Goal: Task Accomplishment & Management: Manage account settings

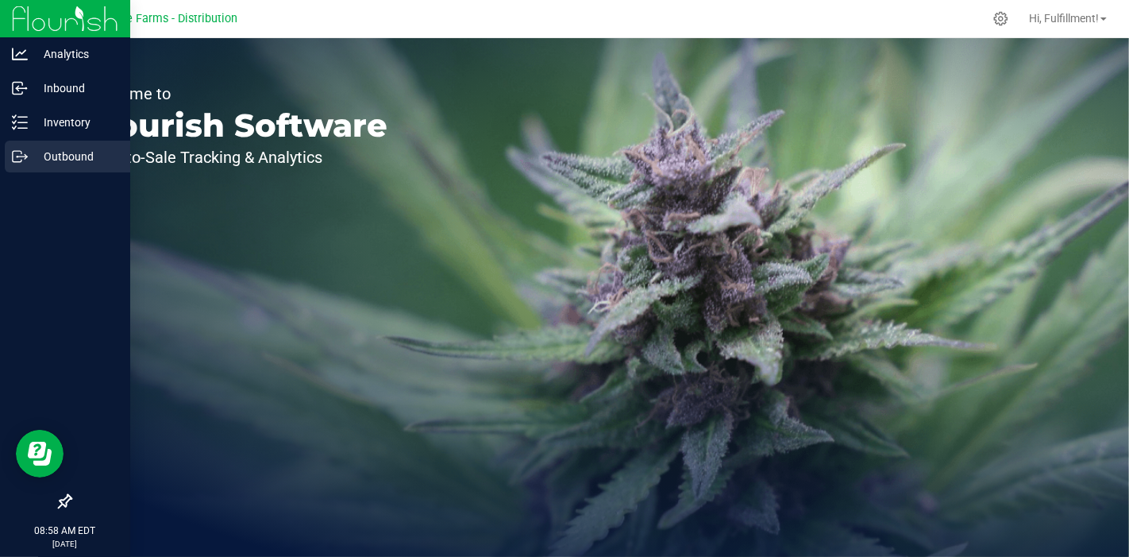
click at [71, 149] on p "Outbound" at bounding box center [75, 156] width 95 height 19
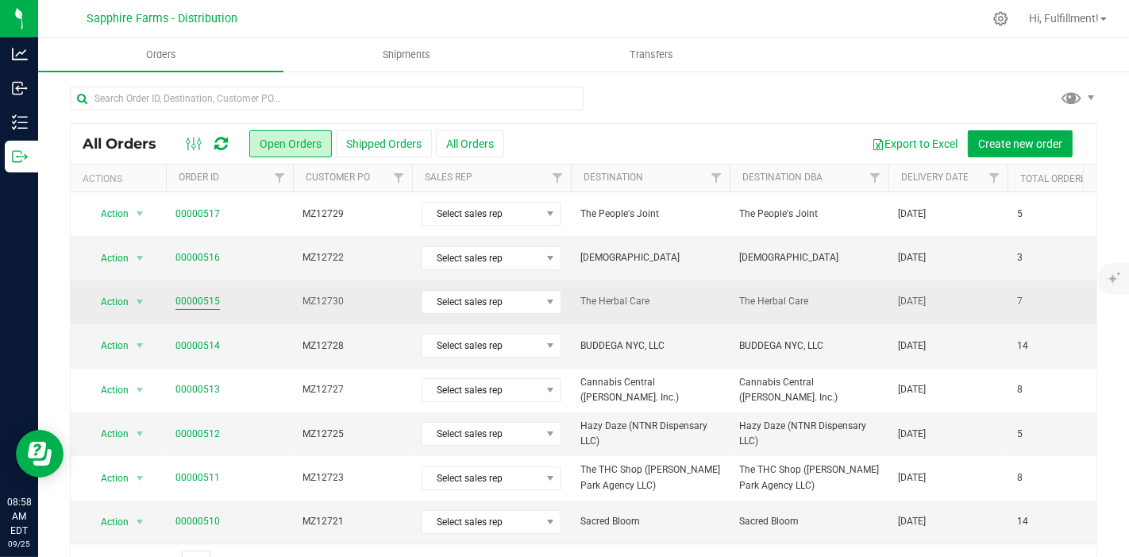
click at [201, 297] on link "00000515" at bounding box center [198, 301] width 44 height 15
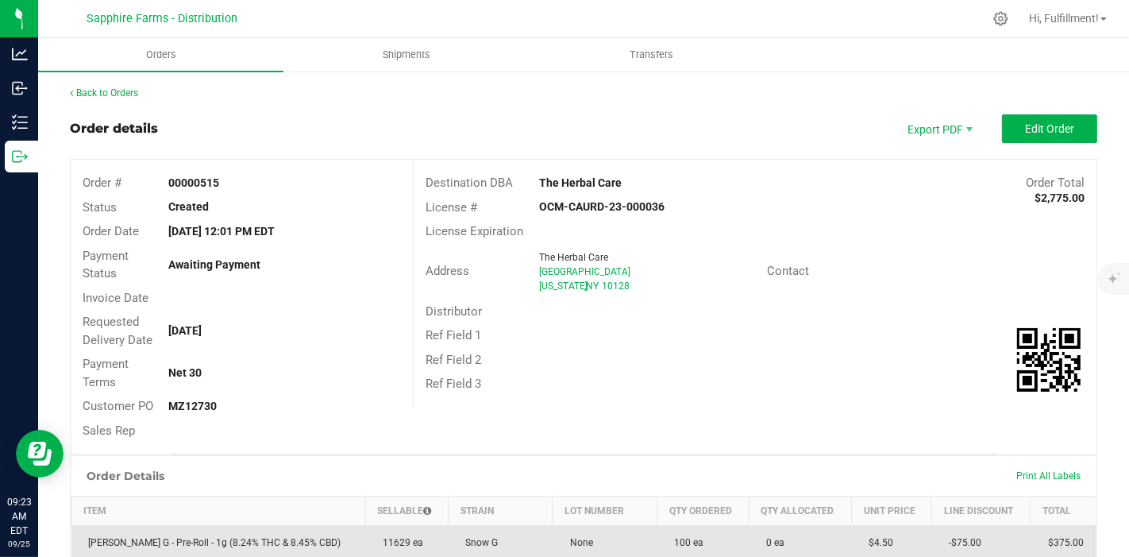
drag, startPoint x: 349, startPoint y: 541, endPoint x: 350, endPoint y: 532, distance: 8.8
click at [365, 539] on td "11629 ea" at bounding box center [406, 543] width 83 height 34
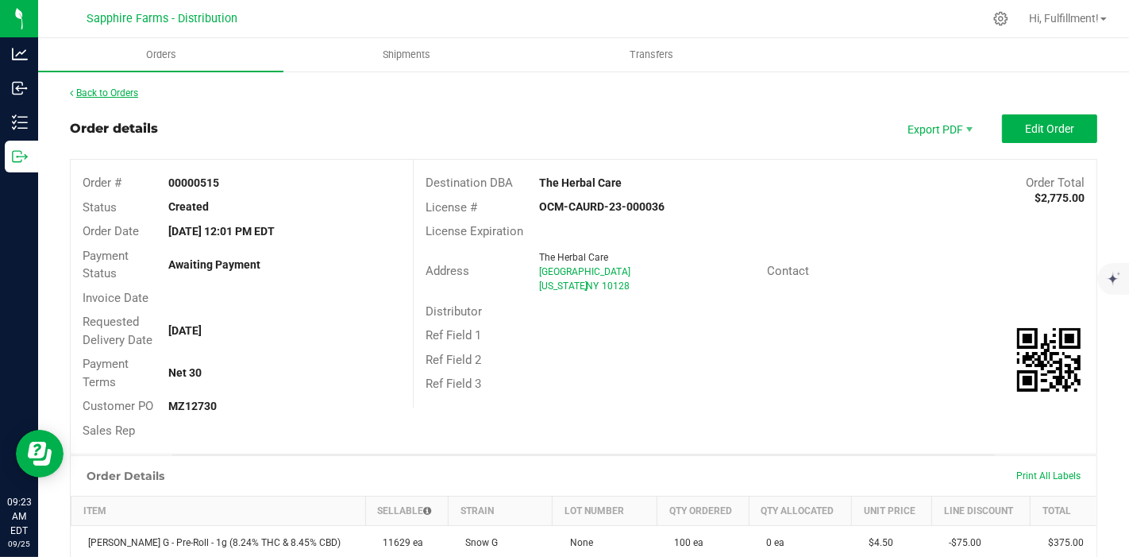
click at [129, 89] on link "Back to Orders" at bounding box center [104, 92] width 68 height 11
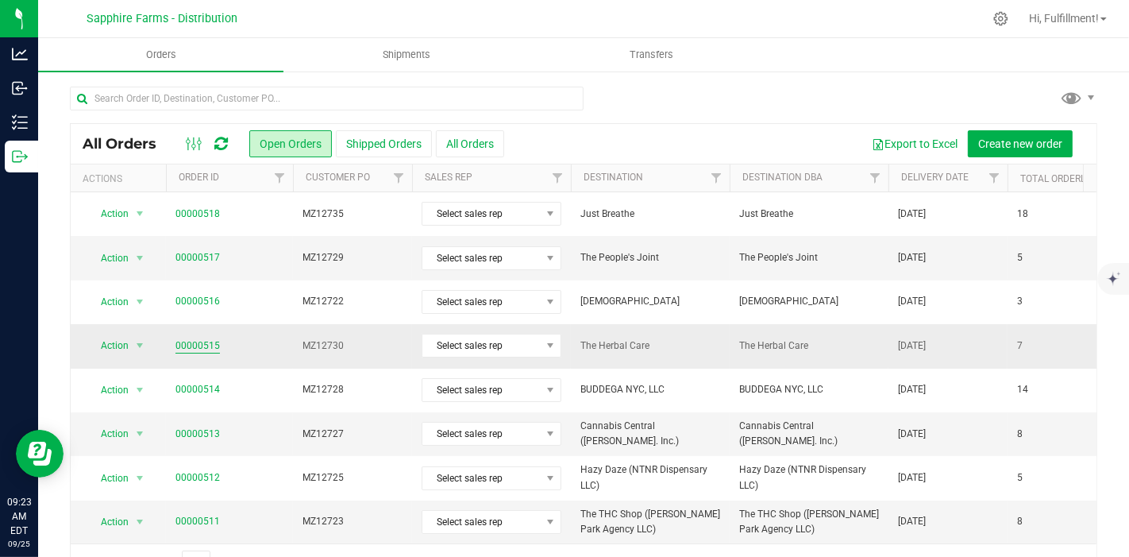
click at [204, 340] on link "00000515" at bounding box center [198, 345] width 44 height 15
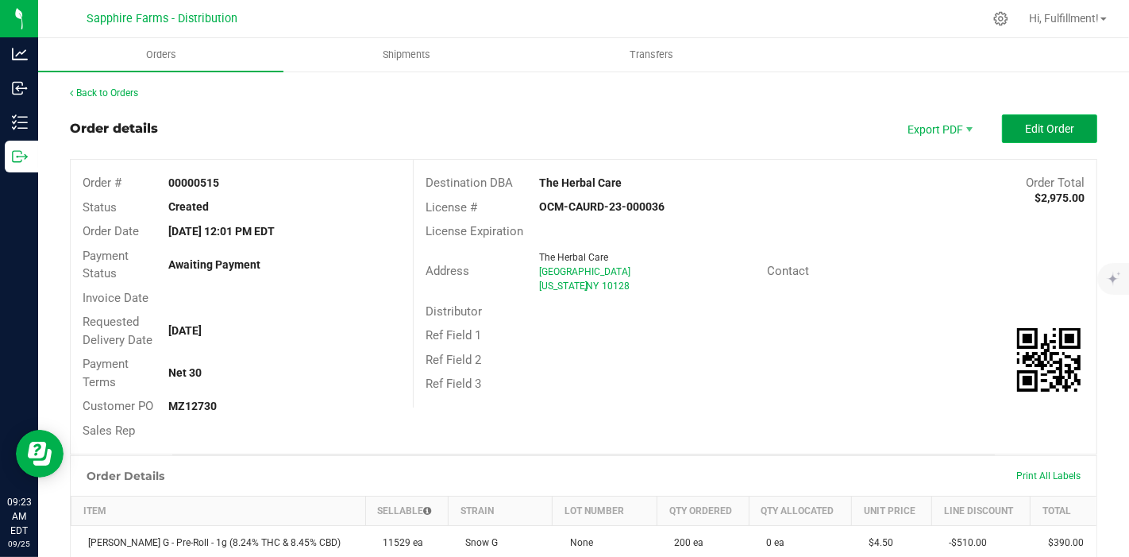
click at [1025, 128] on span "Edit Order" at bounding box center [1049, 128] width 49 height 13
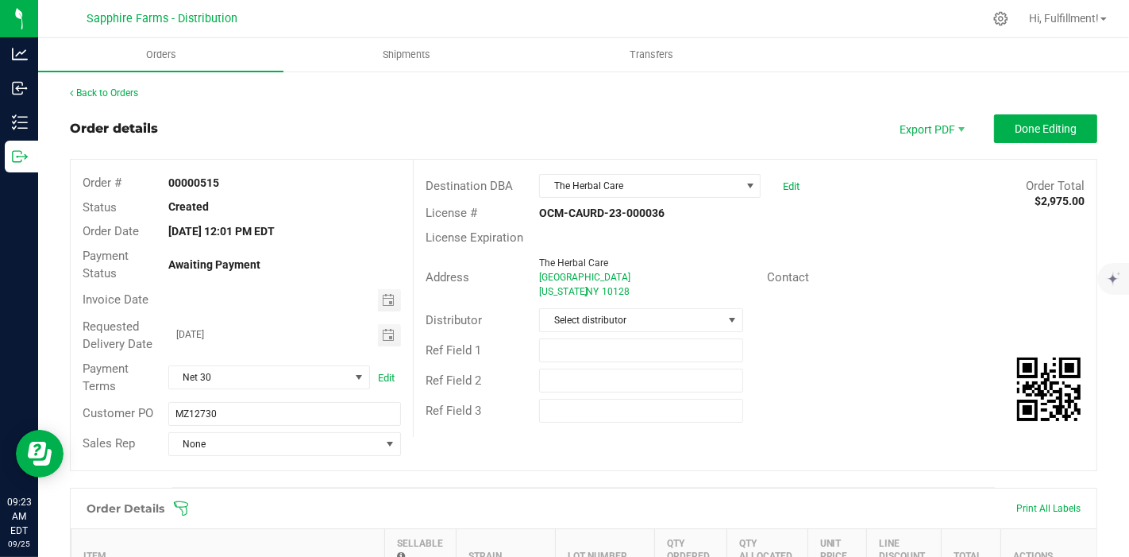
click at [184, 504] on icon at bounding box center [181, 508] width 16 height 16
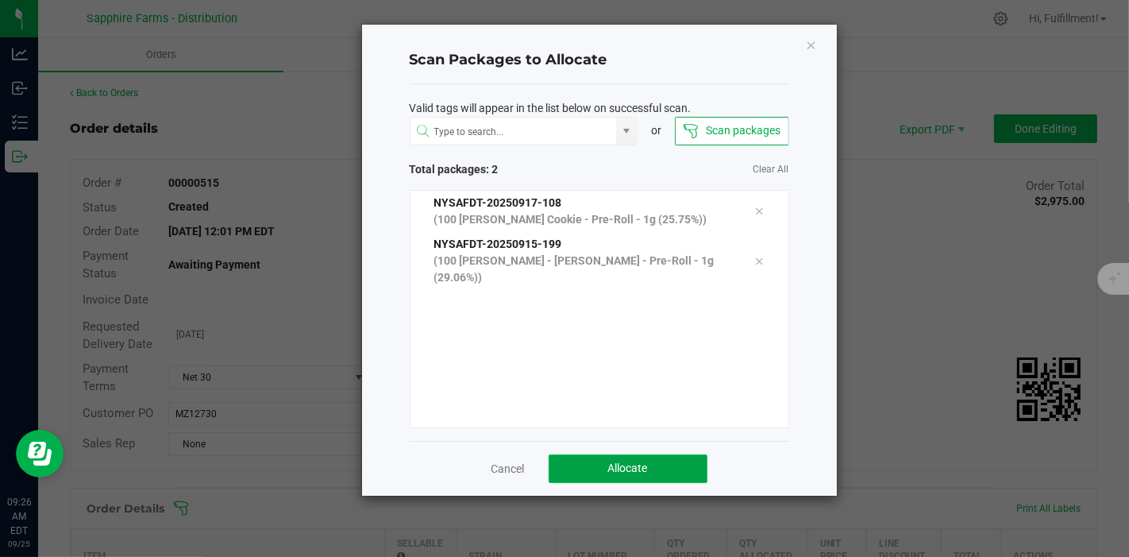
click at [617, 459] on button "Allocate" at bounding box center [628, 468] width 159 height 29
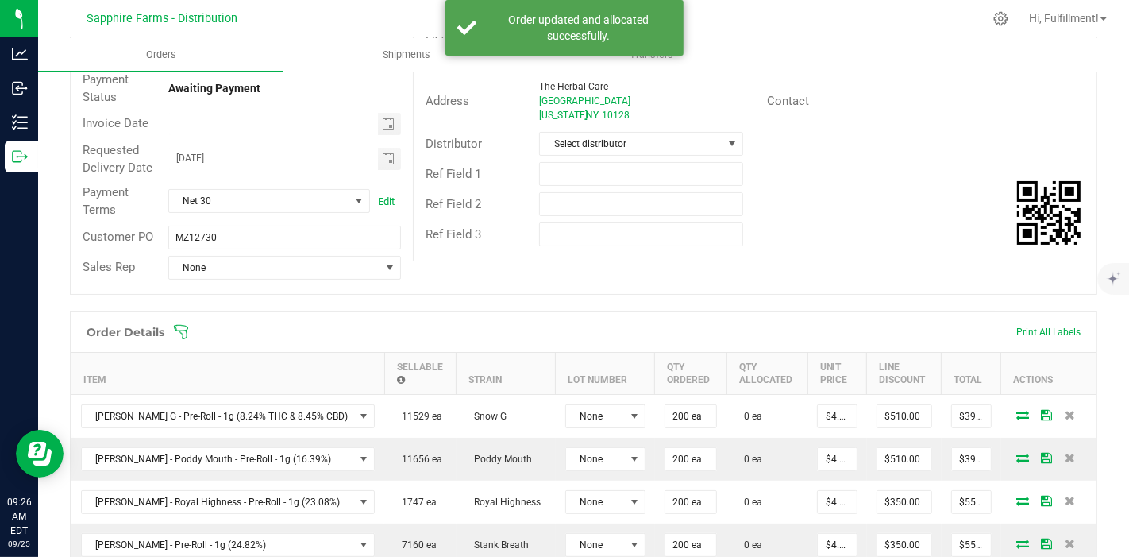
scroll to position [264, 0]
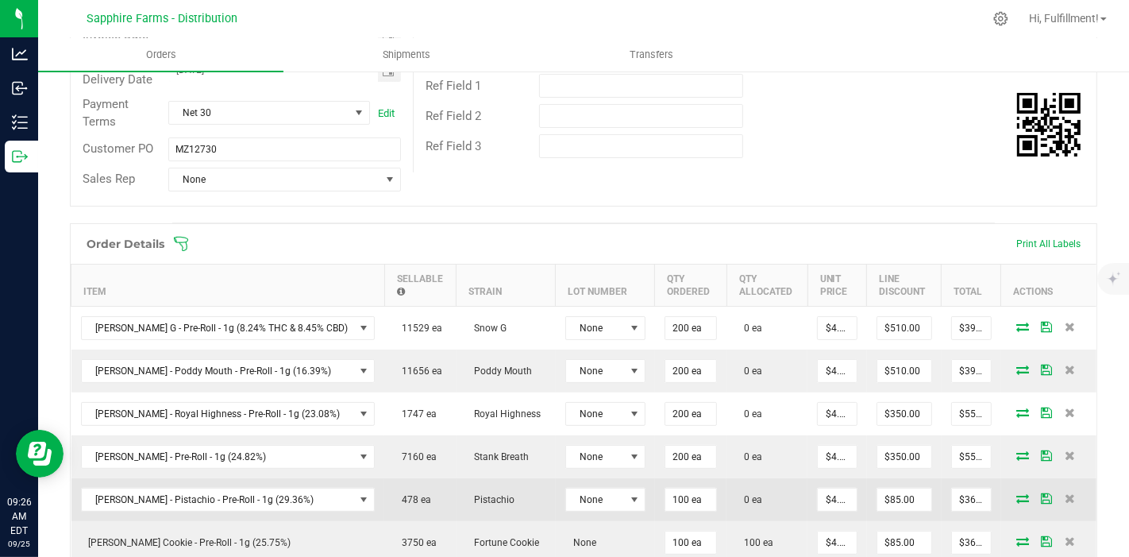
click at [1017, 493] on icon at bounding box center [1023, 498] width 13 height 10
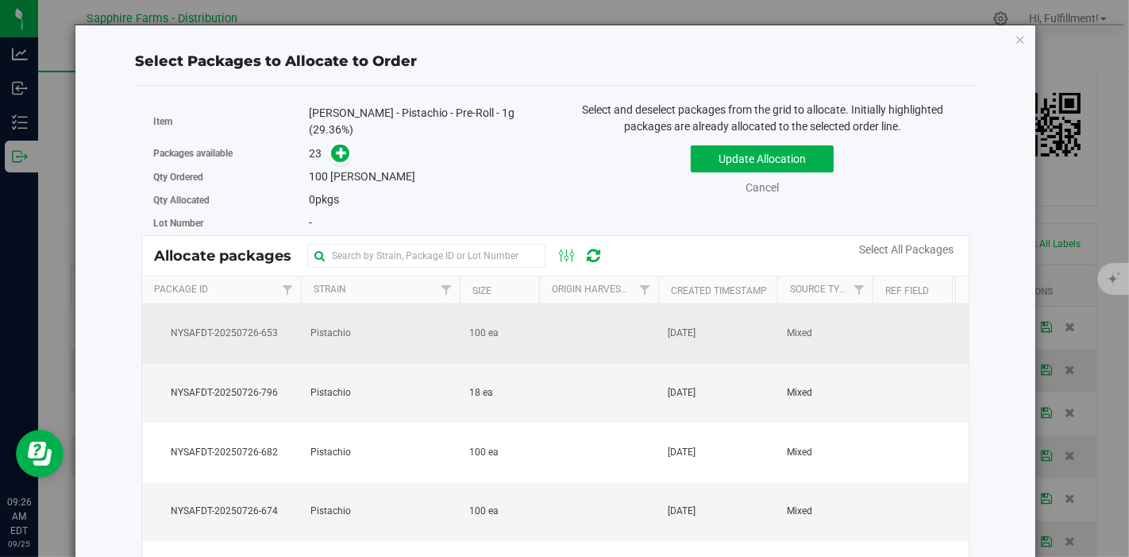
click at [596, 334] on td at bounding box center [598, 334] width 119 height 60
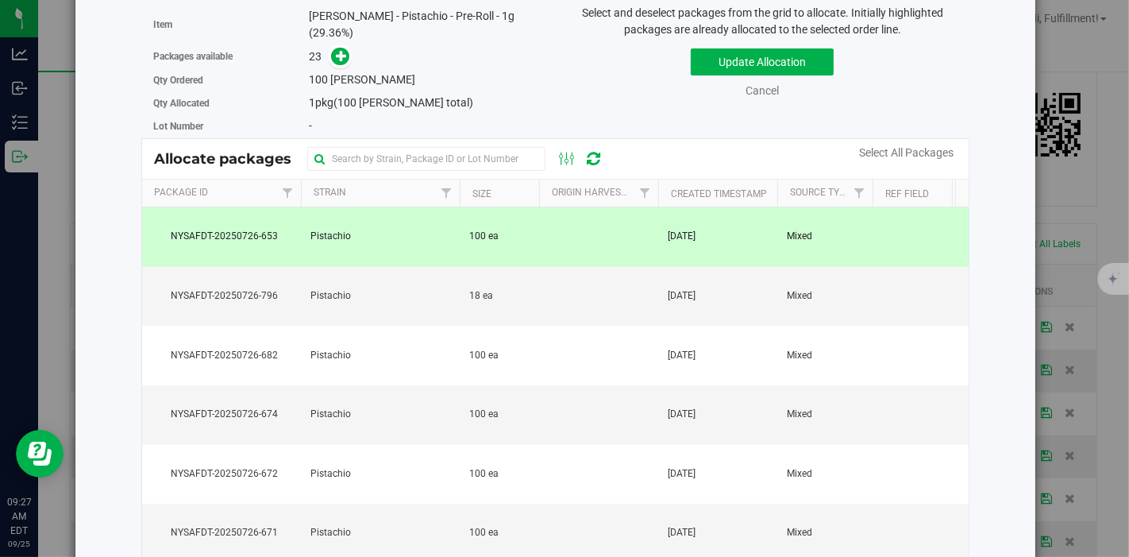
scroll to position [70, 0]
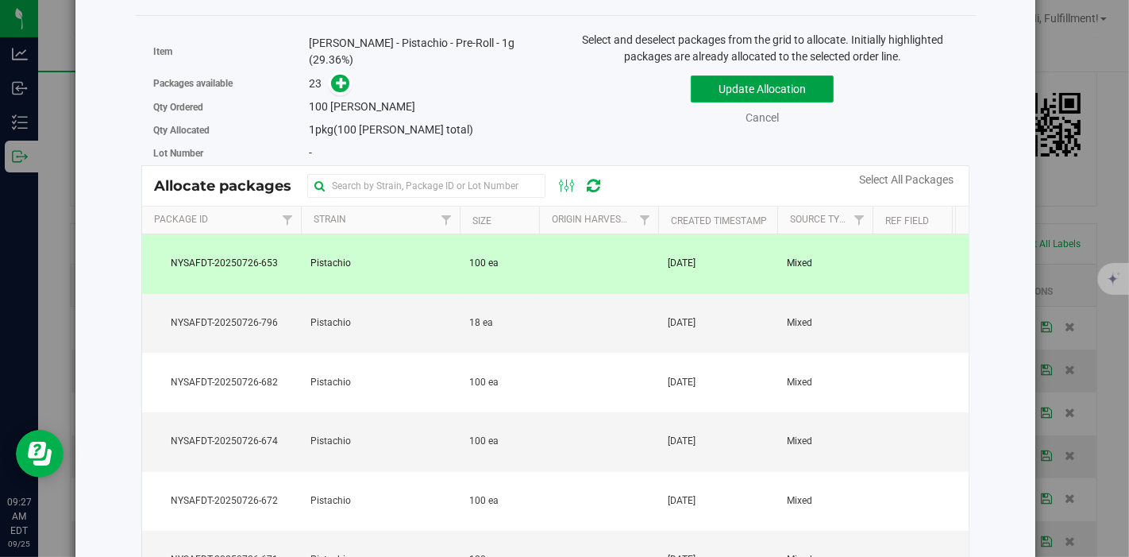
click at [814, 87] on button "Update Allocation" at bounding box center [762, 88] width 143 height 27
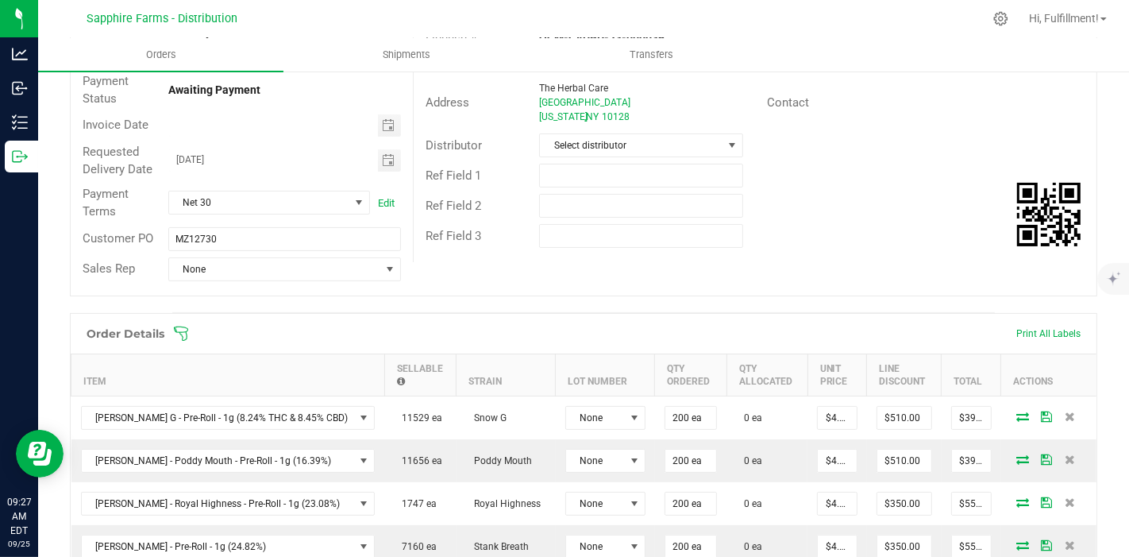
scroll to position [88, 0]
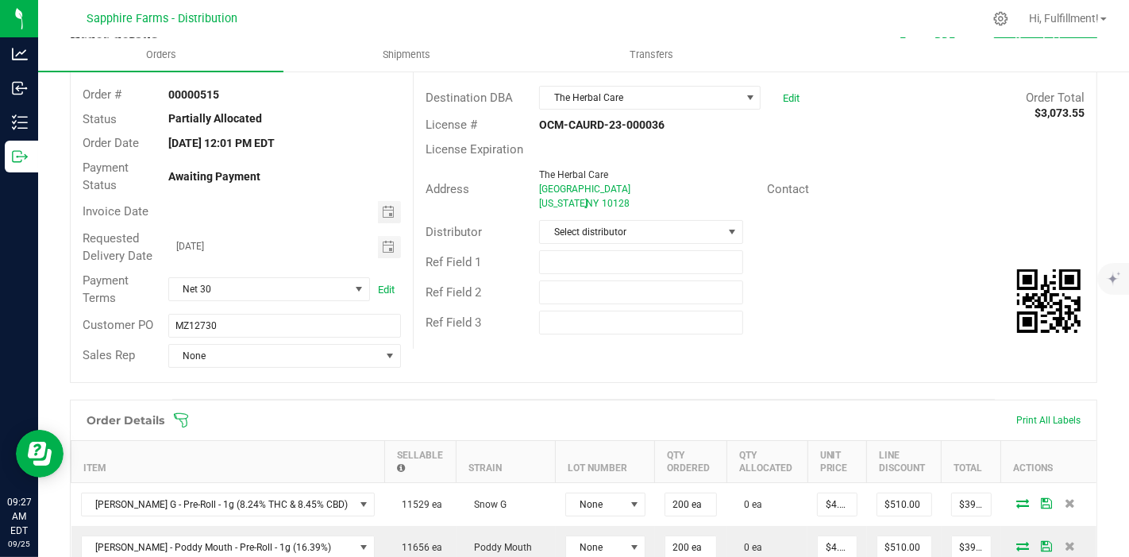
click at [186, 420] on icon at bounding box center [181, 420] width 16 height 16
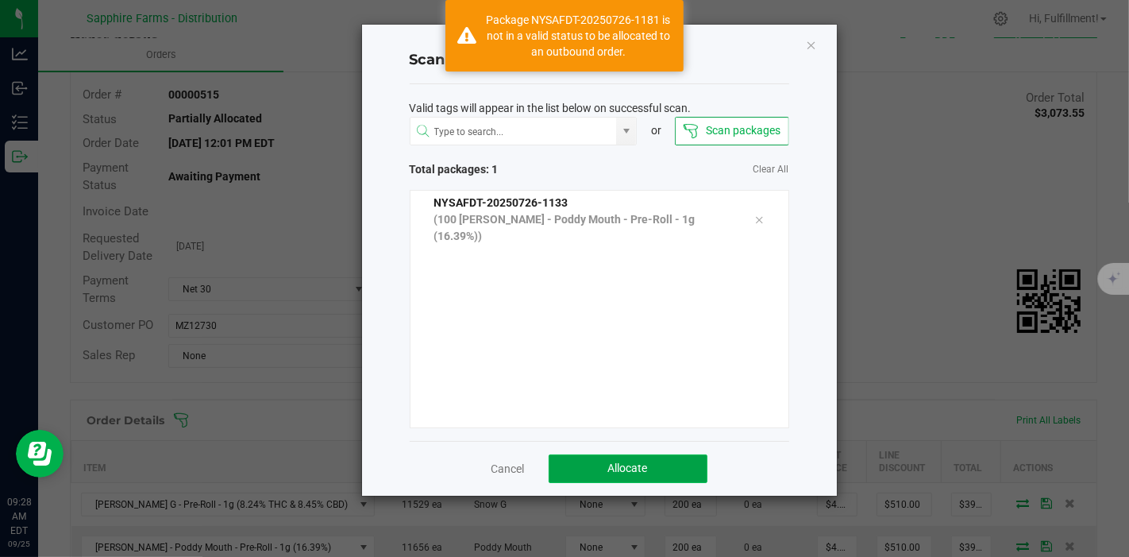
click at [640, 461] on span "Allocate" at bounding box center [628, 467] width 40 height 13
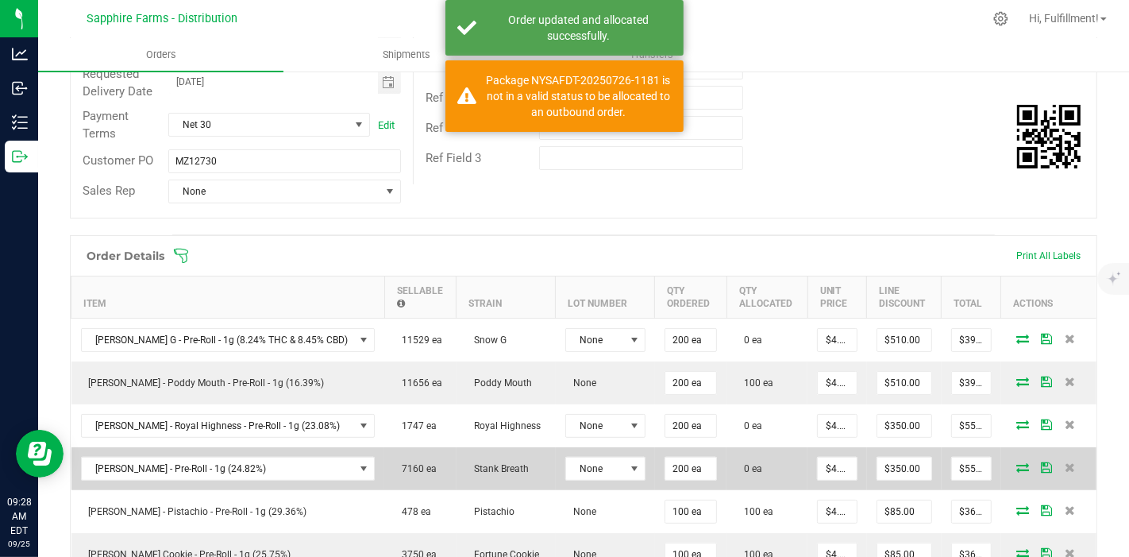
scroll to position [264, 0]
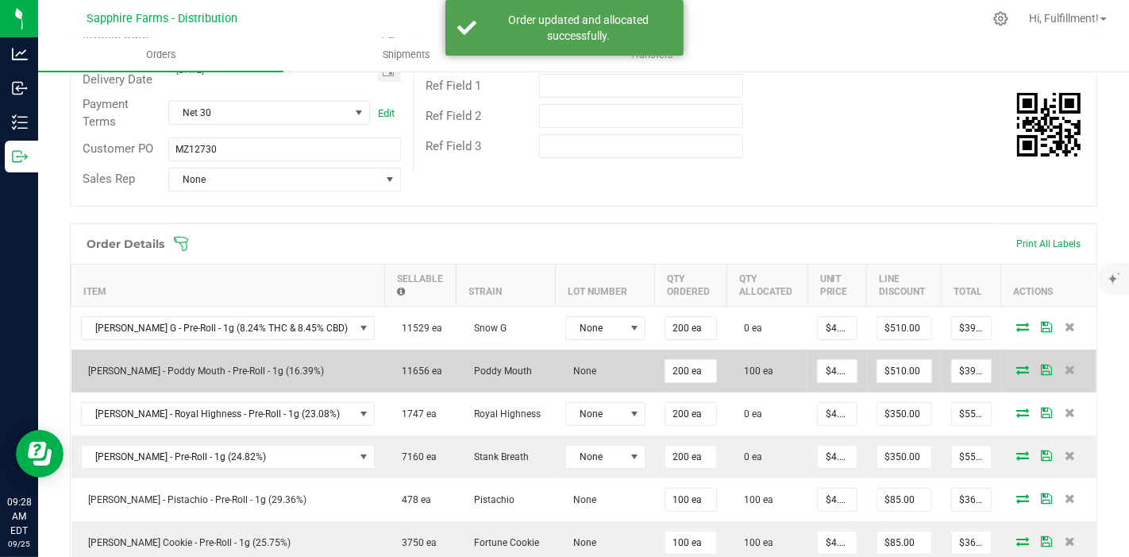
click at [1017, 369] on icon at bounding box center [1023, 370] width 13 height 10
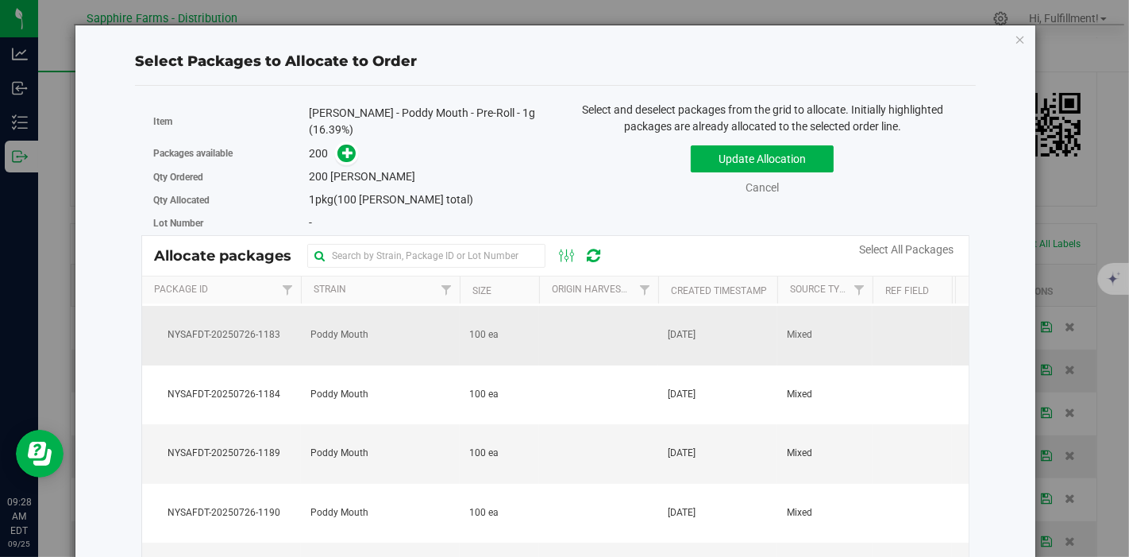
scroll to position [0, 0]
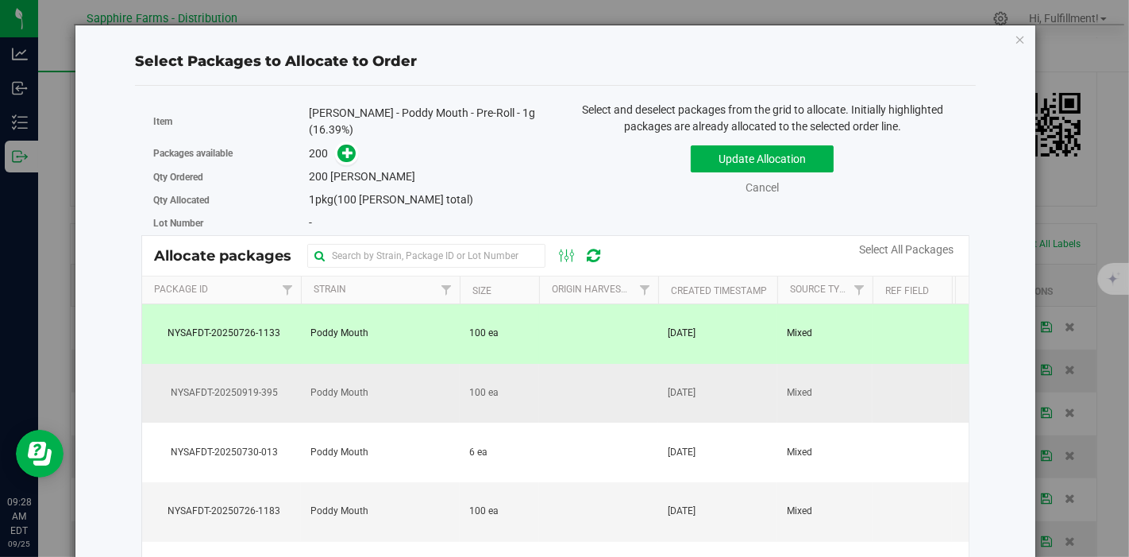
click at [604, 388] on td at bounding box center [598, 394] width 119 height 60
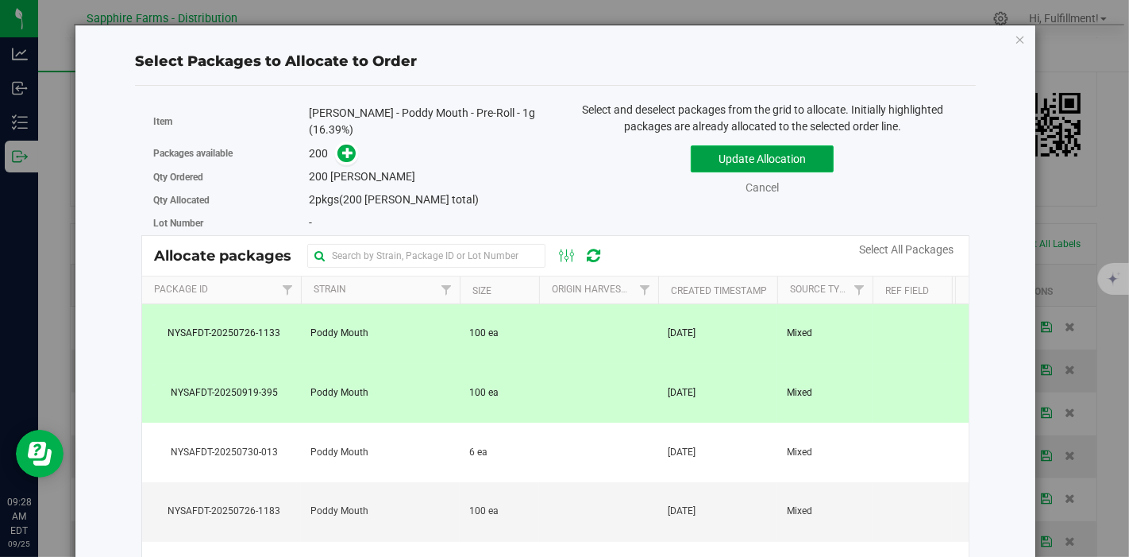
click at [766, 154] on button "Update Allocation" at bounding box center [762, 158] width 143 height 27
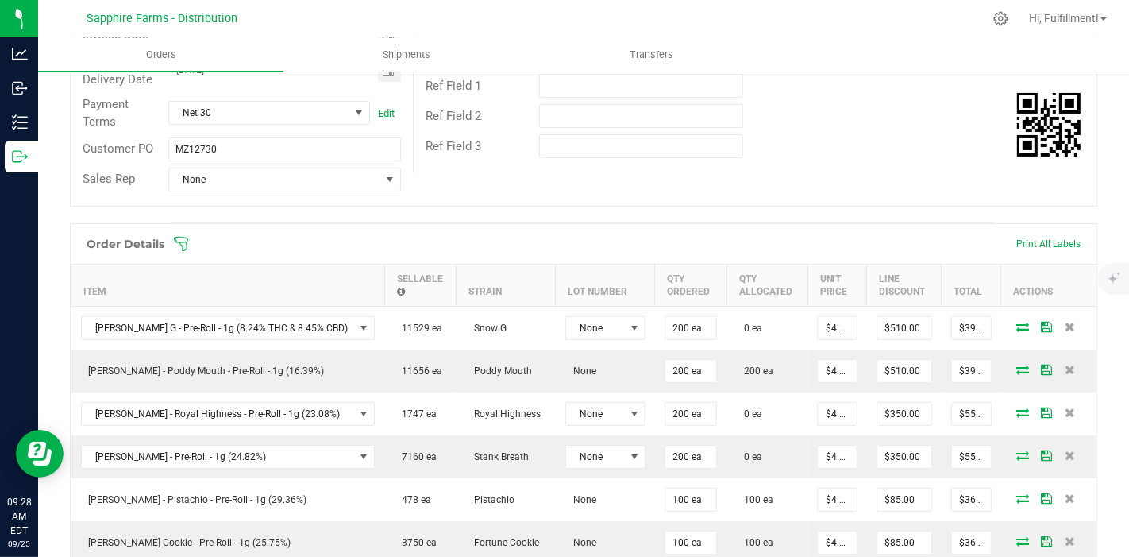
click at [184, 241] on icon at bounding box center [181, 244] width 16 height 16
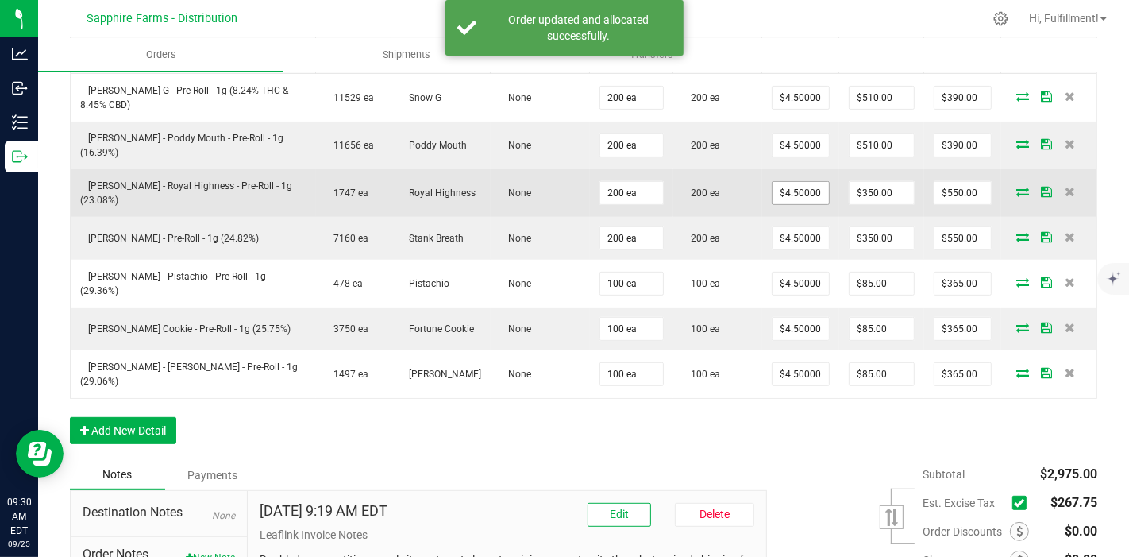
scroll to position [635, 0]
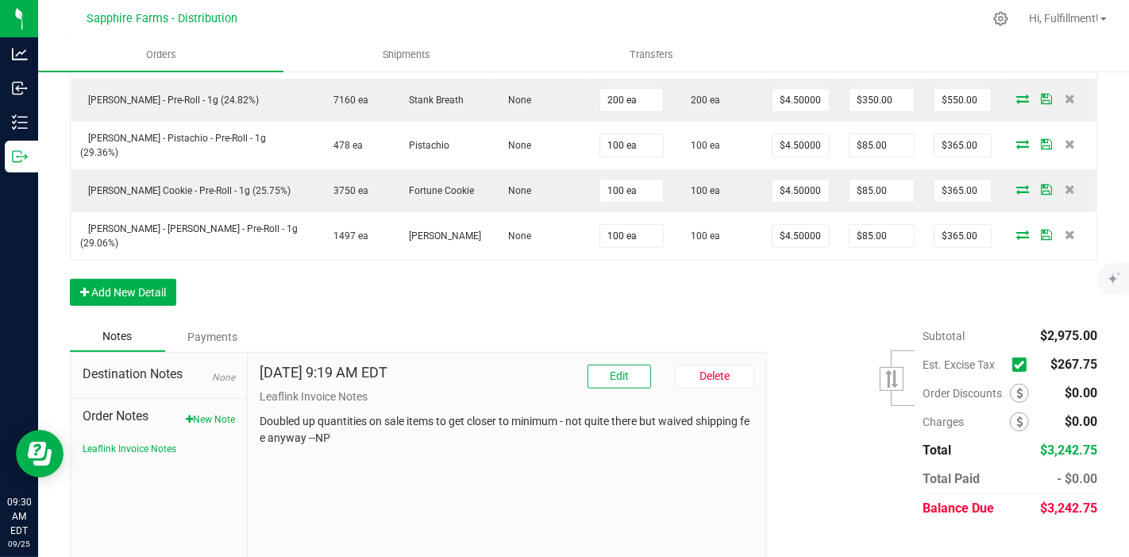
click at [1014, 365] on icon at bounding box center [1019, 365] width 10 height 0
click at [0, 0] on input "checkbox" at bounding box center [0, 0] width 0 height 0
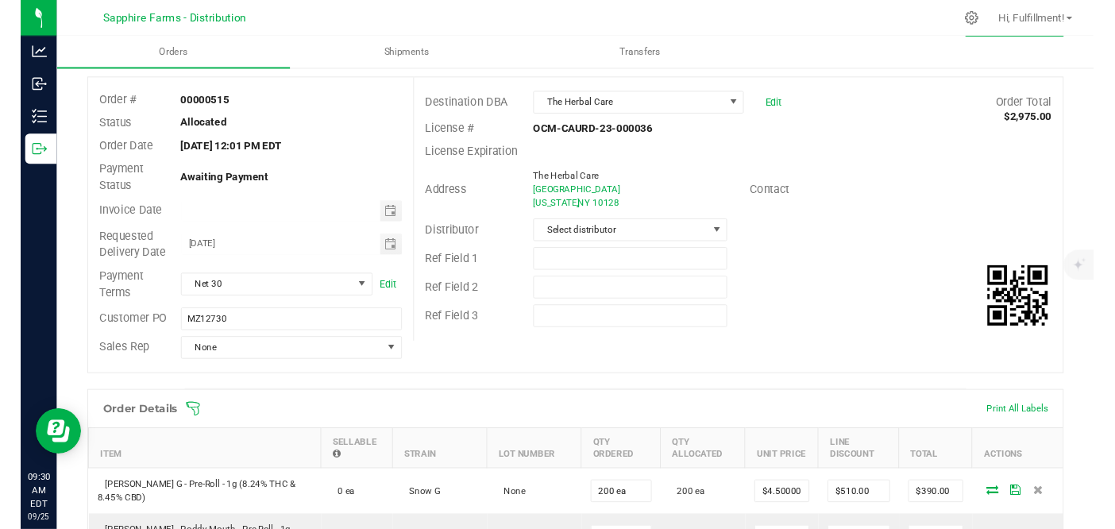
scroll to position [0, 0]
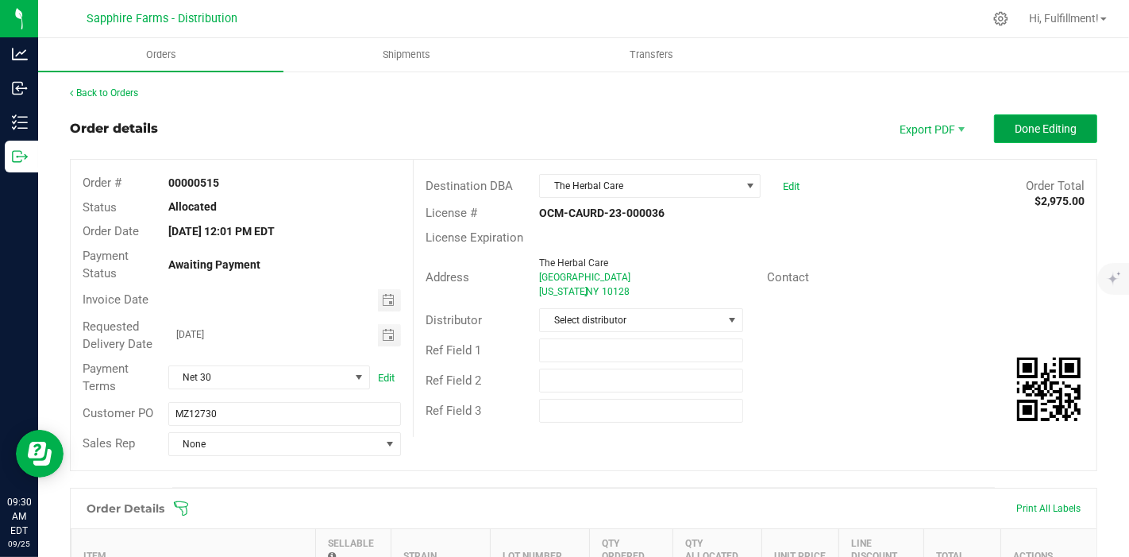
click at [1045, 123] on span "Done Editing" at bounding box center [1046, 128] width 62 height 13
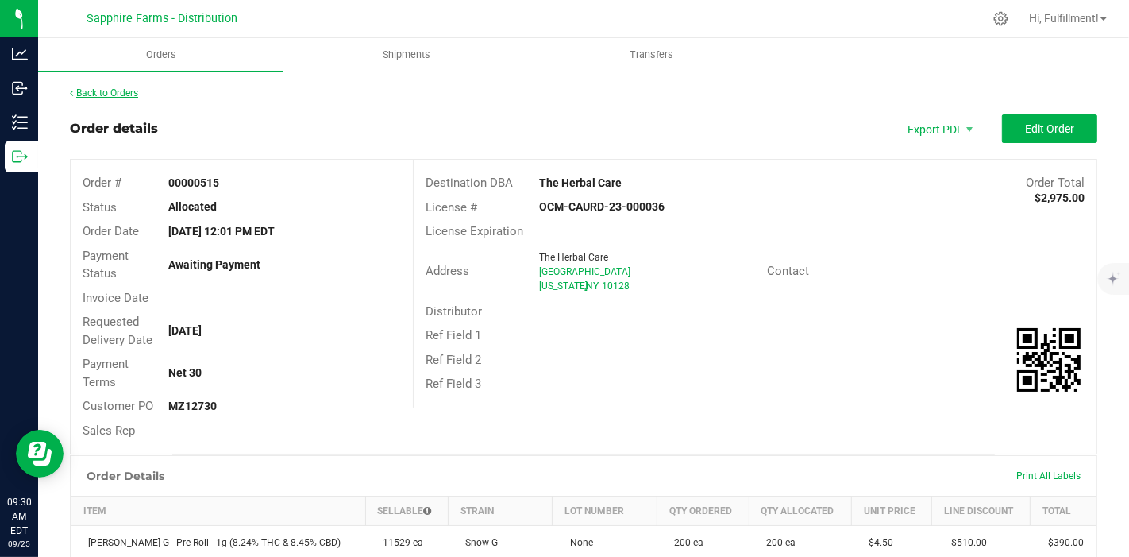
click at [118, 90] on link "Back to Orders" at bounding box center [104, 92] width 68 height 11
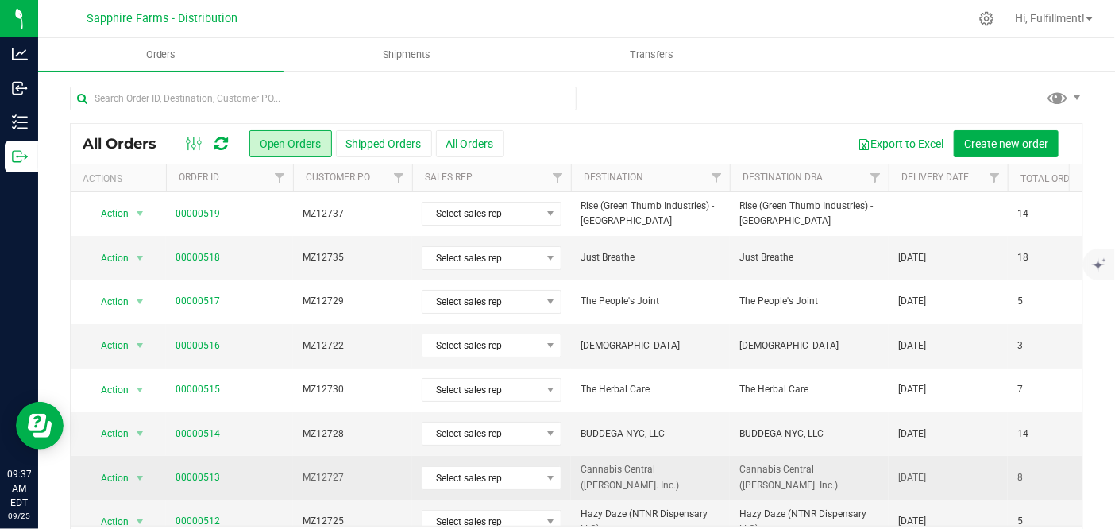
click at [401, 482] on td "MZ12727" at bounding box center [352, 478] width 119 height 44
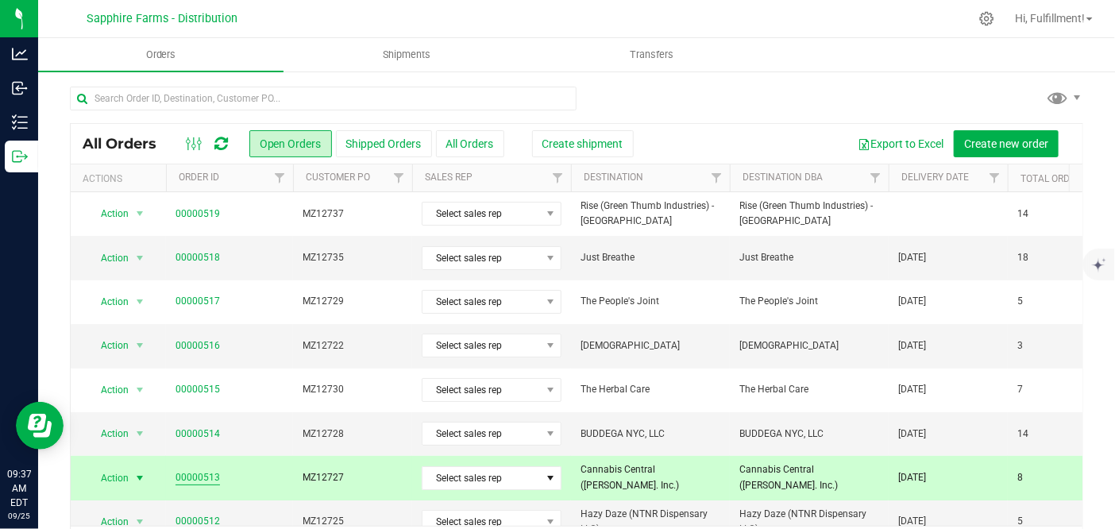
click at [213, 473] on link "00000513" at bounding box center [198, 477] width 44 height 15
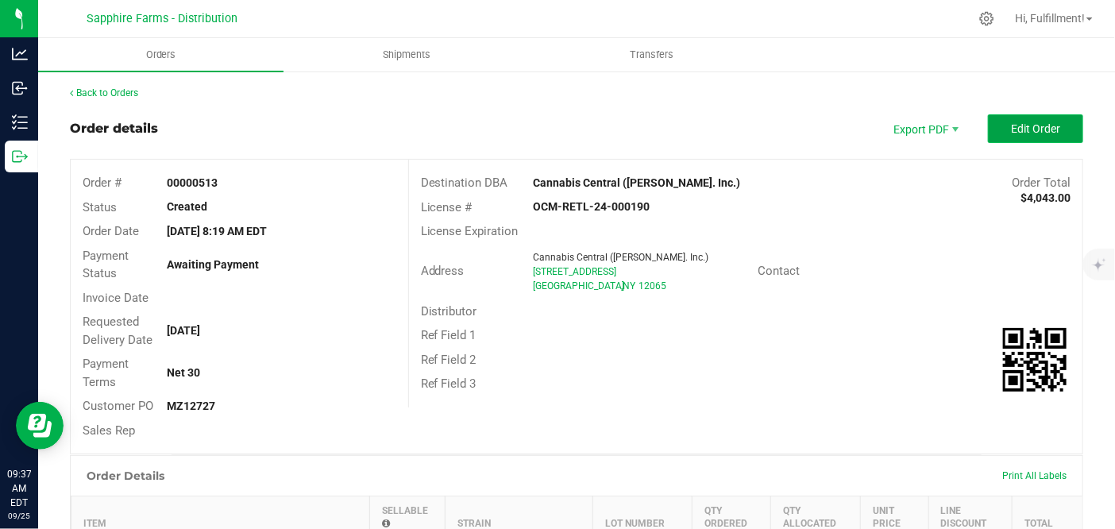
click at [1016, 129] on span "Edit Order" at bounding box center [1035, 128] width 49 height 13
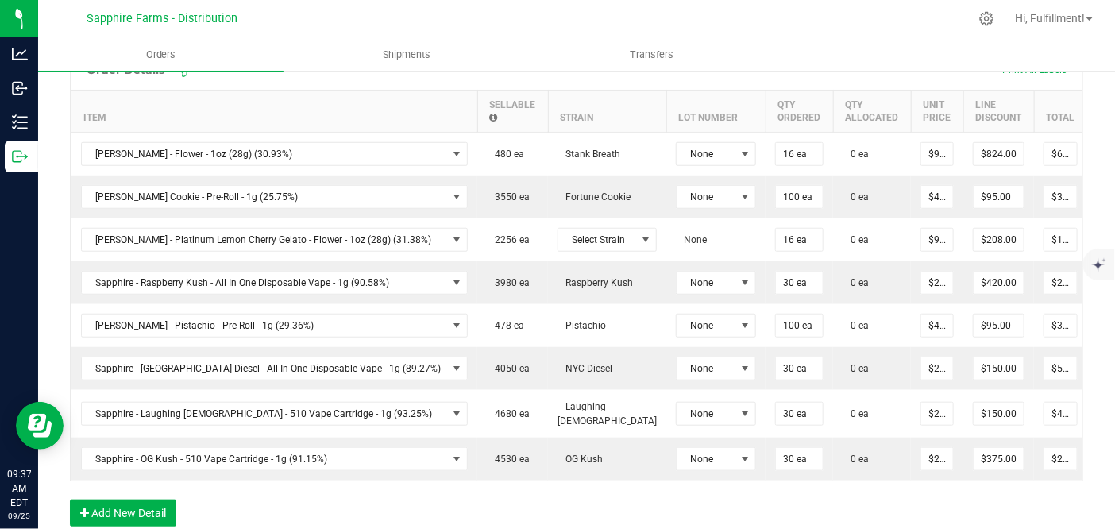
scroll to position [441, 0]
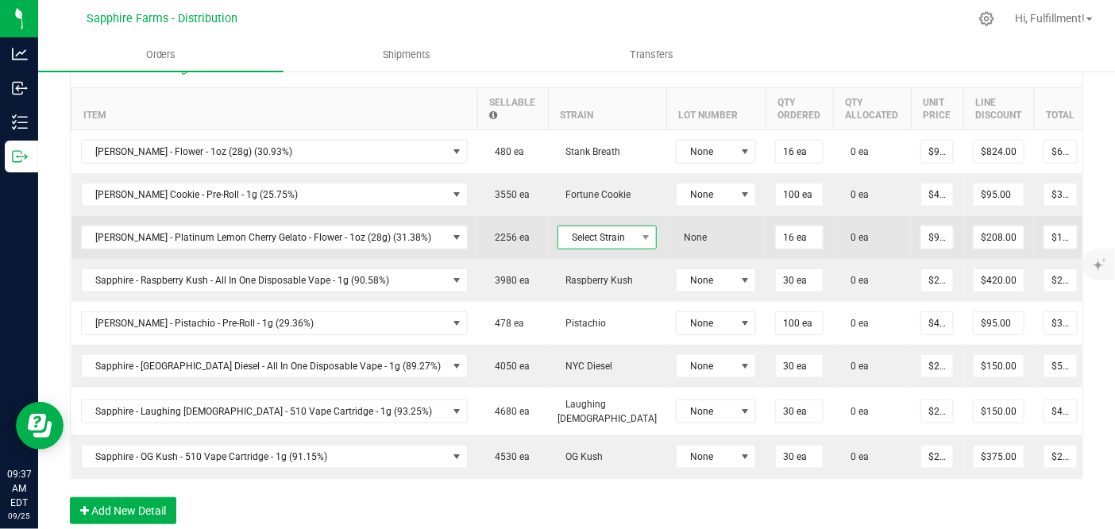
click at [640, 231] on span at bounding box center [646, 237] width 13 height 13
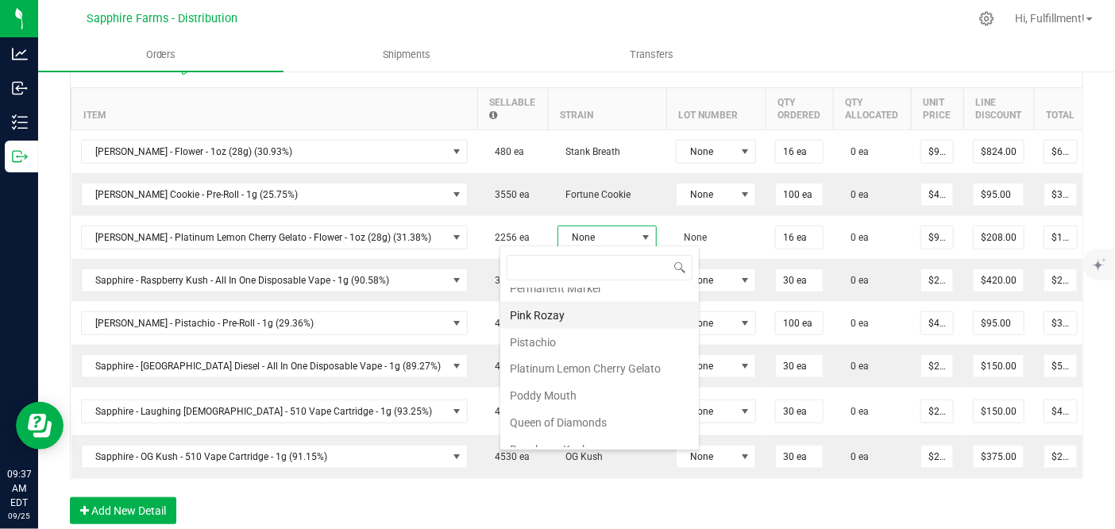
scroll to position [1147, 0]
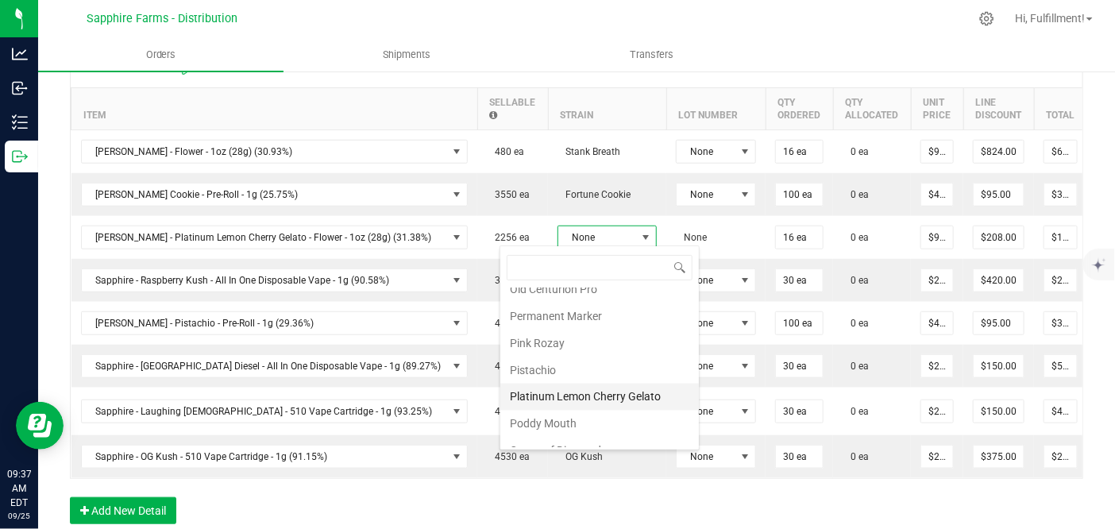
click at [598, 384] on li "Platinum Lemon Cherry Gelato" at bounding box center [599, 397] width 199 height 27
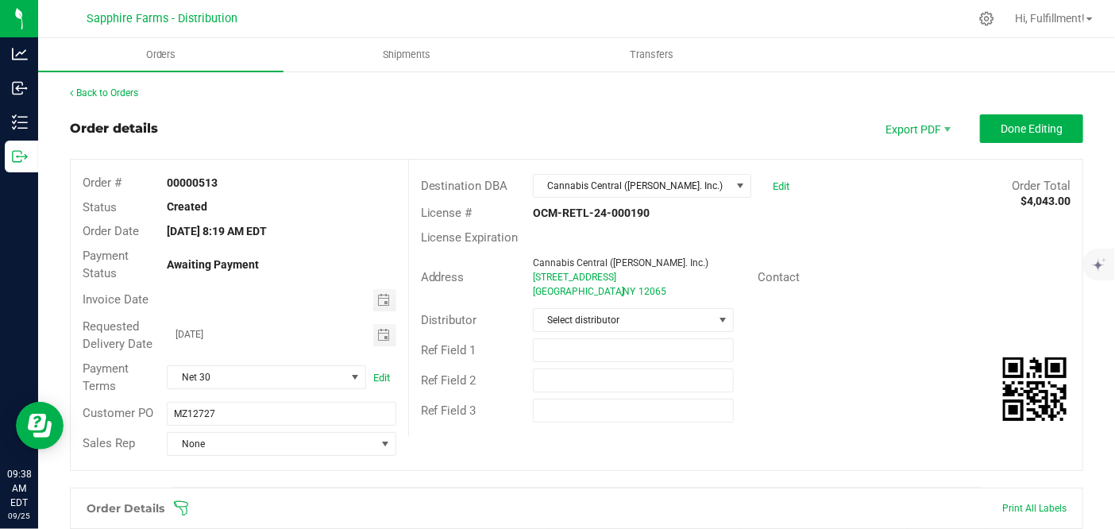
scroll to position [88, 0]
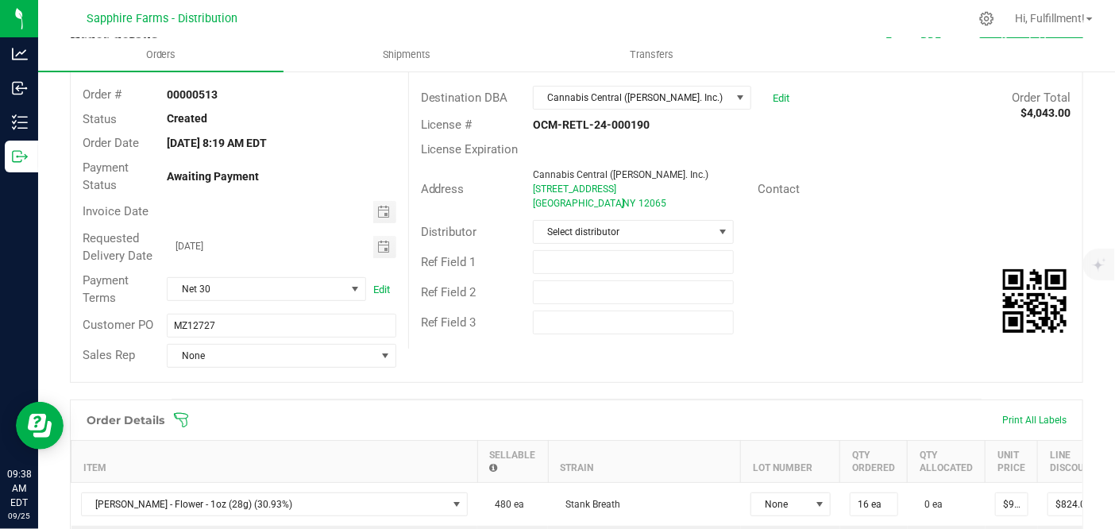
click at [183, 421] on icon at bounding box center [181, 420] width 16 height 16
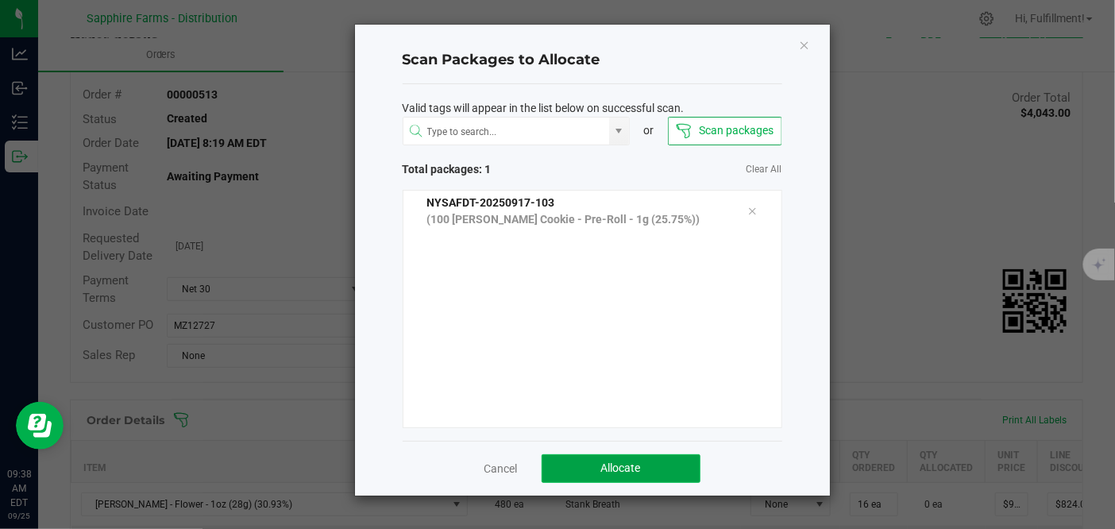
click at [630, 458] on button "Allocate" at bounding box center [621, 468] width 159 height 29
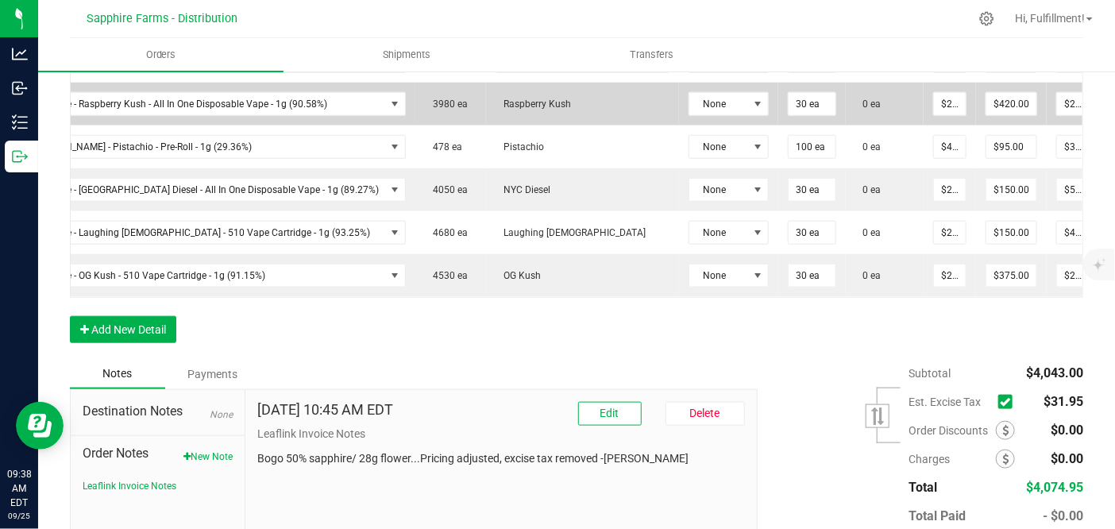
scroll to position [441, 0]
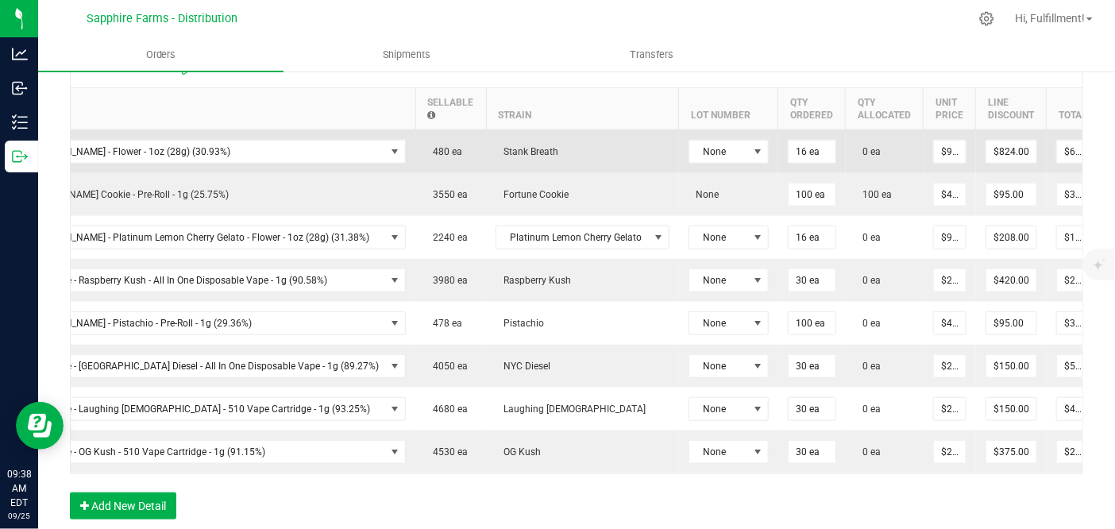
click at [1115, 148] on icon at bounding box center [1121, 150] width 13 height 10
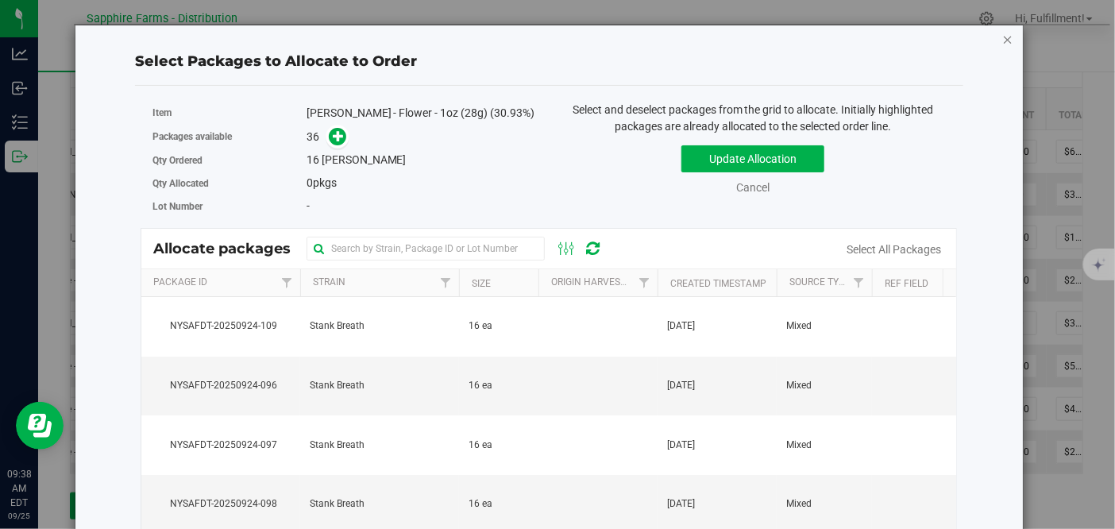
click at [1002, 41] on icon "button" at bounding box center [1007, 38] width 11 height 19
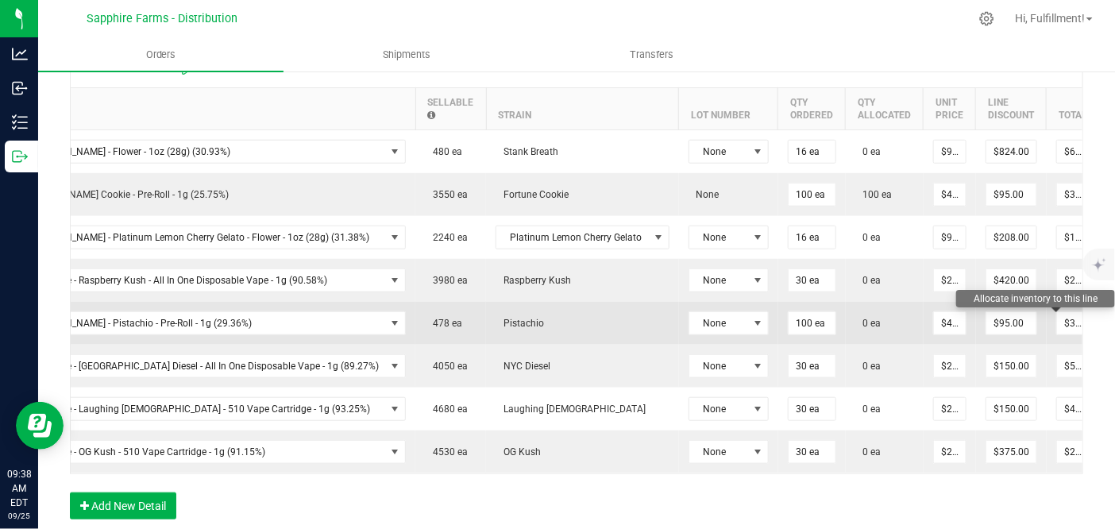
click at [1115, 318] on icon at bounding box center [1121, 322] width 13 height 10
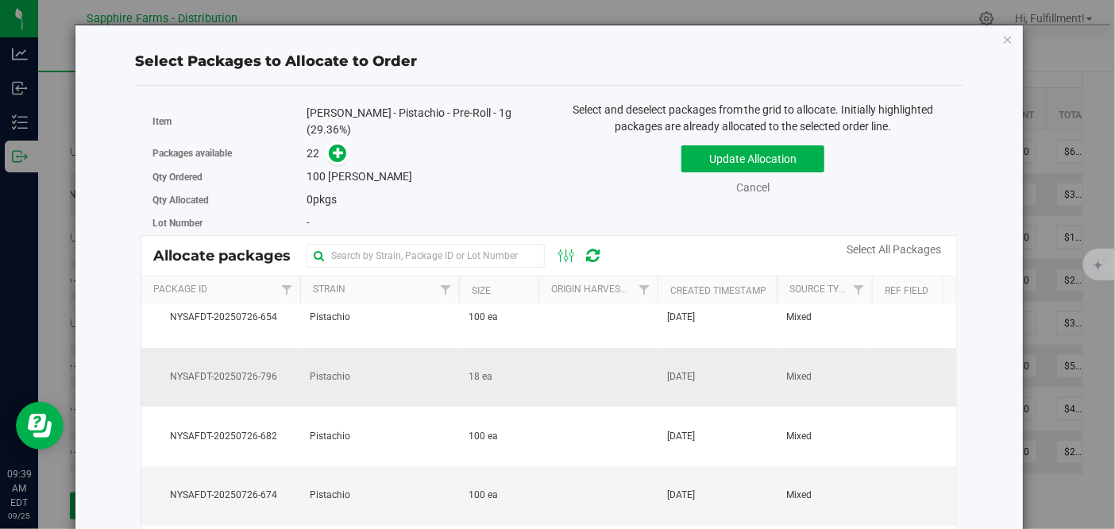
scroll to position [0, 0]
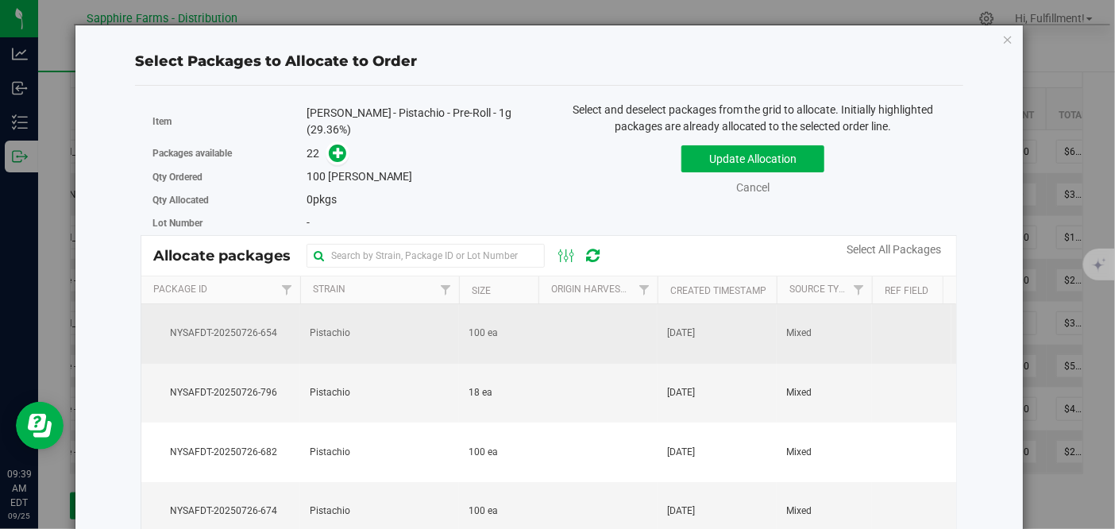
click at [529, 316] on td "100 ea" at bounding box center [498, 334] width 79 height 60
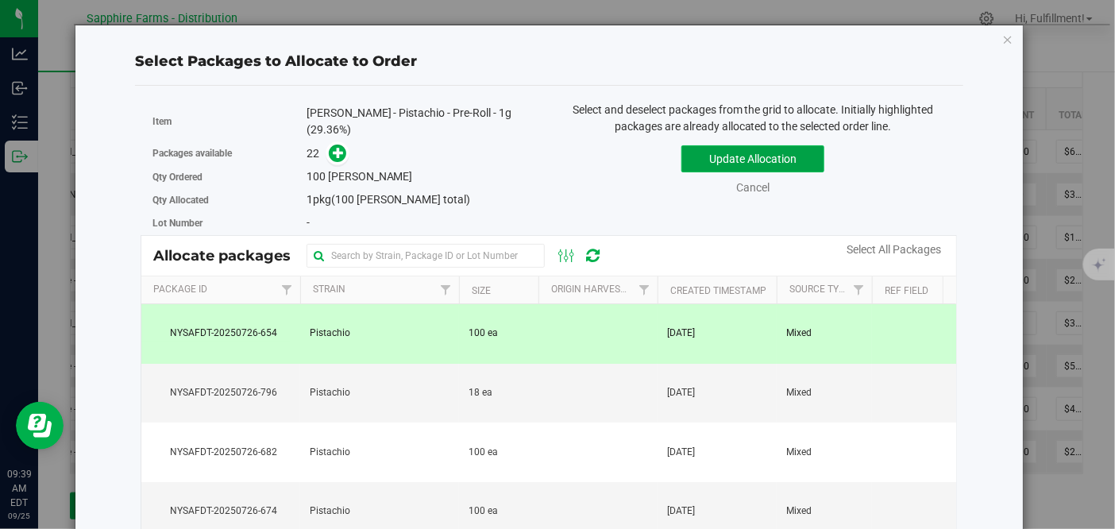
click at [747, 155] on button "Update Allocation" at bounding box center [752, 158] width 143 height 27
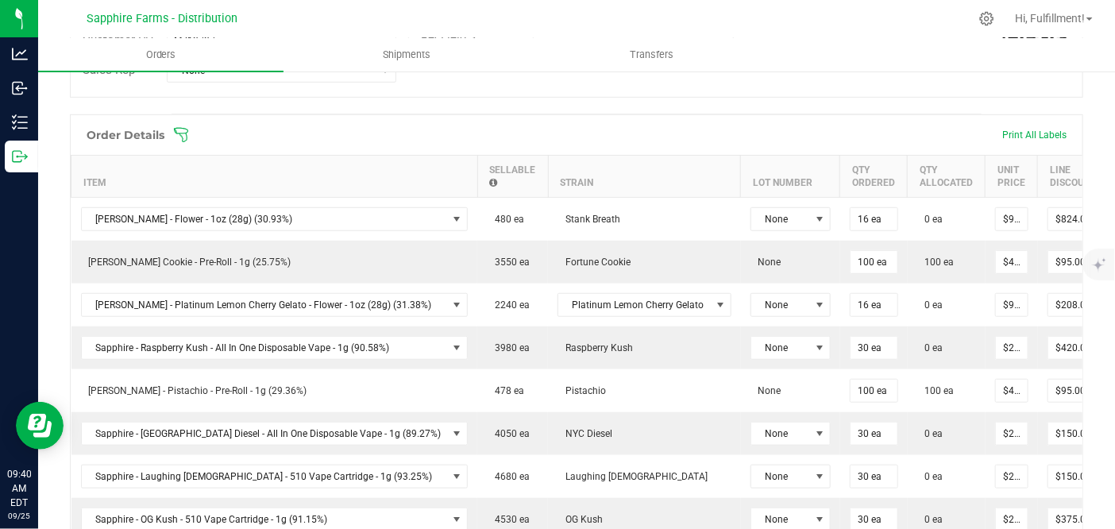
scroll to position [353, 0]
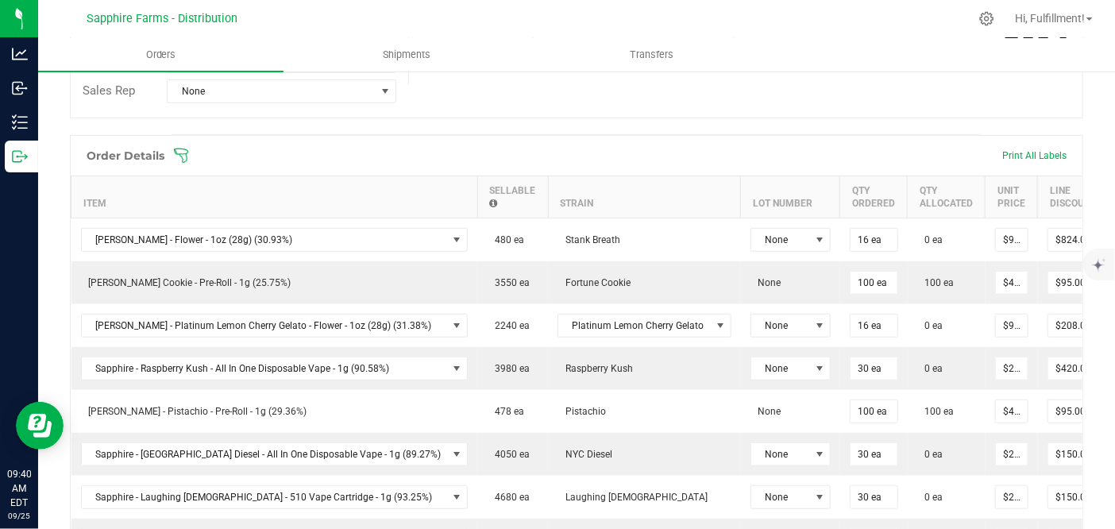
click at [183, 155] on icon at bounding box center [181, 156] width 16 height 16
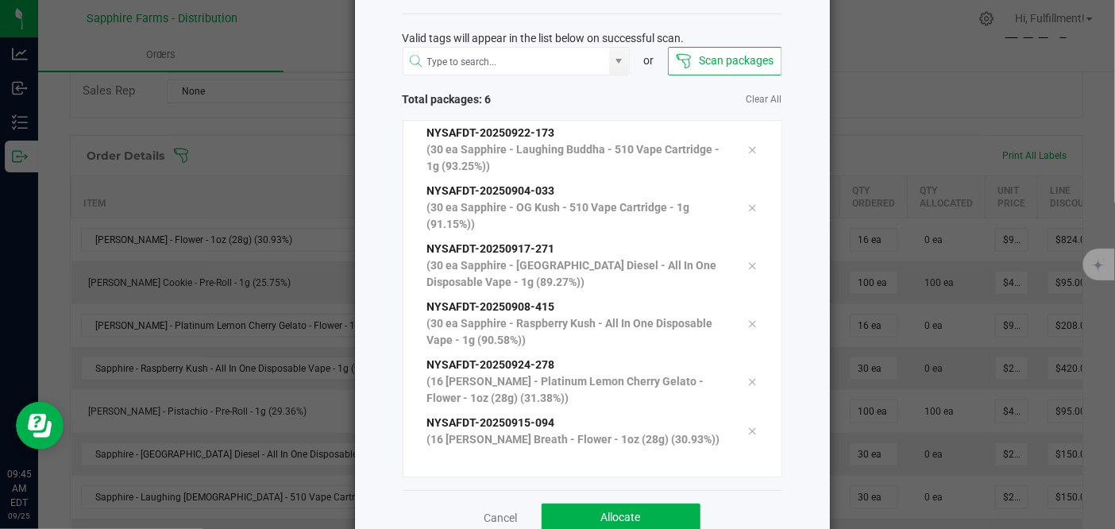
scroll to position [109, 0]
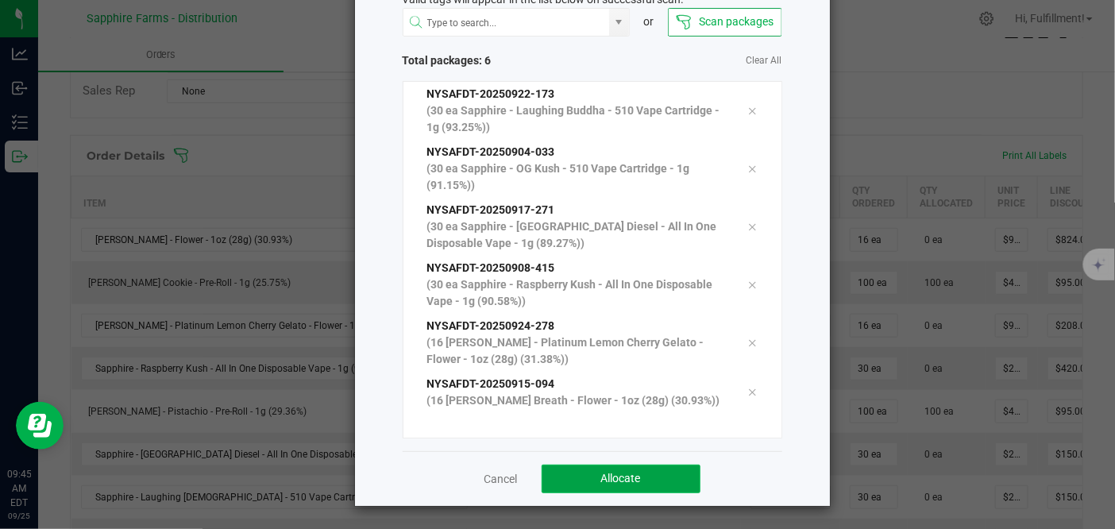
click at [601, 475] on span "Allocate" at bounding box center [621, 478] width 40 height 13
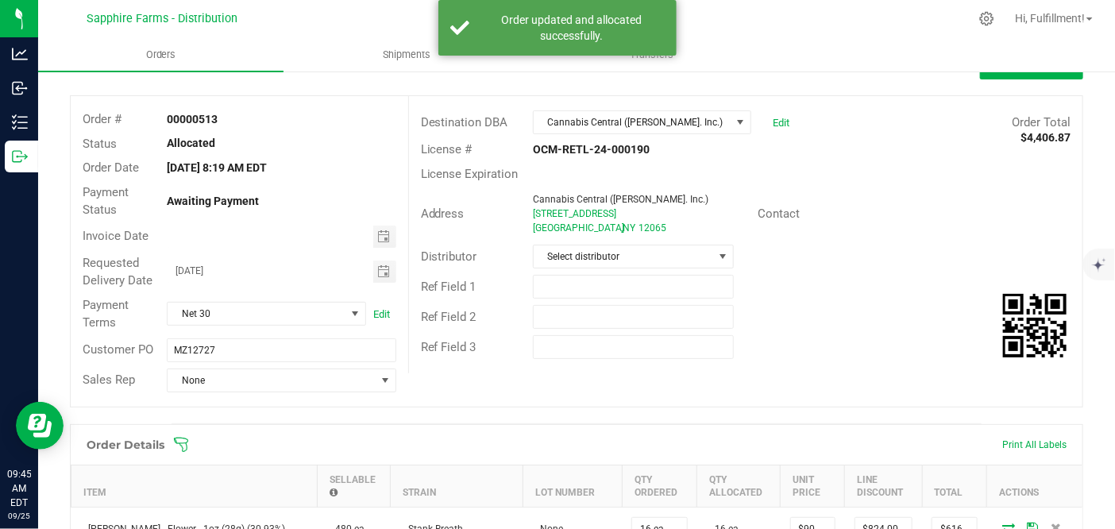
scroll to position [0, 0]
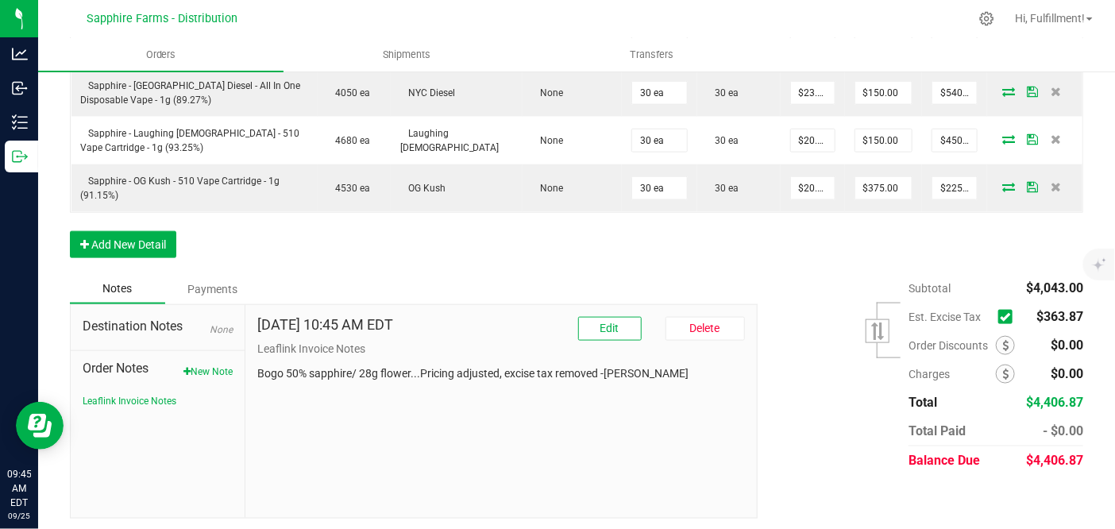
click at [1000, 317] on icon at bounding box center [1005, 317] width 10 height 0
click at [0, 0] on input "checkbox" at bounding box center [0, 0] width 0 height 0
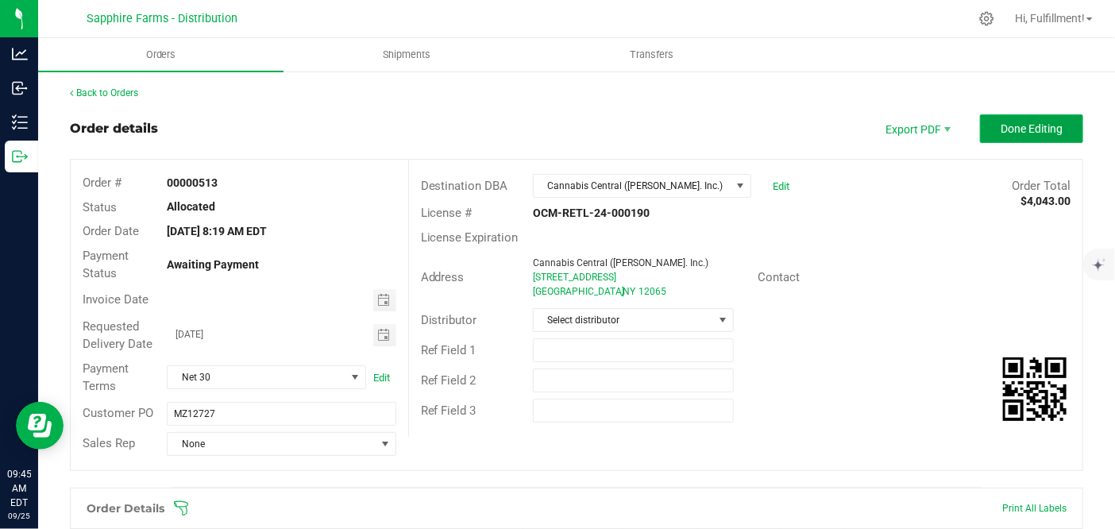
click at [1003, 133] on span "Done Editing" at bounding box center [1032, 128] width 62 height 13
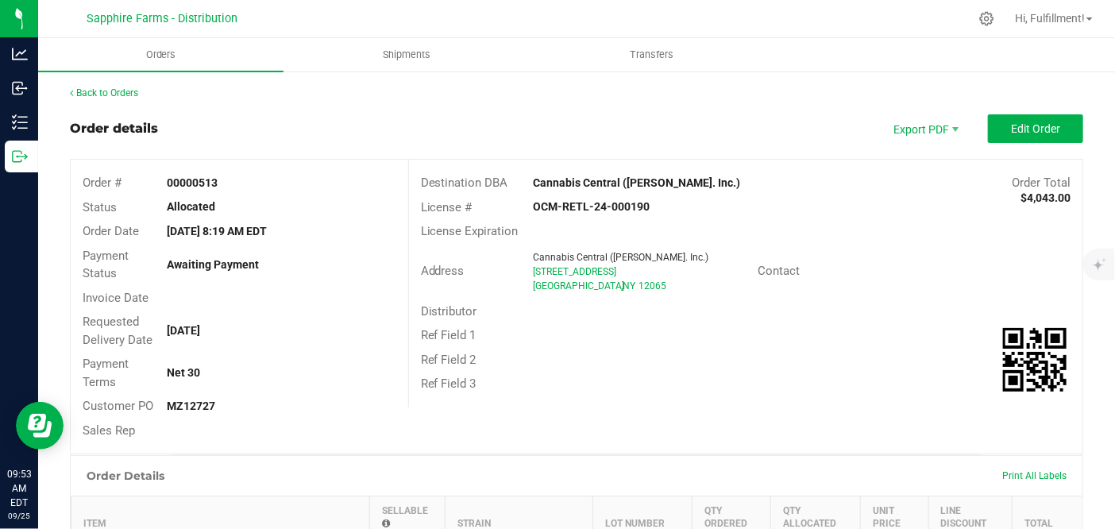
click at [242, 507] on th "Item" at bounding box center [220, 517] width 299 height 42
click at [106, 94] on link "Back to Orders" at bounding box center [104, 92] width 68 height 11
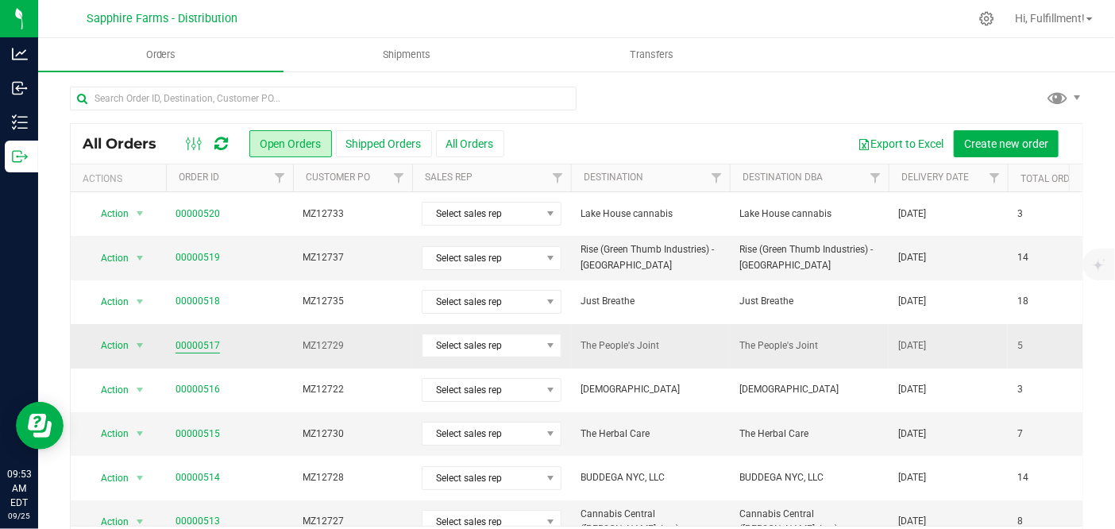
click at [210, 344] on link "00000517" at bounding box center [198, 345] width 44 height 15
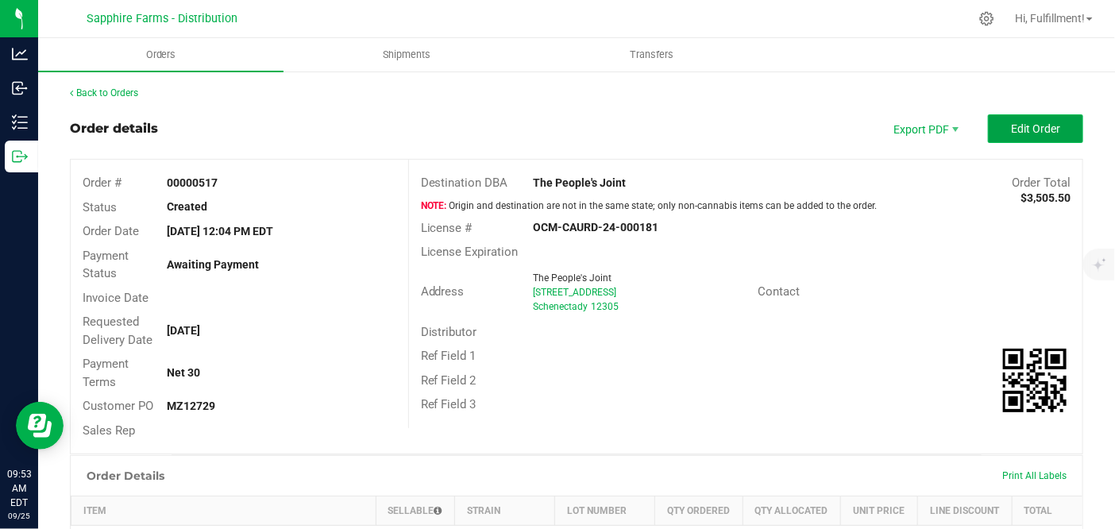
click at [1019, 122] on span "Edit Order" at bounding box center [1035, 128] width 49 height 13
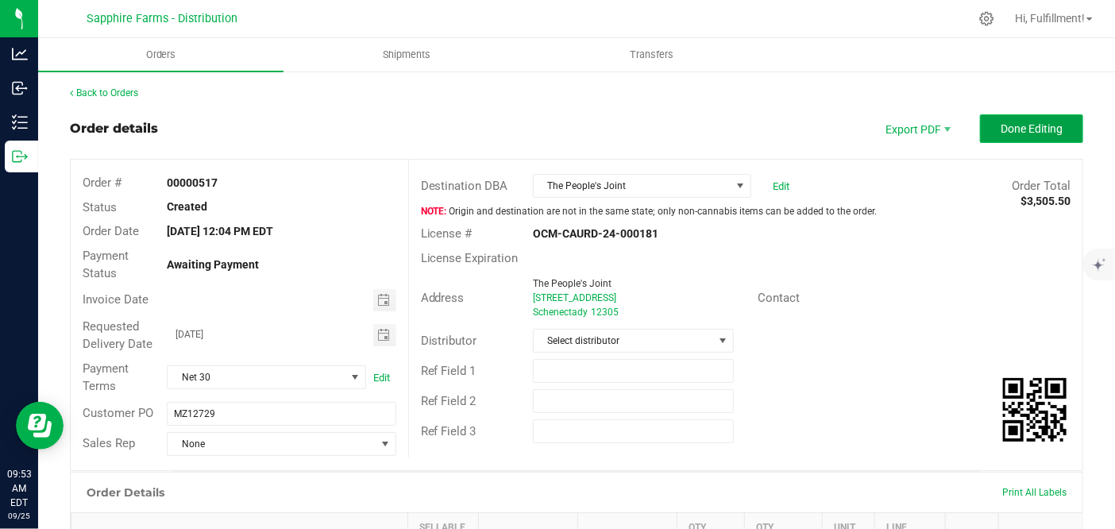
click at [1011, 130] on span "Done Editing" at bounding box center [1032, 128] width 62 height 13
click at [202, 508] on div "Order Details Print All Labels" at bounding box center [577, 493] width 1012 height 40
click at [124, 94] on link "Back to Orders" at bounding box center [104, 92] width 68 height 11
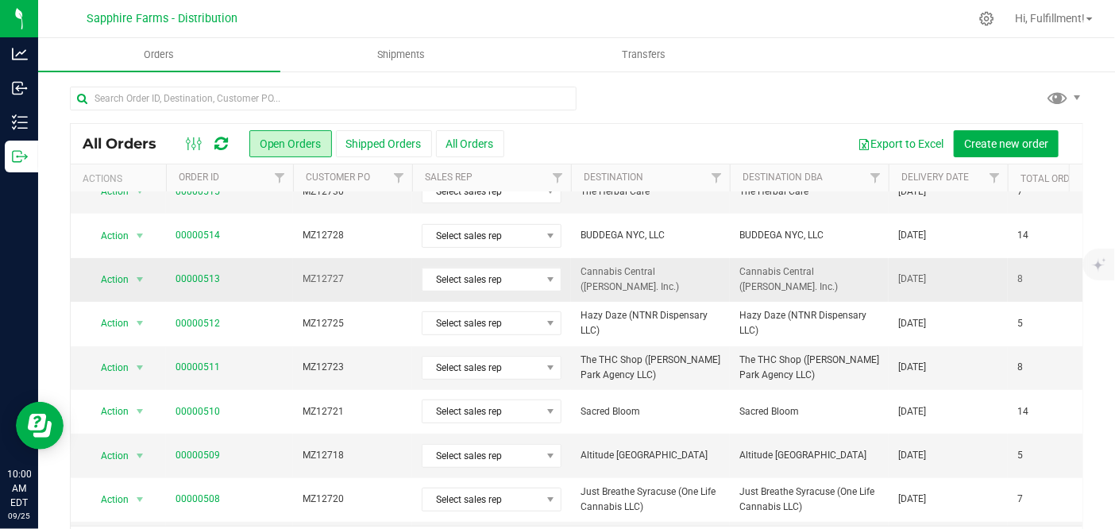
scroll to position [264, 0]
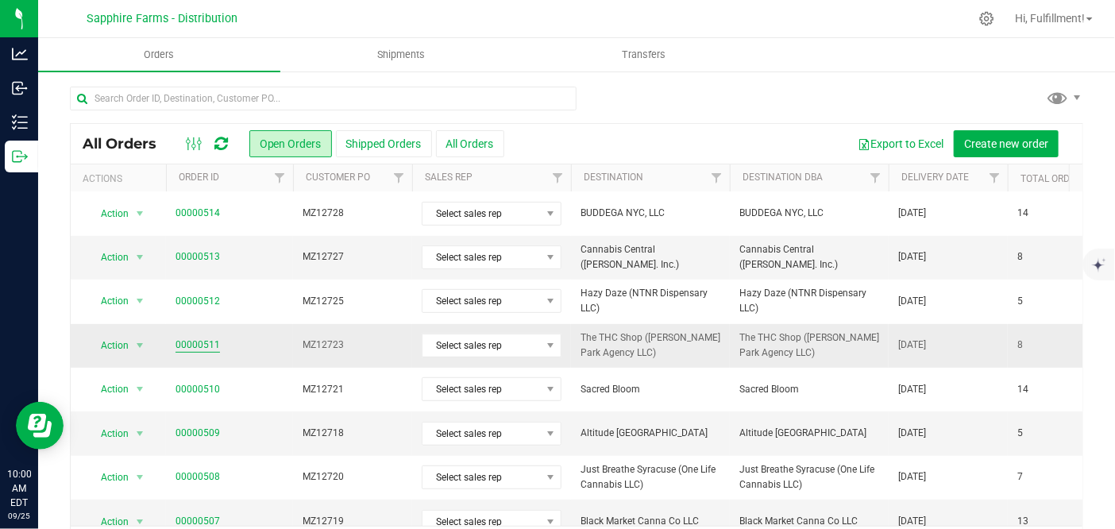
click at [201, 346] on link "00000511" at bounding box center [198, 345] width 44 height 15
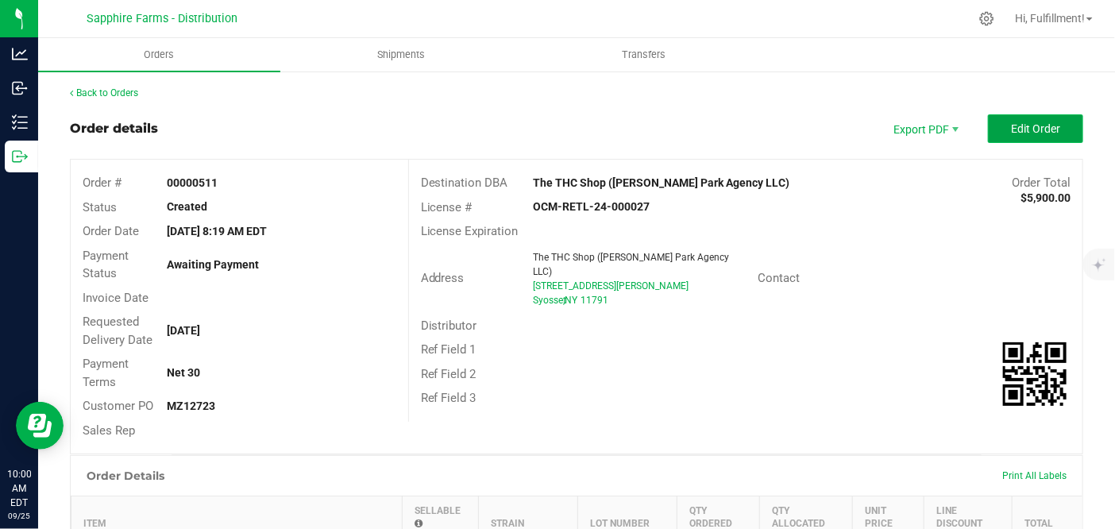
click at [1017, 127] on span "Edit Order" at bounding box center [1035, 128] width 49 height 13
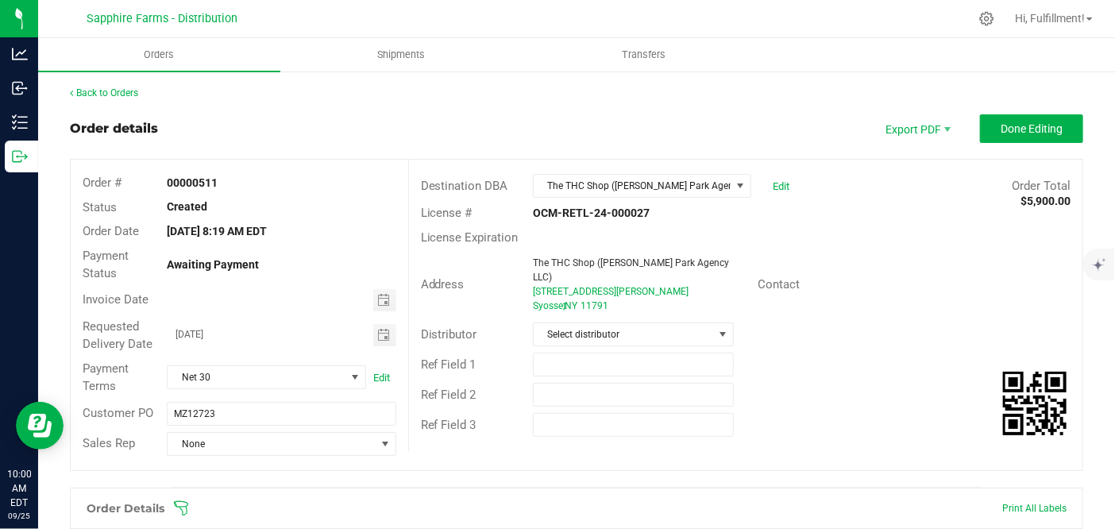
click at [192, 502] on span at bounding box center [679, 508] width 1013 height 16
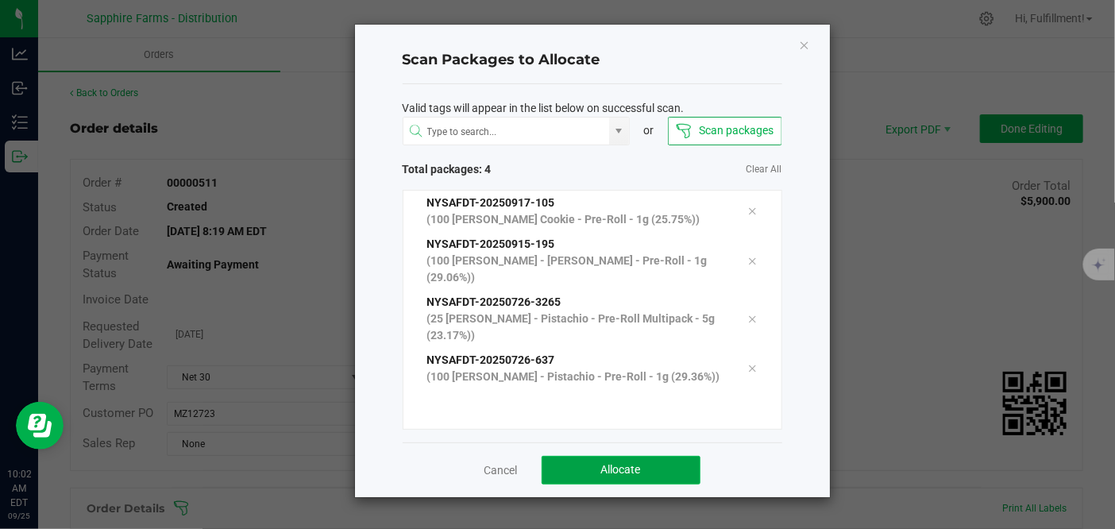
click at [627, 473] on span "Allocate" at bounding box center [621, 469] width 40 height 13
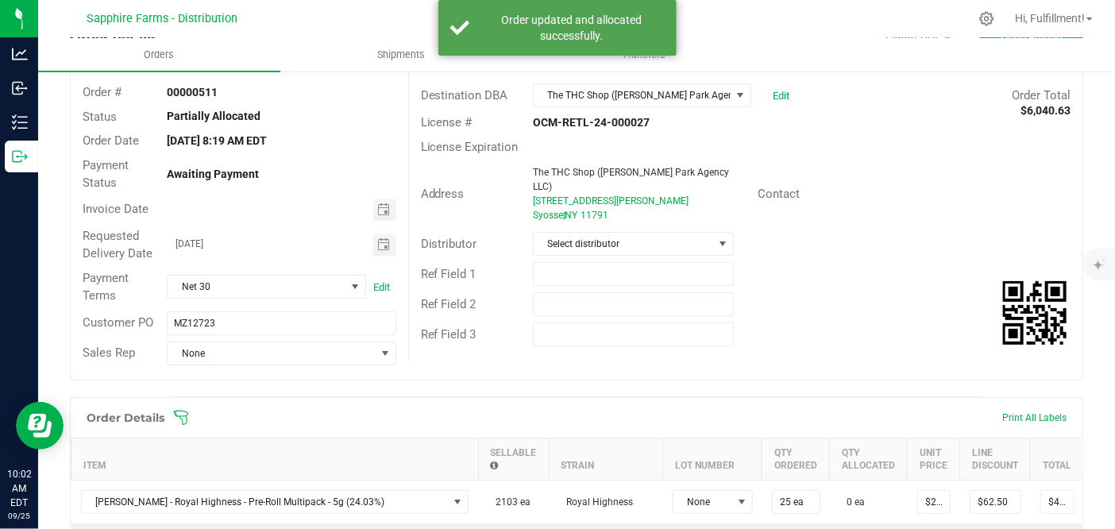
scroll to position [264, 0]
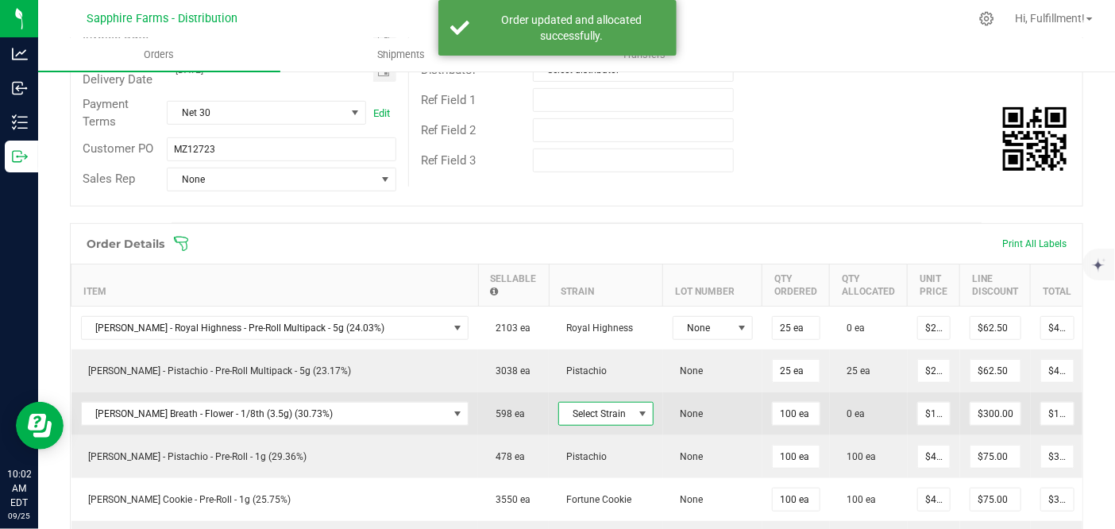
click at [636, 415] on span at bounding box center [642, 413] width 13 height 13
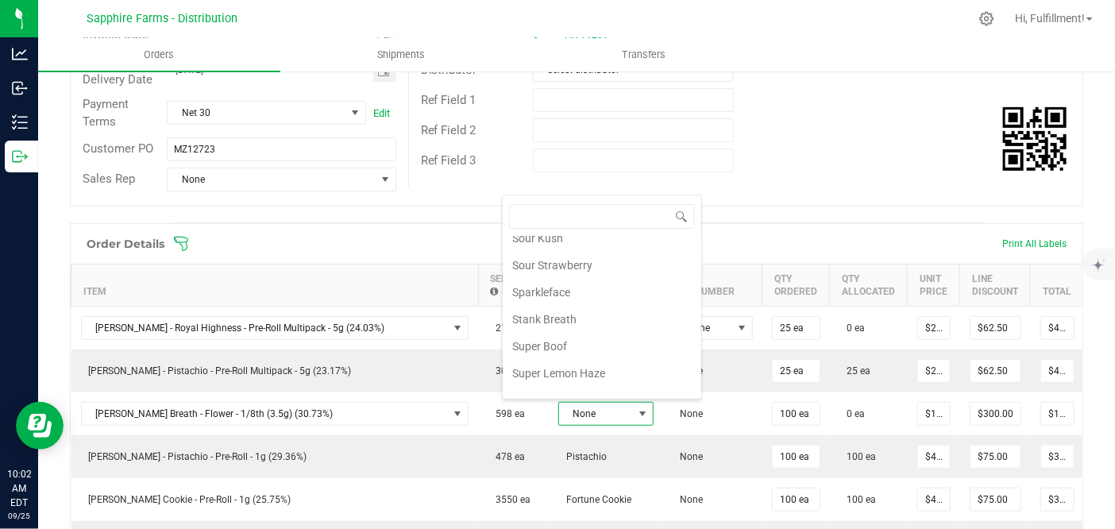
scroll to position [1500, 0]
click at [609, 303] on li "Stank Breath" at bounding box center [602, 316] width 199 height 27
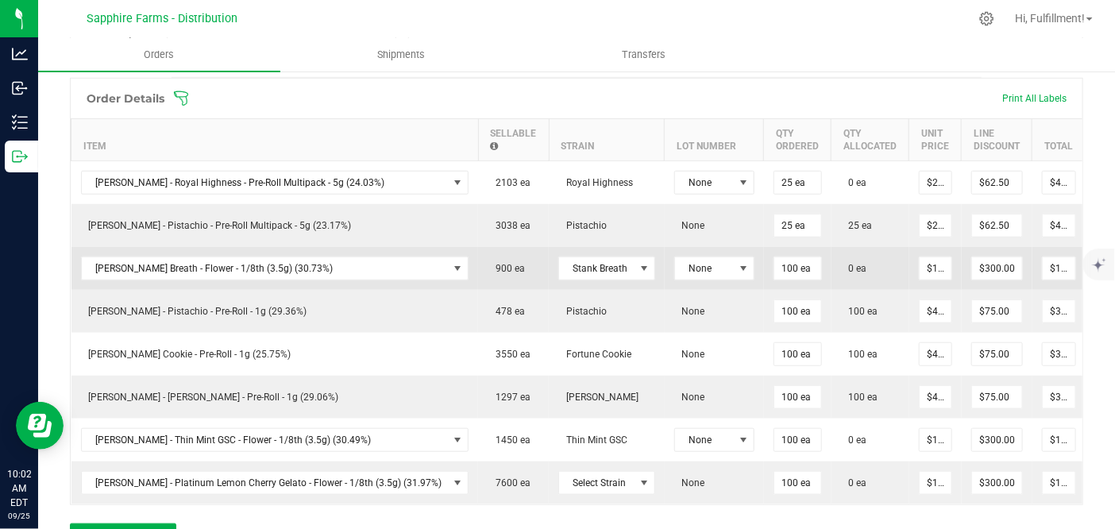
scroll to position [441, 0]
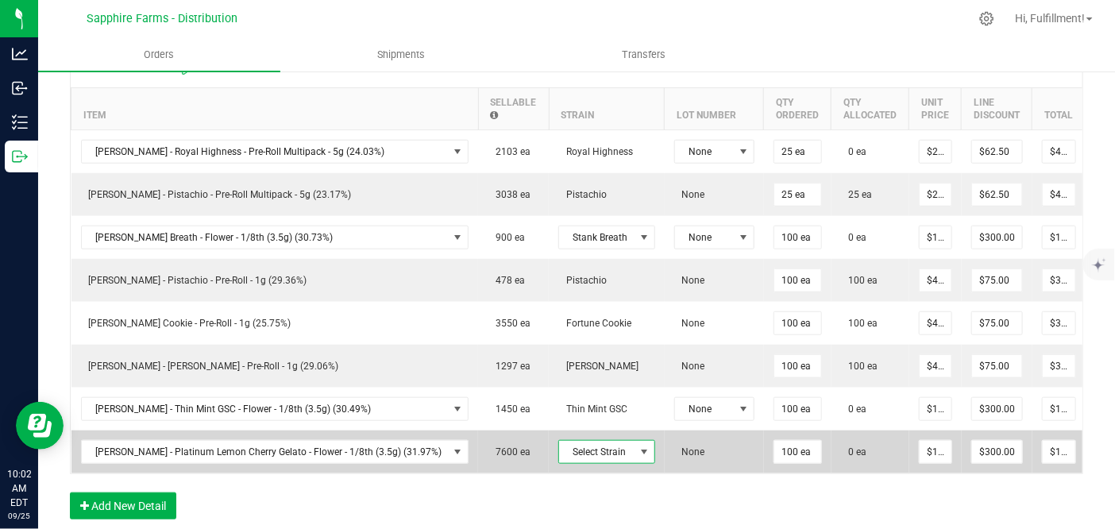
click at [635, 441] on span at bounding box center [645, 452] width 20 height 22
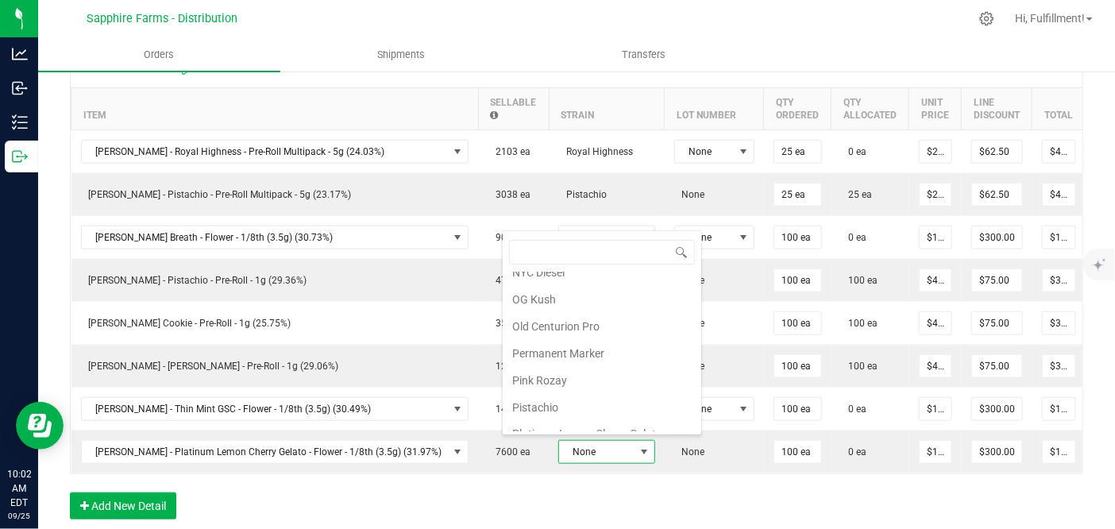
scroll to position [1147, 0]
click at [599, 368] on li "Platinum Lemon Cherry Gelato" at bounding box center [602, 381] width 199 height 27
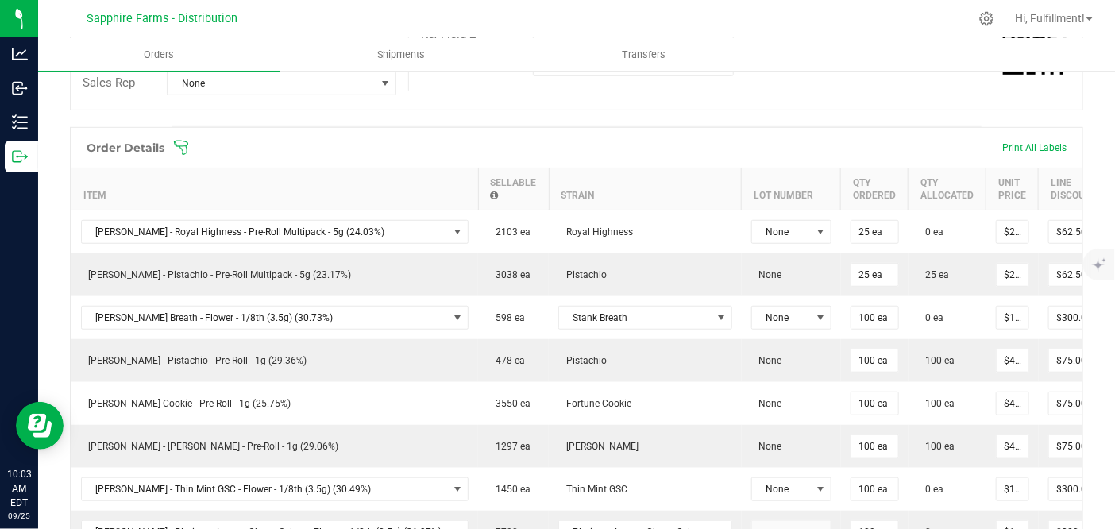
scroll to position [264, 0]
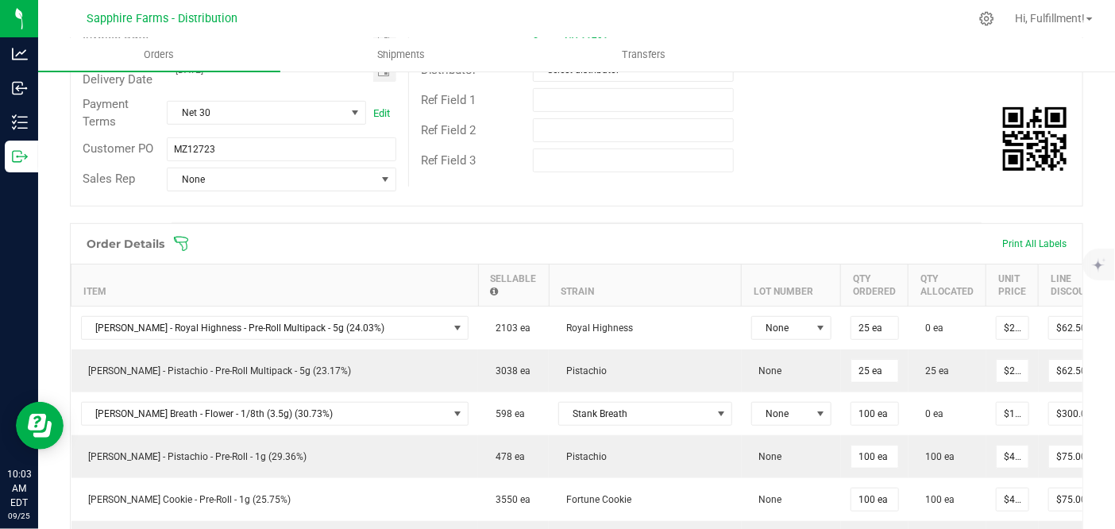
click at [182, 242] on icon at bounding box center [181, 244] width 16 height 16
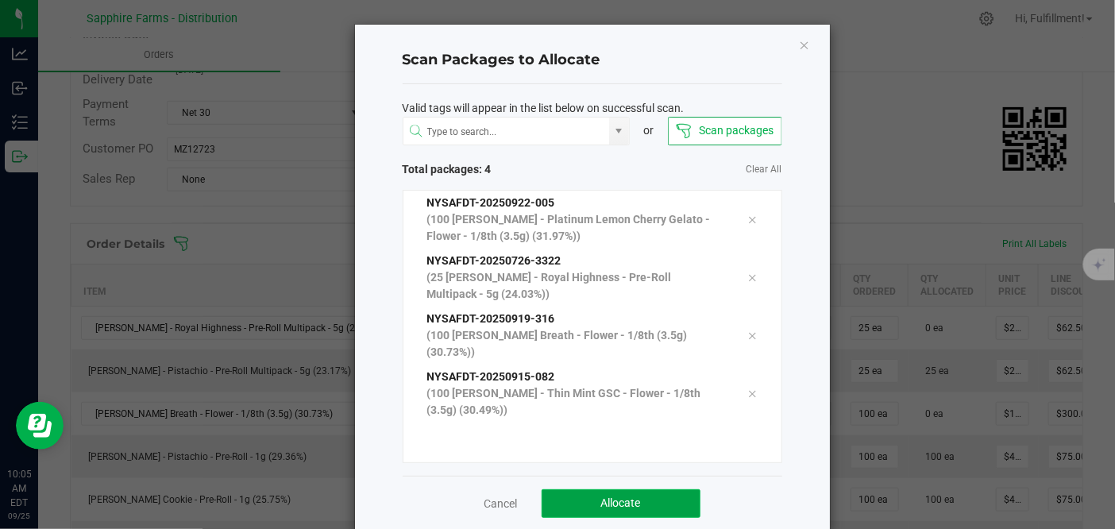
click at [626, 496] on span "Allocate" at bounding box center [621, 502] width 40 height 13
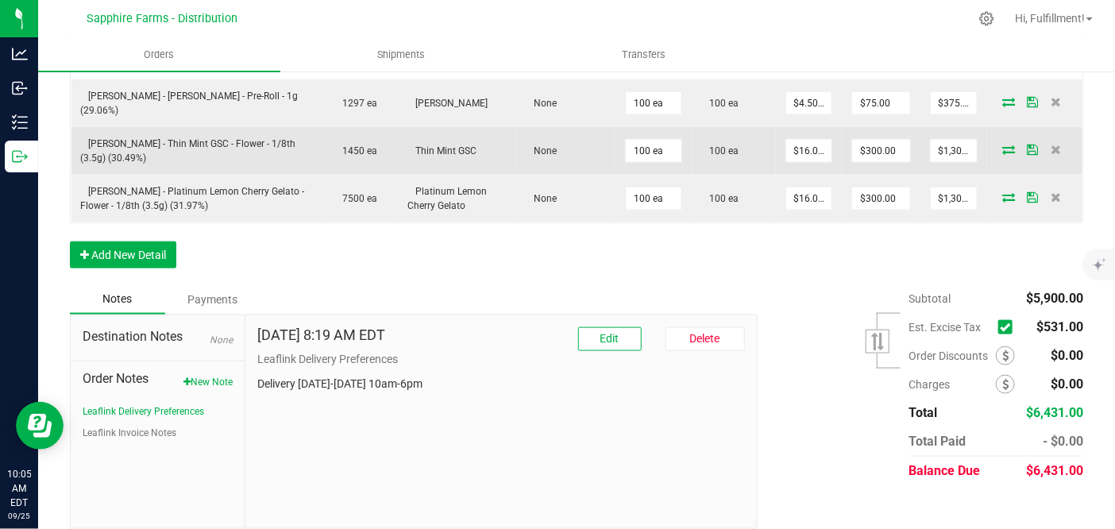
scroll to position [721, 0]
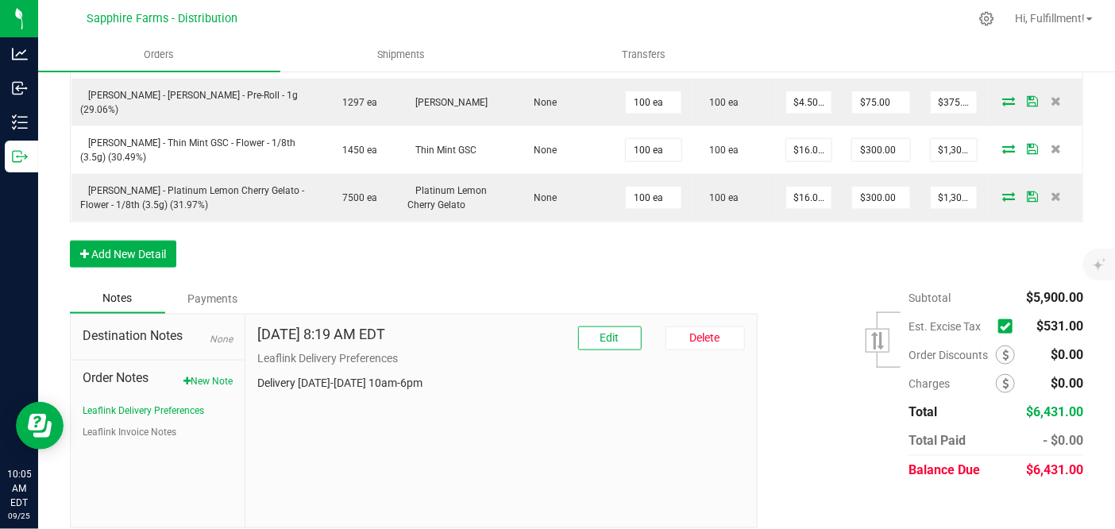
click at [1000, 326] on icon at bounding box center [1005, 326] width 10 height 0
click at [0, 0] on input "checkbox" at bounding box center [0, 0] width 0 height 0
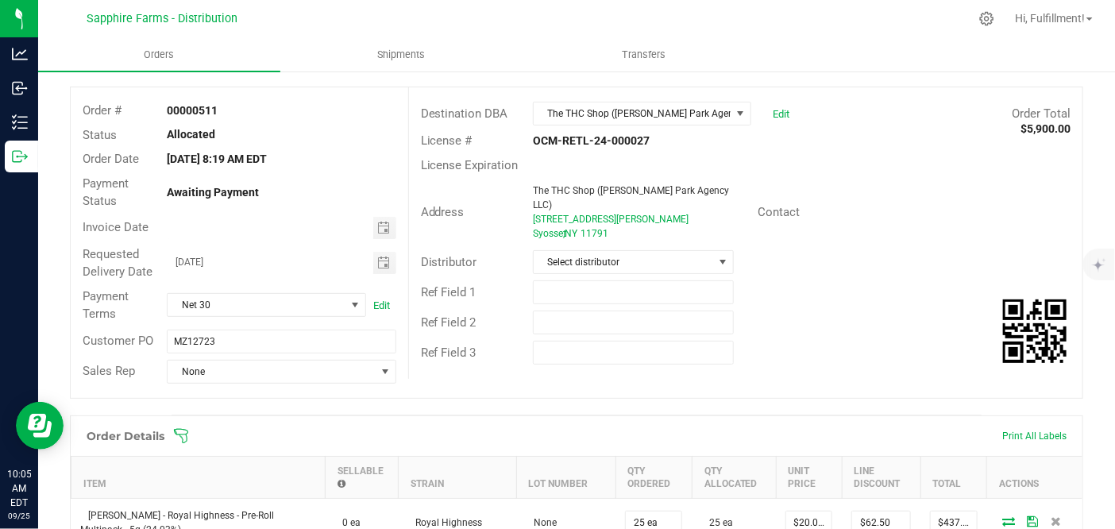
scroll to position [0, 0]
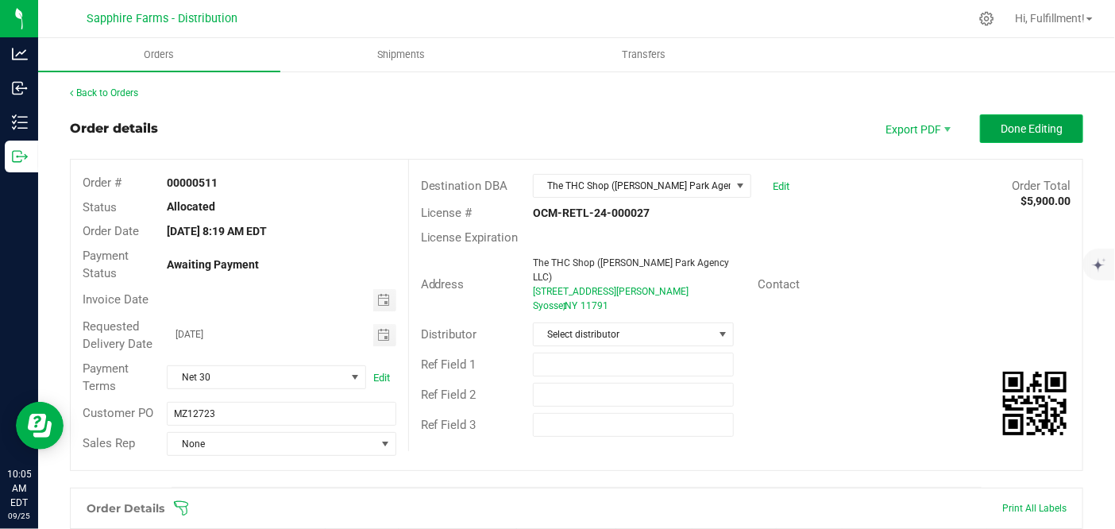
click at [1033, 133] on span "Done Editing" at bounding box center [1032, 128] width 62 height 13
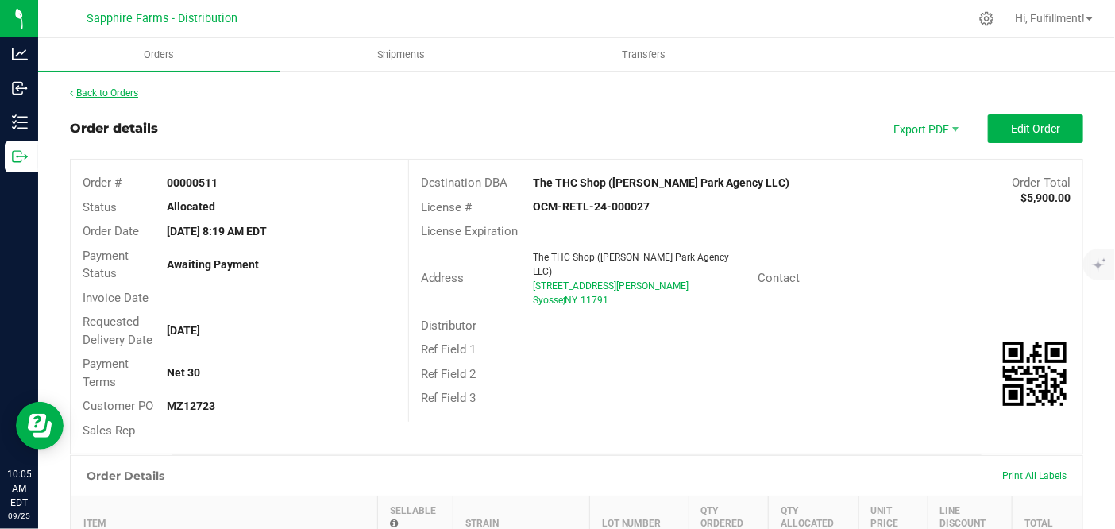
click at [126, 94] on link "Back to Orders" at bounding box center [104, 92] width 68 height 11
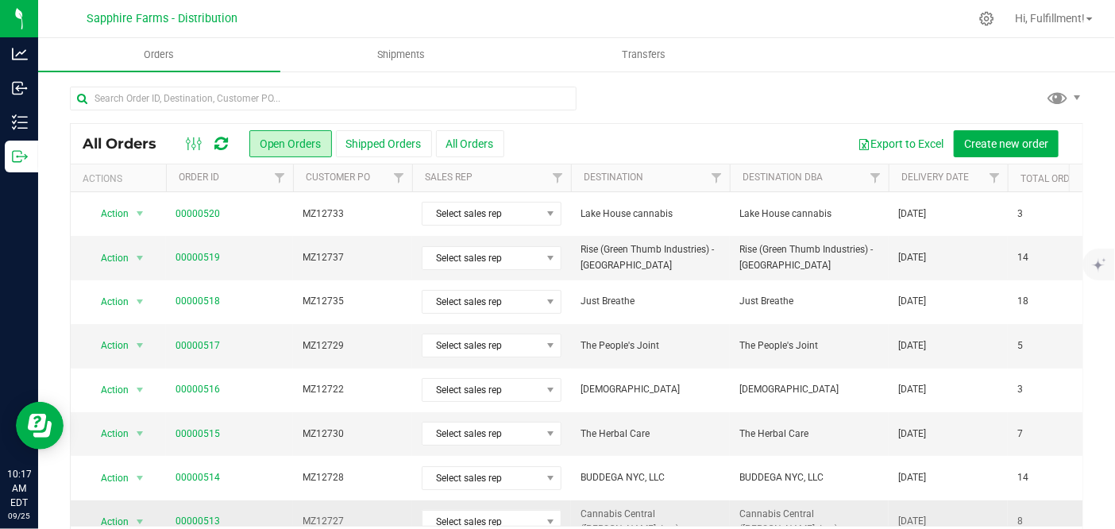
click at [473, 503] on td "Select sales rep" at bounding box center [491, 522] width 159 height 44
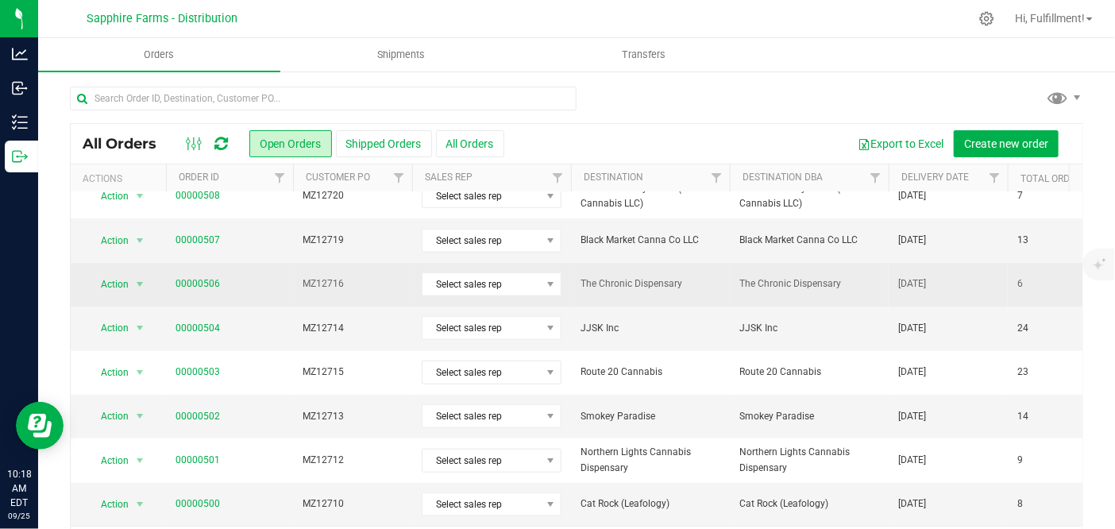
scroll to position [555, 0]
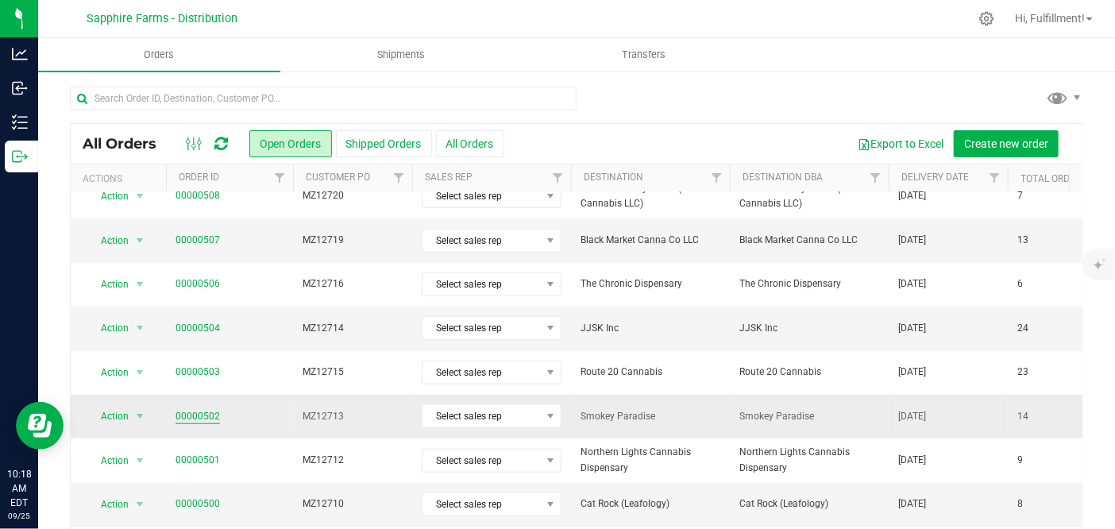
click at [204, 409] on link "00000502" at bounding box center [198, 416] width 44 height 15
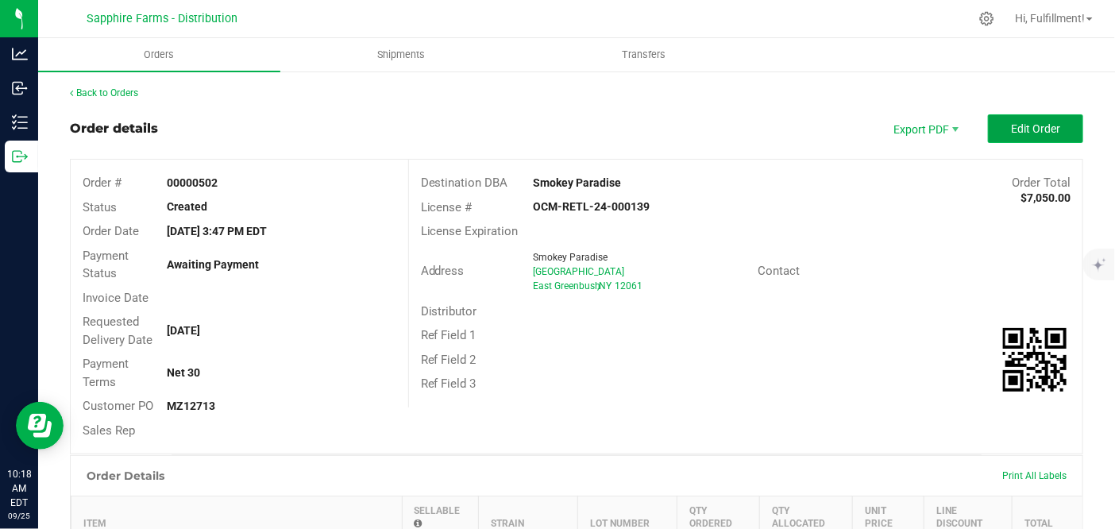
click at [1011, 129] on span "Edit Order" at bounding box center [1035, 128] width 49 height 13
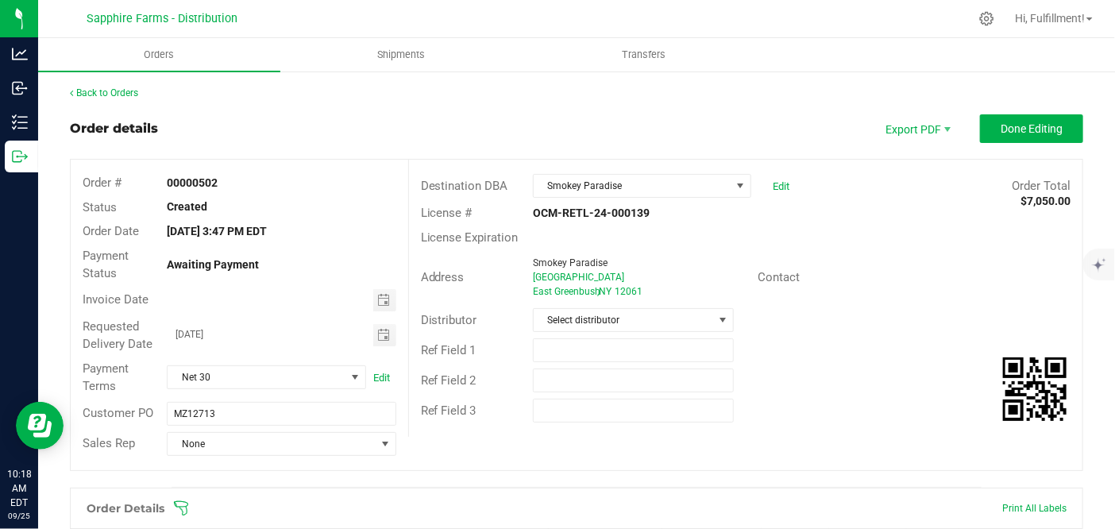
scroll to position [88, 0]
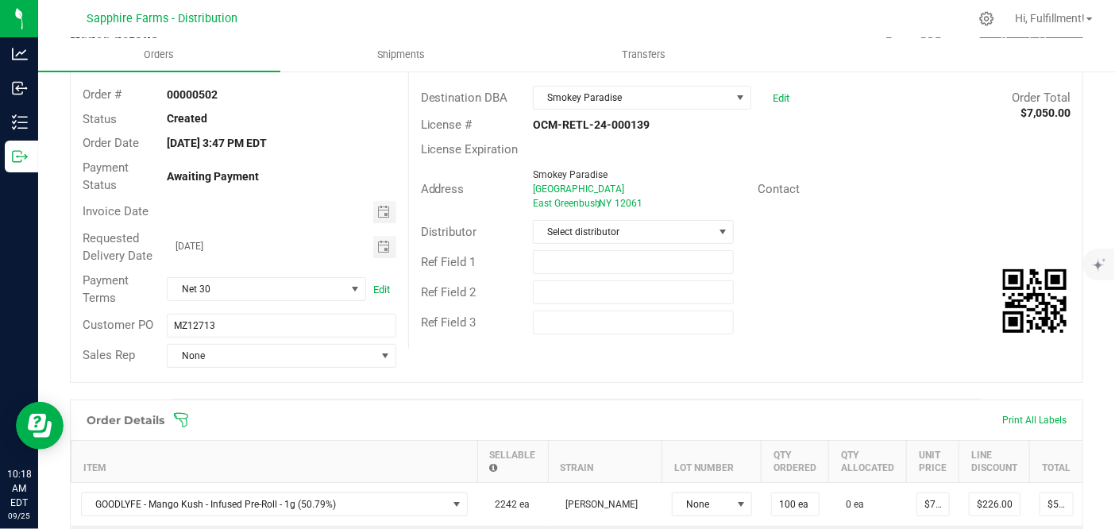
click at [183, 418] on icon at bounding box center [181, 420] width 16 height 16
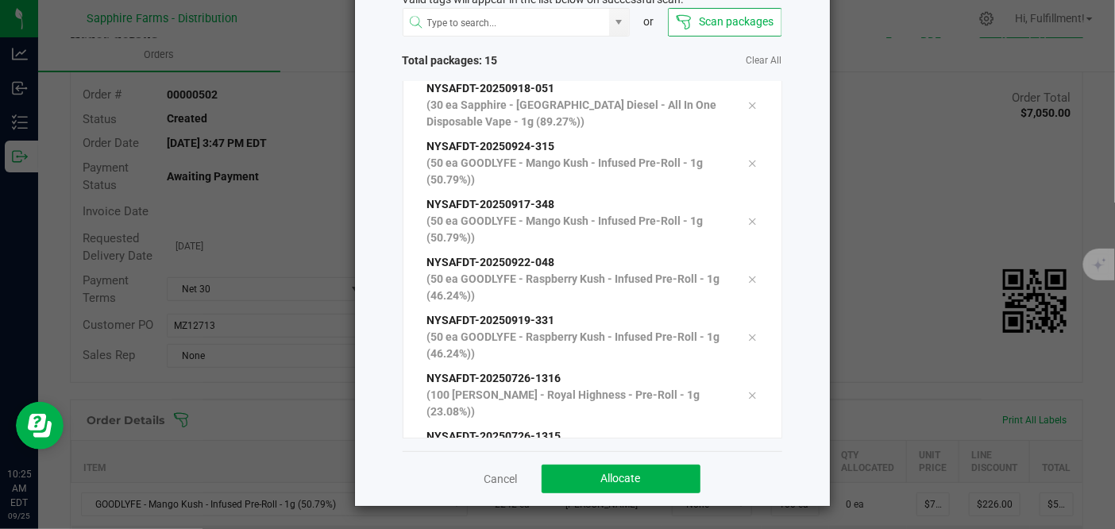
scroll to position [361, 0]
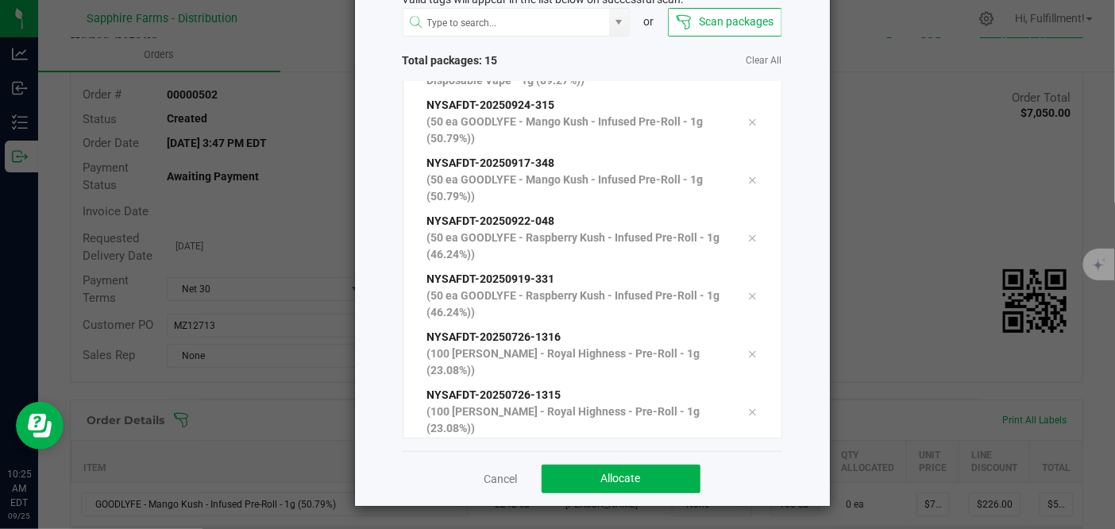
click at [272, 507] on ngb-modal-window "Scan Packages to Allocate Valid tags will appear in the list below on successfu…" at bounding box center [563, 264] width 1127 height 529
click at [588, 477] on button "Allocate" at bounding box center [621, 479] width 159 height 29
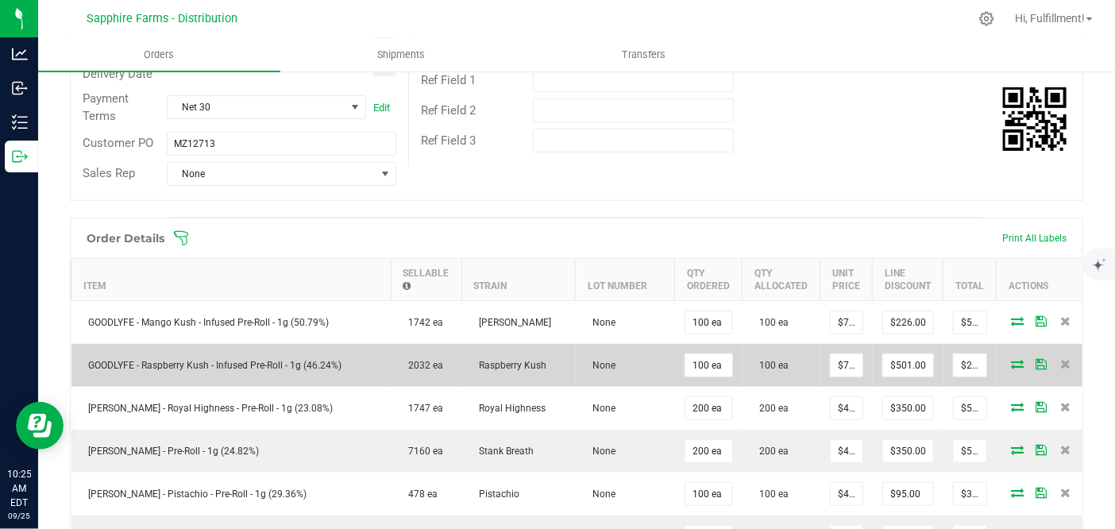
scroll to position [264, 0]
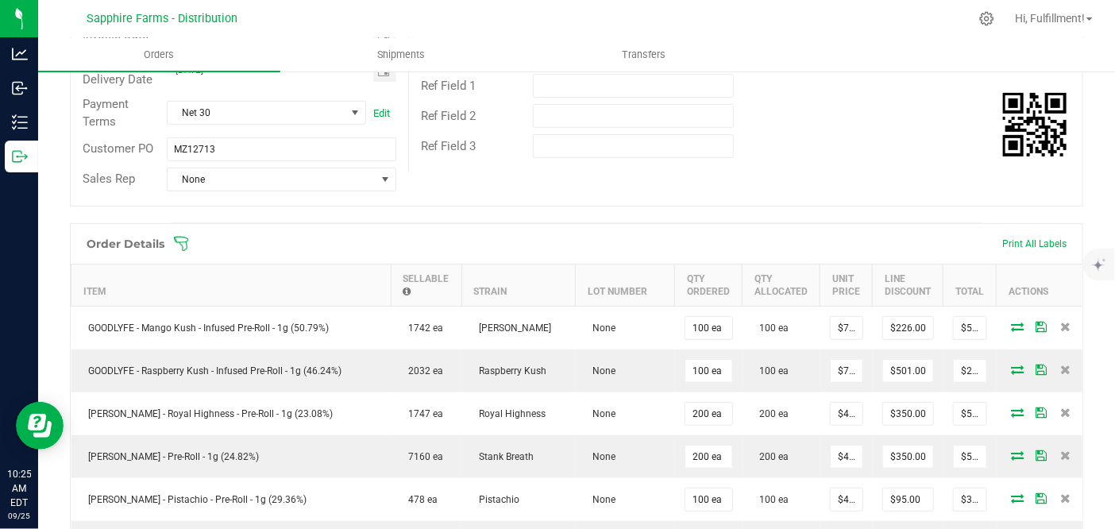
click at [182, 238] on icon at bounding box center [181, 244] width 16 height 16
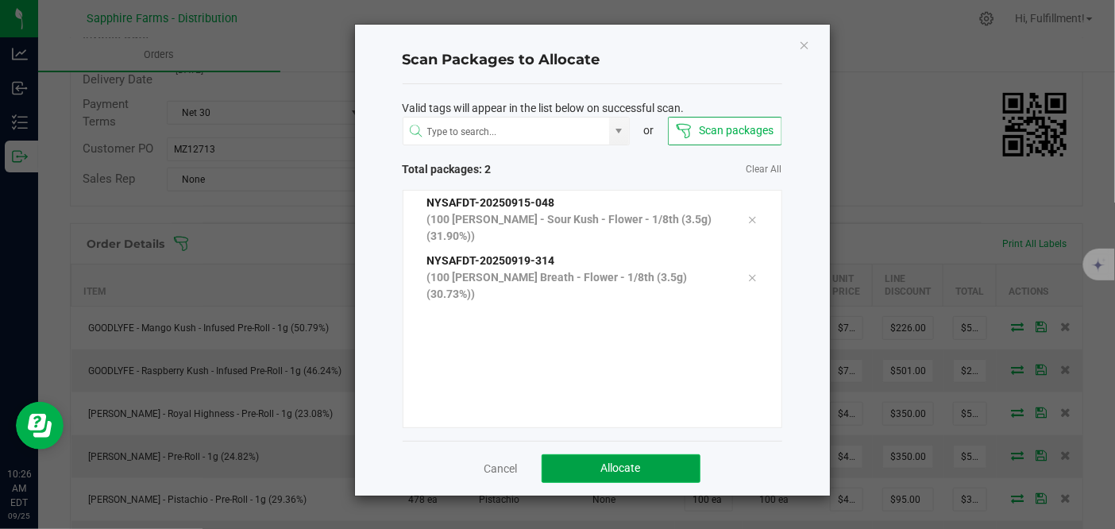
click at [636, 461] on span "Allocate" at bounding box center [621, 467] width 40 height 13
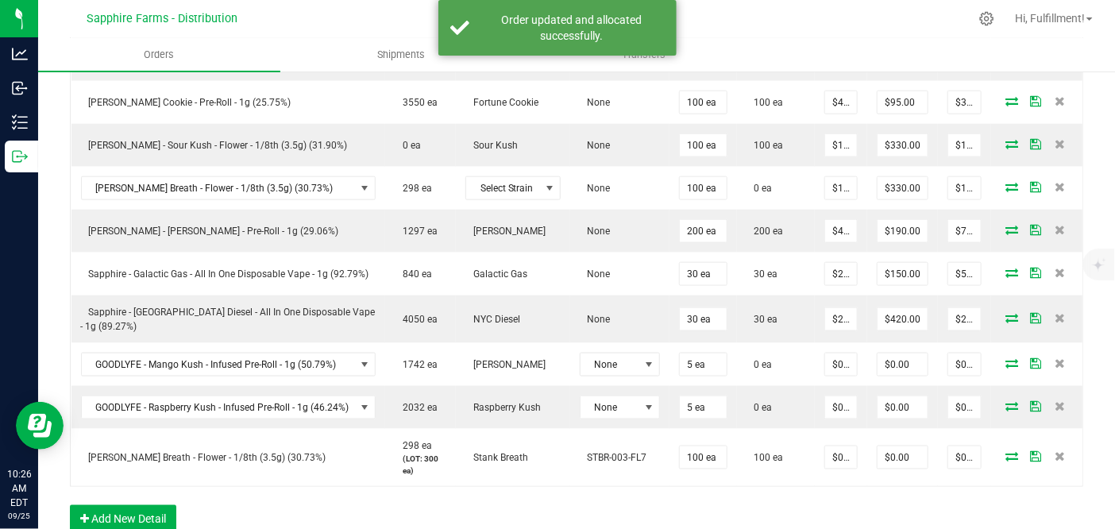
scroll to position [882, 0]
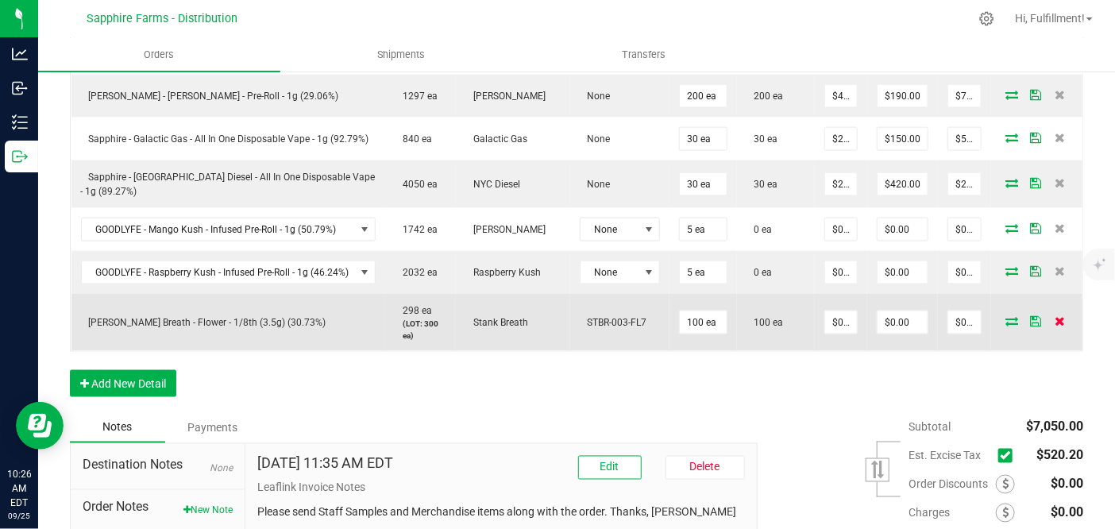
click at [1055, 316] on icon at bounding box center [1060, 321] width 10 height 10
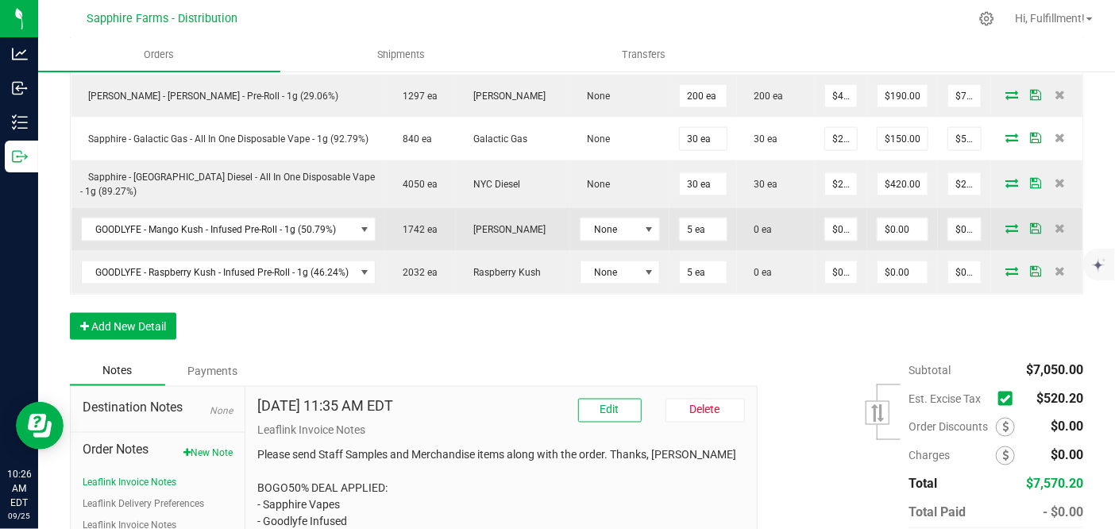
scroll to position [705, 0]
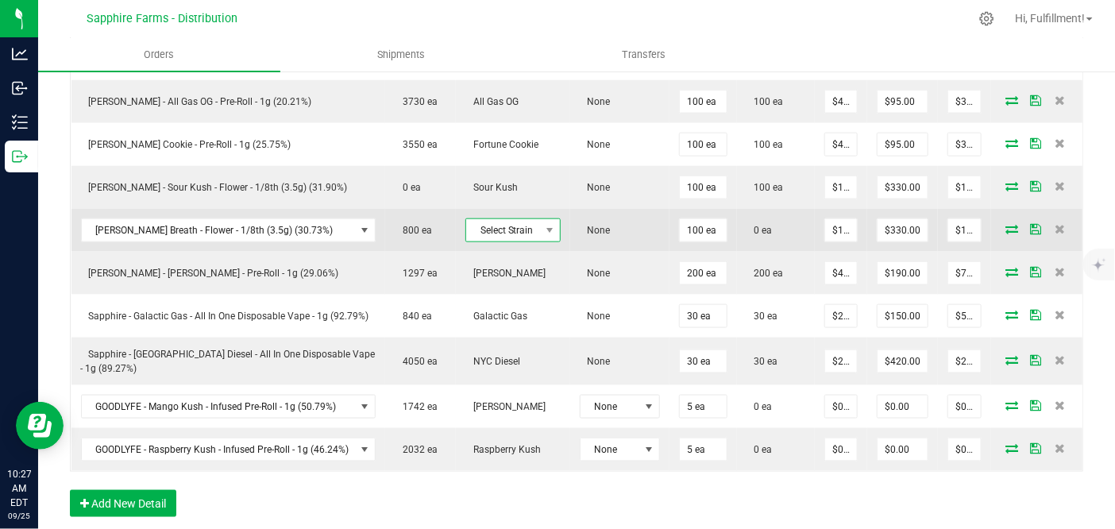
click at [515, 228] on span "Select Strain" at bounding box center [503, 230] width 74 height 22
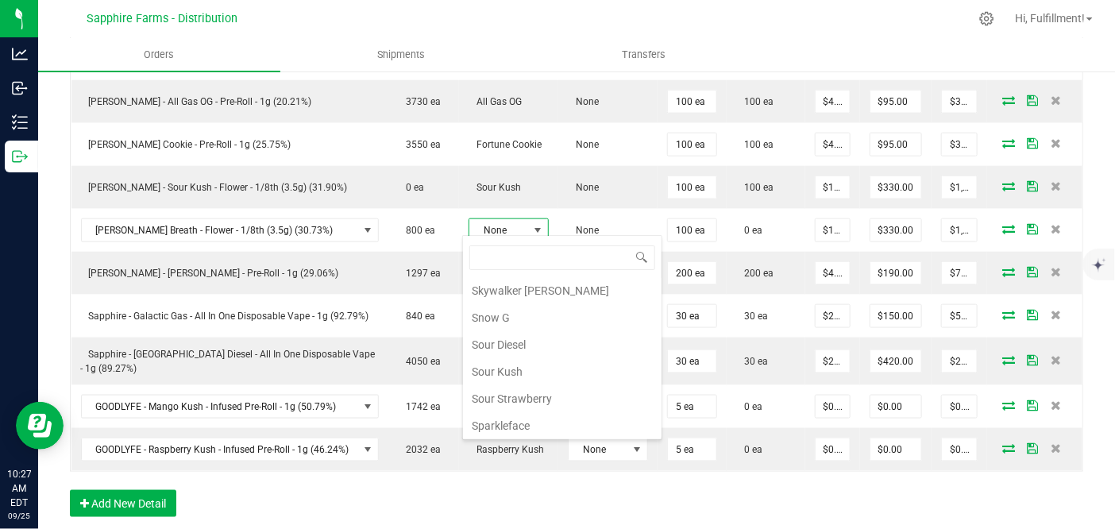
scroll to position [1433, 0]
click at [537, 411] on li "Stank Breath" at bounding box center [562, 424] width 199 height 27
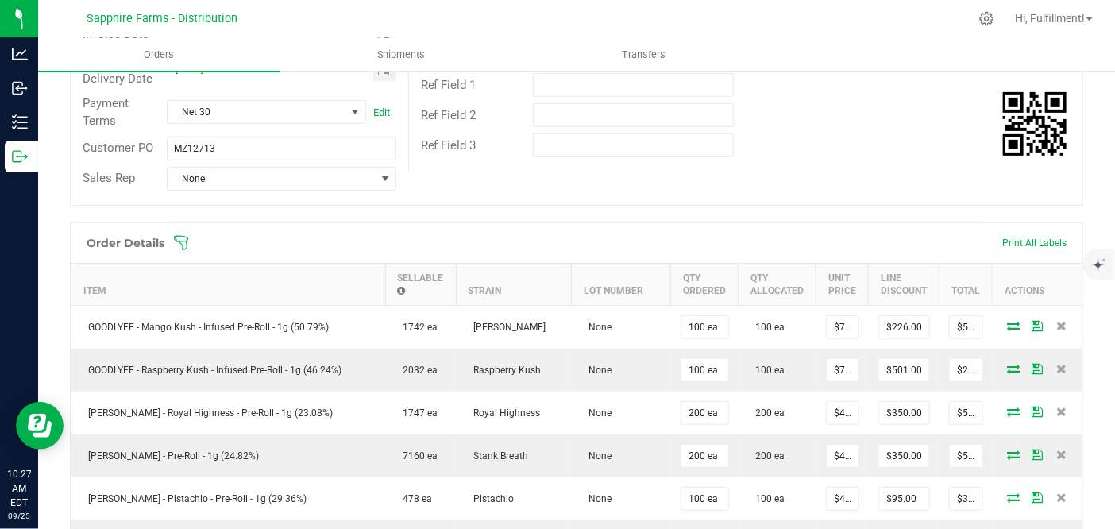
scroll to position [264, 0]
click at [183, 244] on icon at bounding box center [181, 244] width 16 height 16
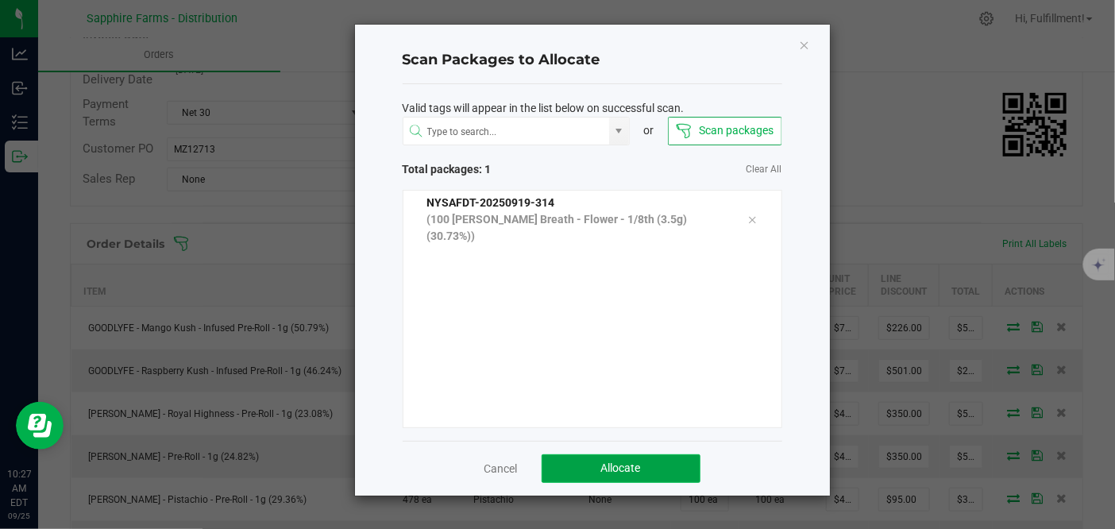
click at [683, 465] on button "Allocate" at bounding box center [621, 468] width 159 height 29
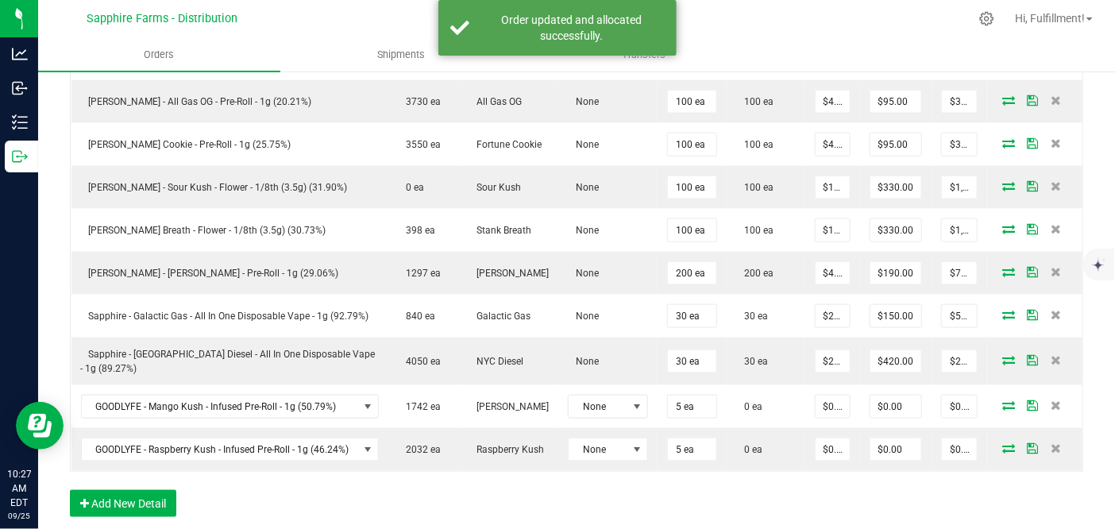
scroll to position [705, 0]
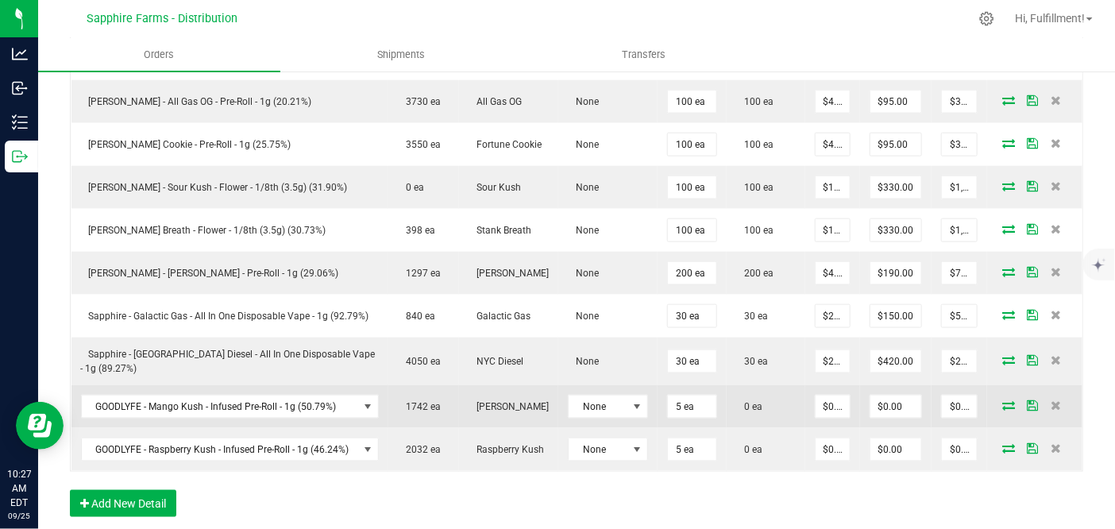
click at [1002, 400] on icon at bounding box center [1008, 405] width 13 height 10
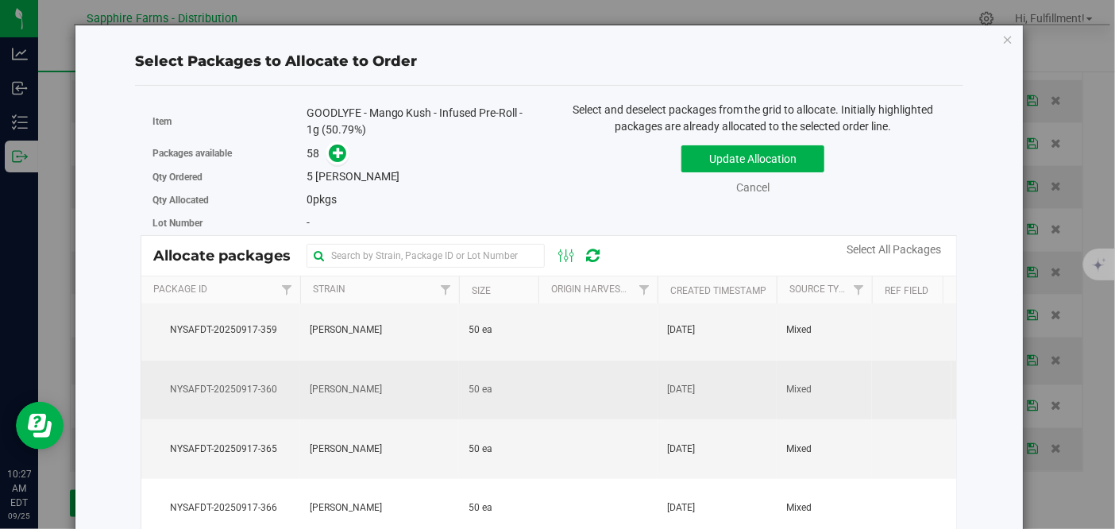
scroll to position [3040, 0]
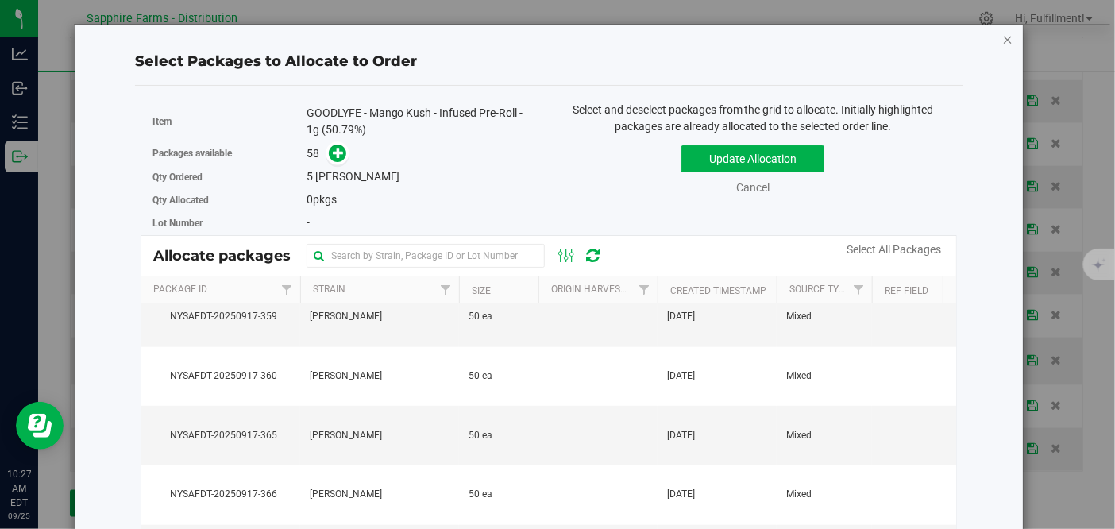
click at [1002, 37] on icon "button" at bounding box center [1007, 38] width 11 height 19
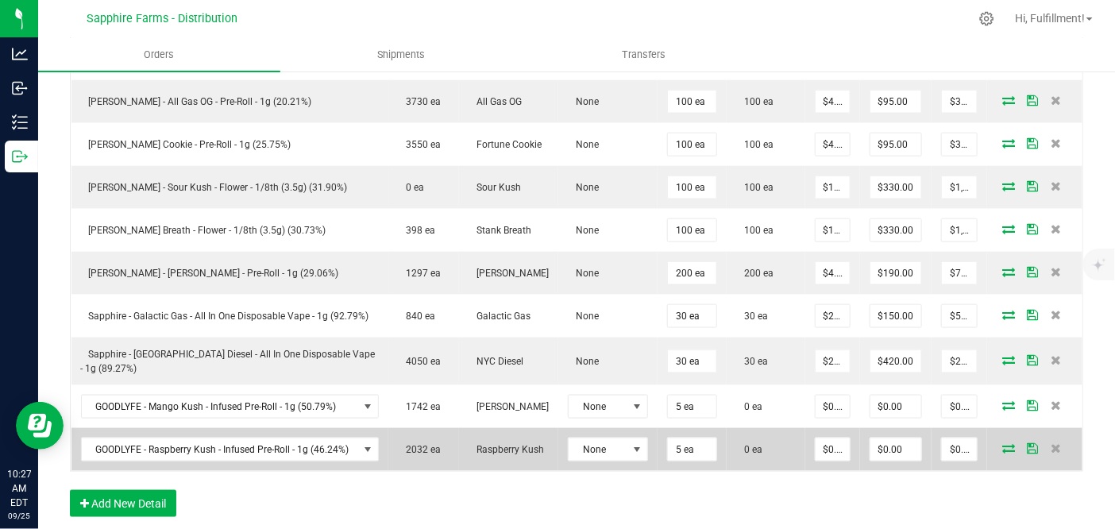
click at [1002, 443] on icon at bounding box center [1008, 448] width 13 height 10
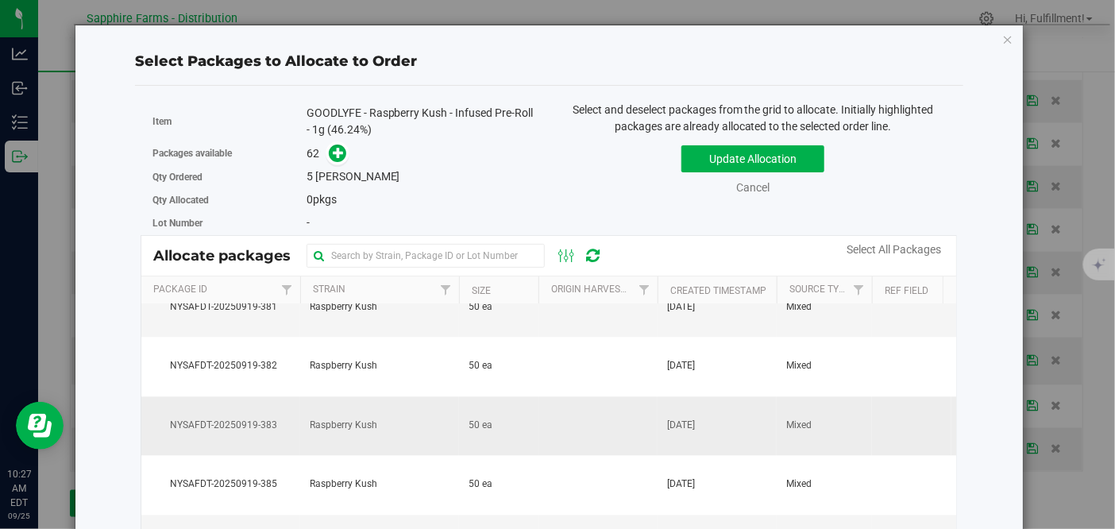
scroll to position [1589, 0]
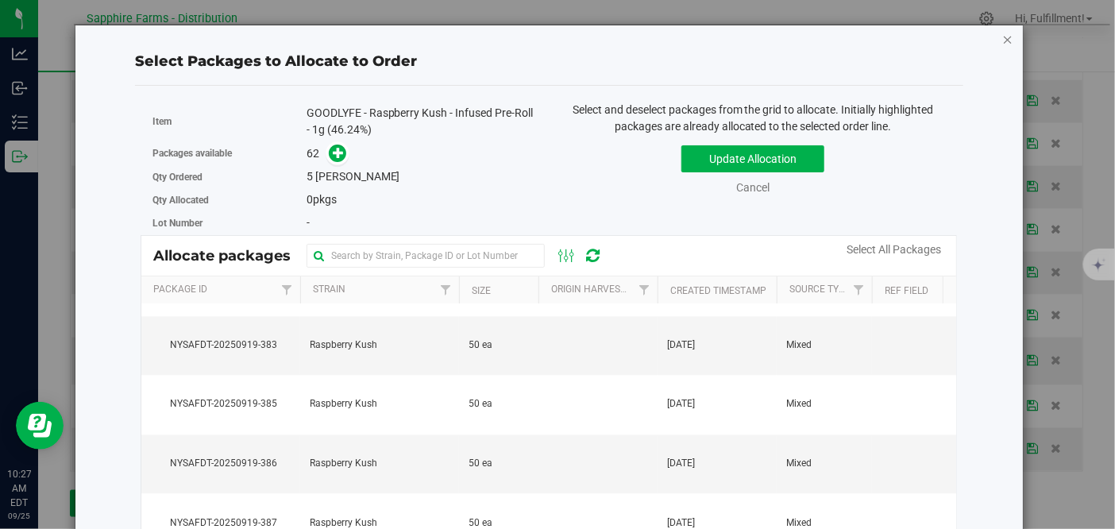
click at [1002, 40] on icon "button" at bounding box center [1007, 38] width 11 height 19
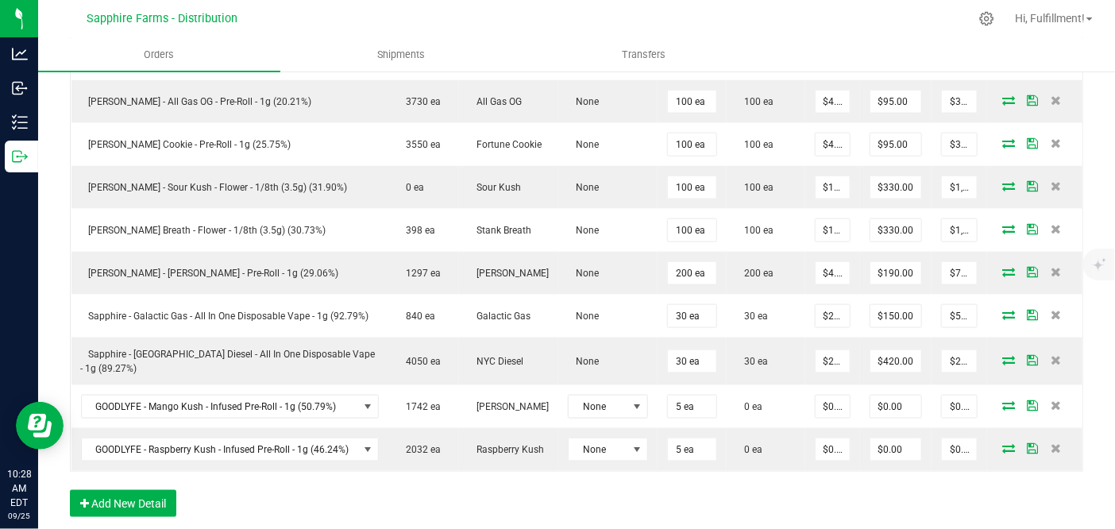
scroll to position [955, 0]
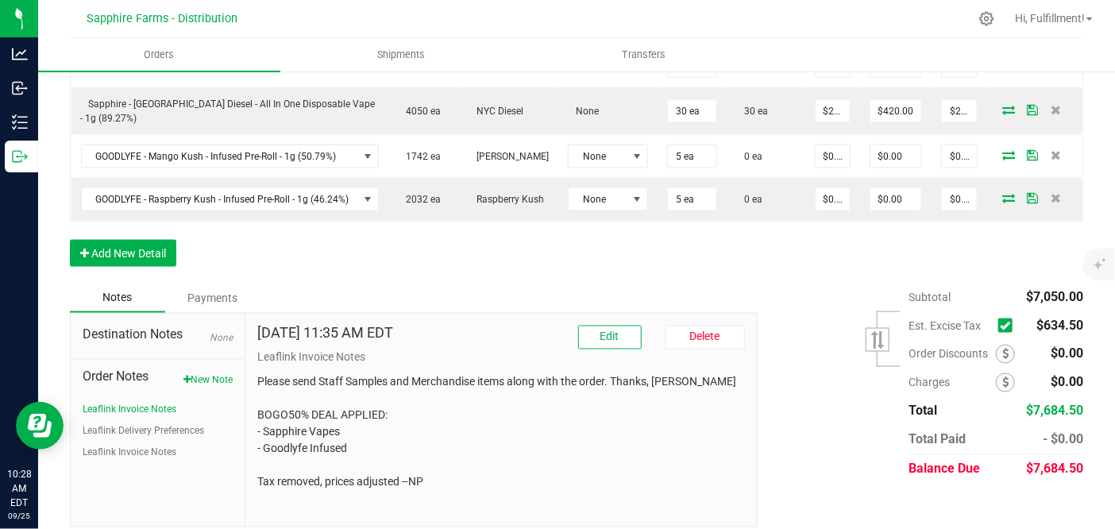
click at [1000, 326] on icon at bounding box center [1005, 326] width 10 height 0
click at [0, 0] on input "checkbox" at bounding box center [0, 0] width 0 height 0
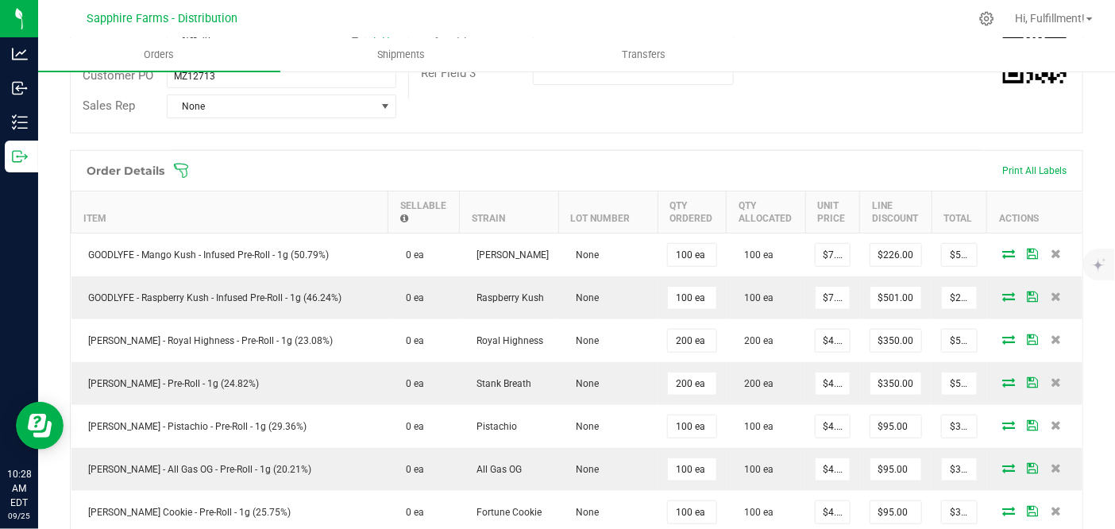
scroll to position [0, 0]
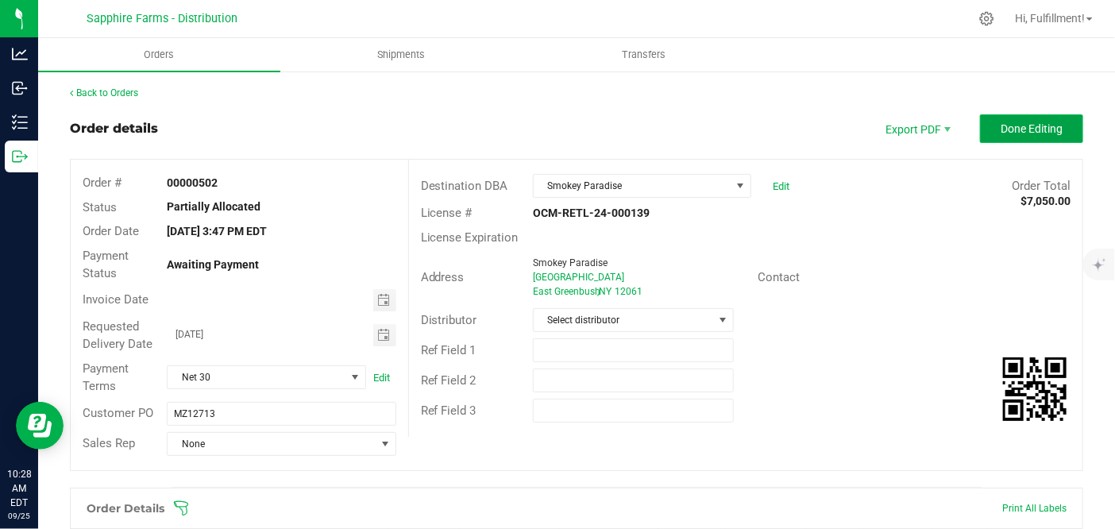
click at [1002, 125] on span "Done Editing" at bounding box center [1032, 128] width 62 height 13
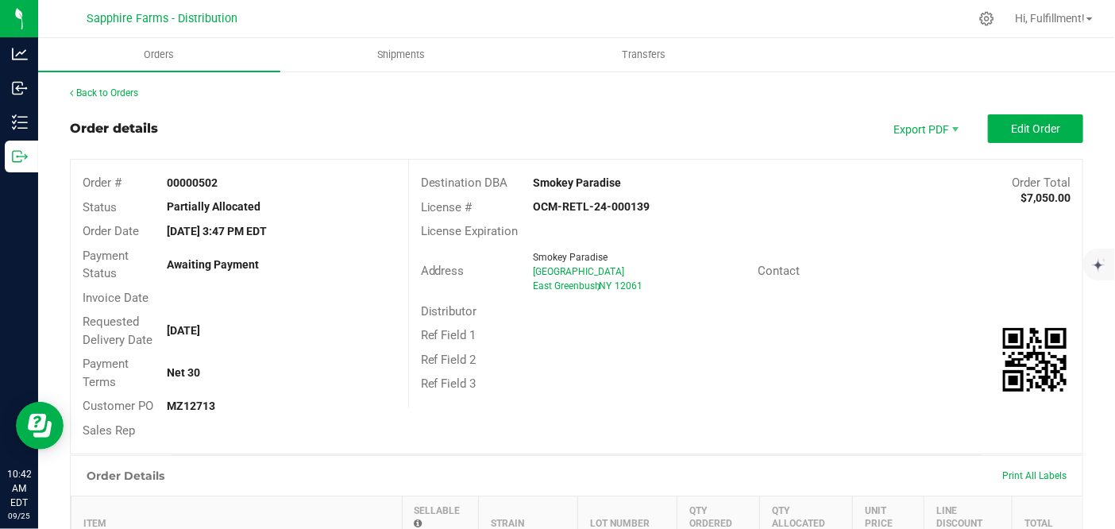
click at [338, 512] on th "Item" at bounding box center [236, 517] width 331 height 42
click at [120, 92] on link "Back to Orders" at bounding box center [104, 92] width 68 height 11
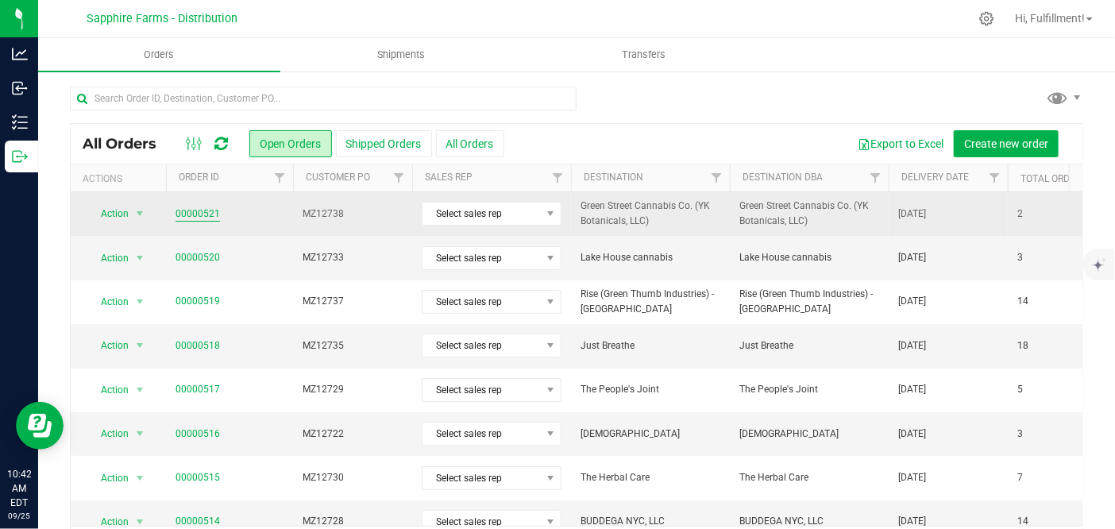
click at [201, 208] on link "00000521" at bounding box center [198, 214] width 44 height 15
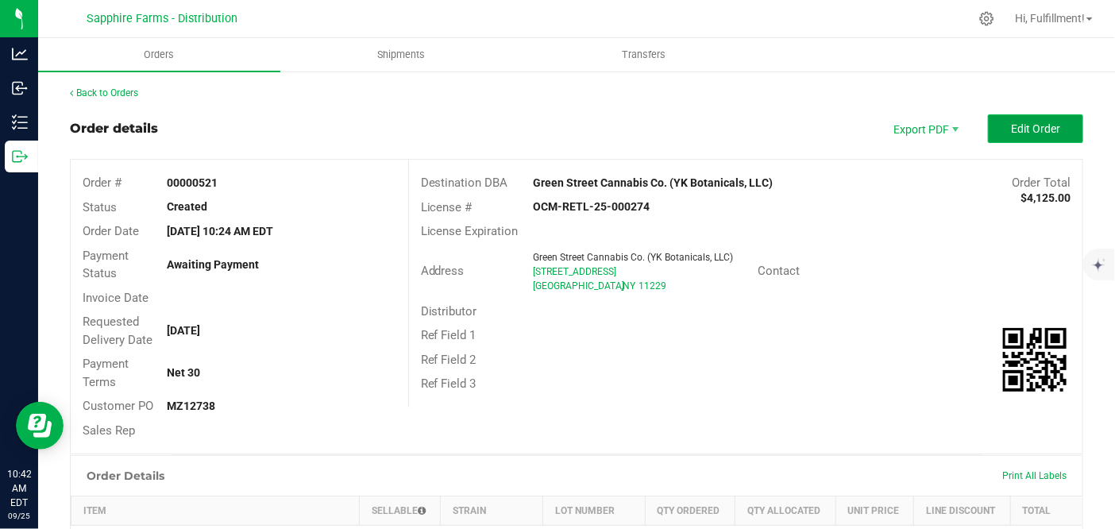
click at [1011, 131] on span "Edit Order" at bounding box center [1035, 128] width 49 height 13
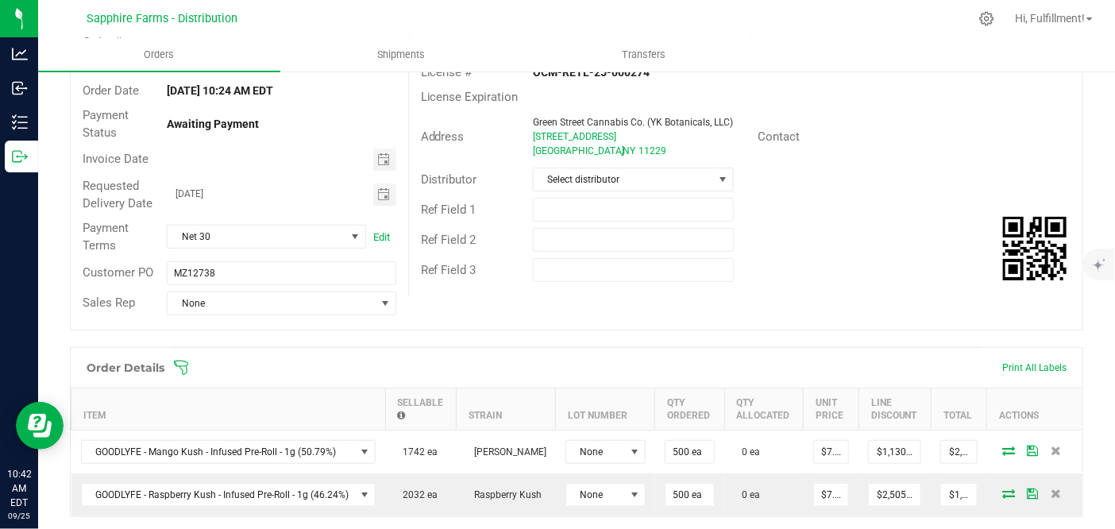
scroll to position [4, 0]
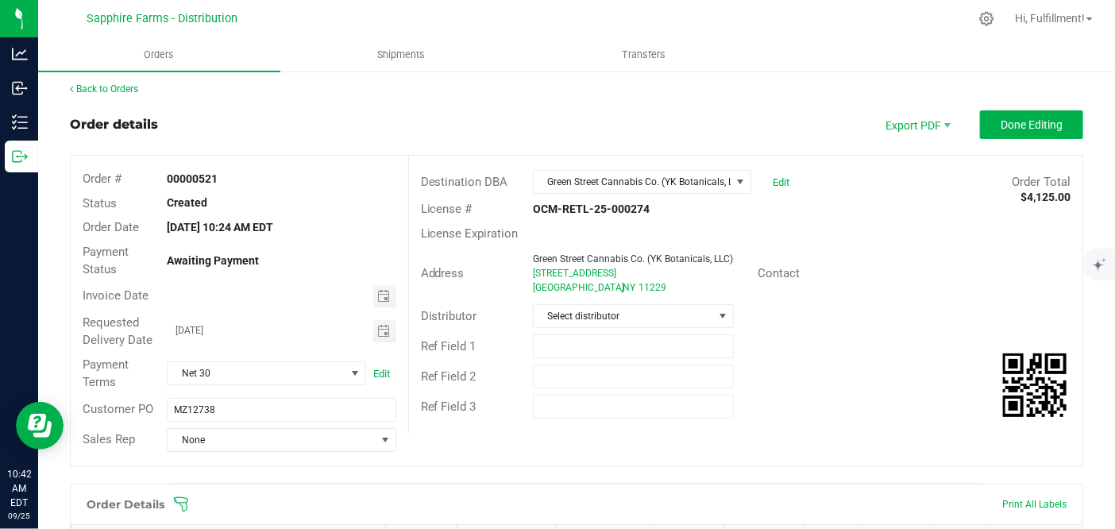
click at [274, 496] on span at bounding box center [679, 504] width 1013 height 16
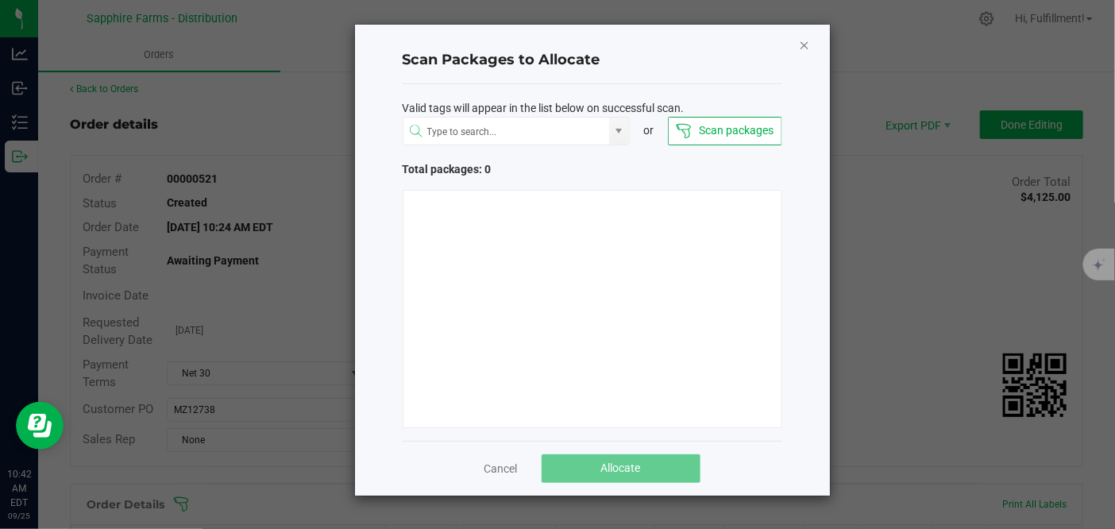
click at [808, 48] on icon "Close" at bounding box center [804, 44] width 11 height 19
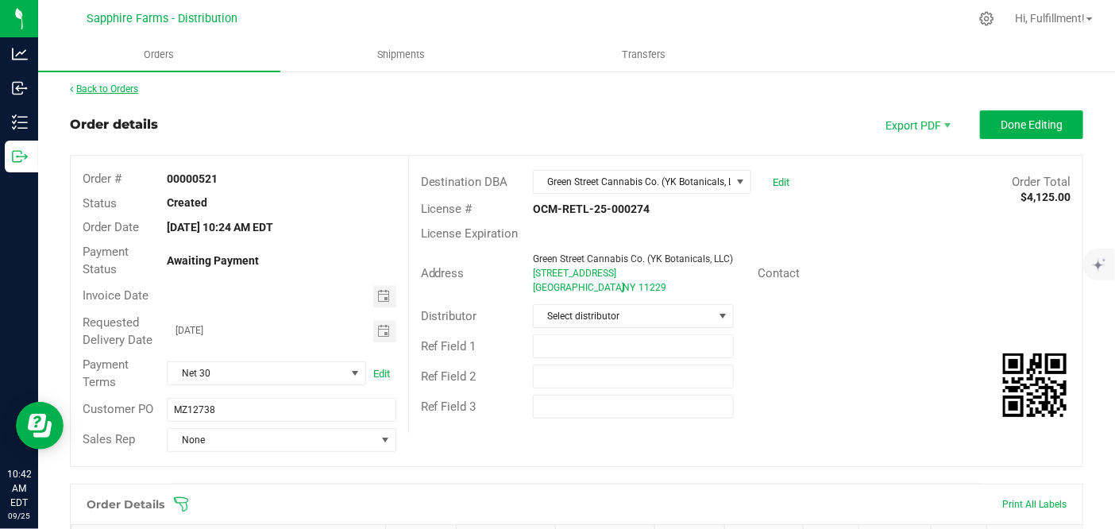
click at [138, 87] on link "Back to Orders" at bounding box center [104, 88] width 68 height 11
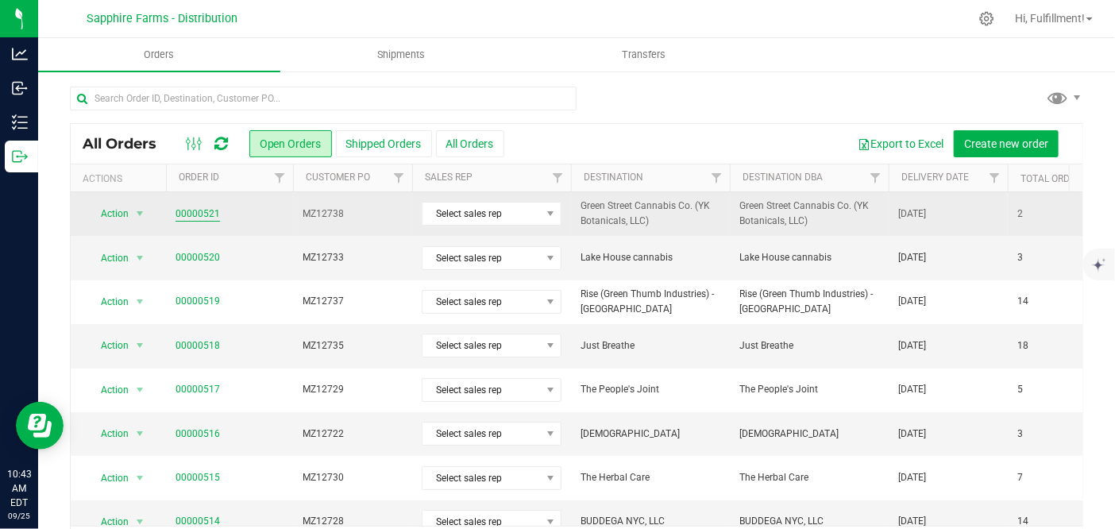
click at [205, 212] on link "00000521" at bounding box center [198, 214] width 44 height 15
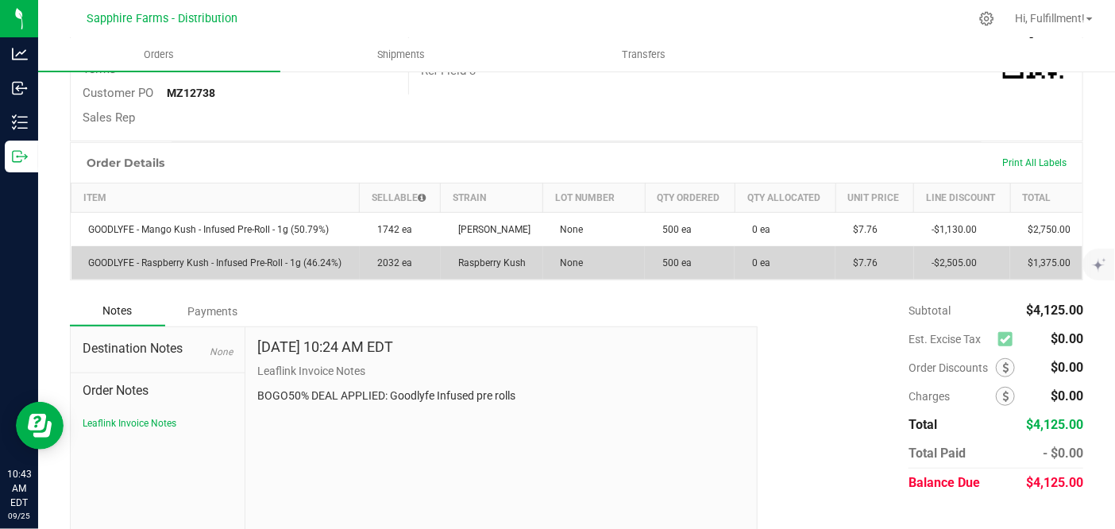
scroll to position [338, 0]
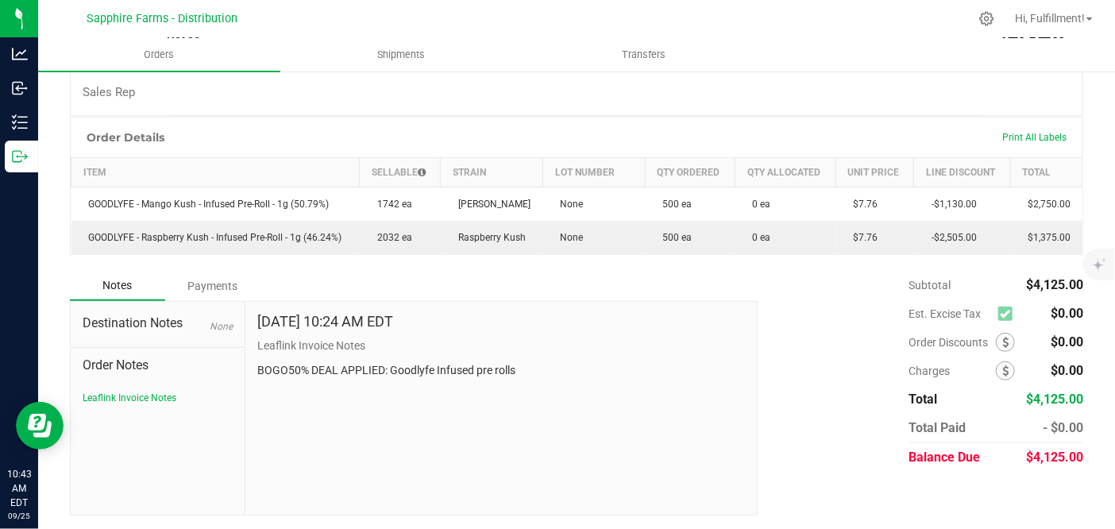
click at [335, 499] on div "[DATE] 10:24 AM EDT Leaflink Invoice Notes BOGO50% DEAL APPLIED: Goodlyfe Infus…" at bounding box center [501, 408] width 512 height 213
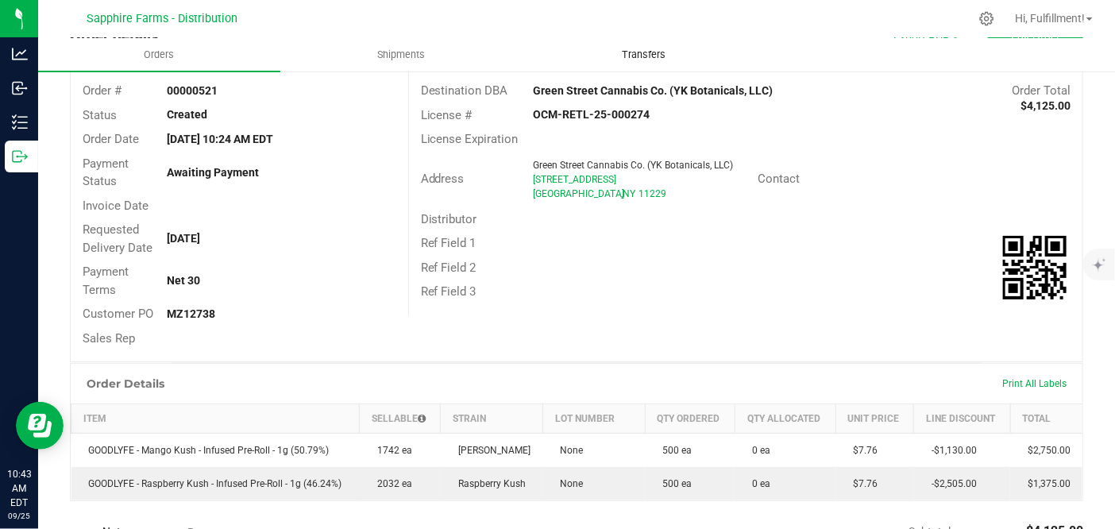
scroll to position [0, 0]
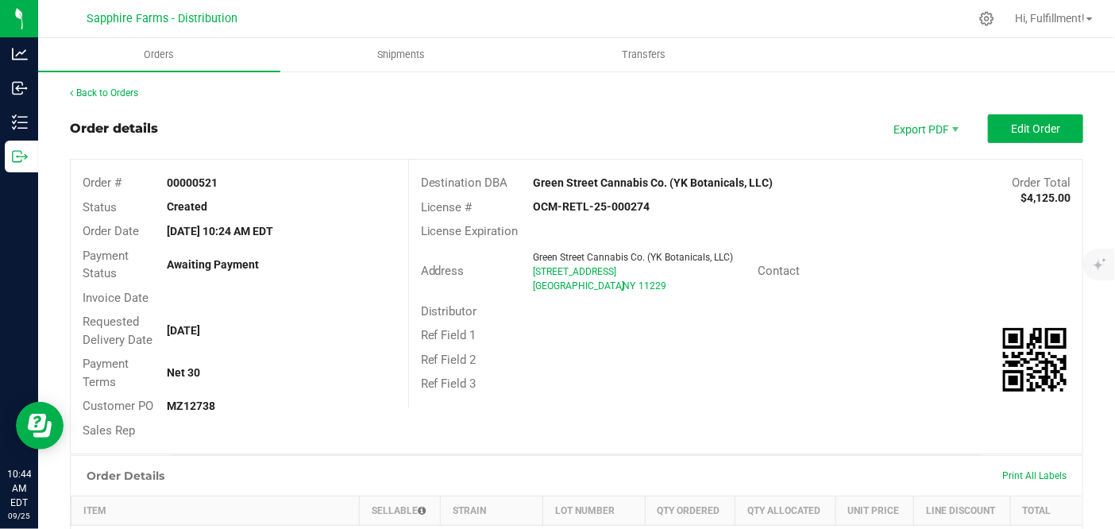
drag, startPoint x: 311, startPoint y: 503, endPoint x: 331, endPoint y: 484, distance: 28.1
click at [311, 502] on th "Item" at bounding box center [215, 510] width 288 height 29
click at [1041, 130] on span "Edit Order" at bounding box center [1035, 128] width 49 height 13
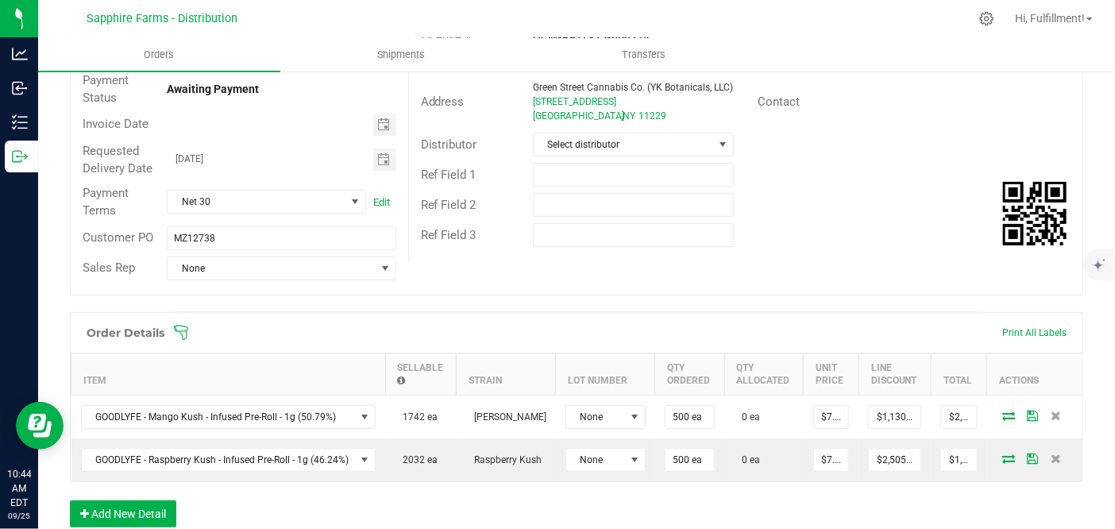
scroll to position [176, 0]
click at [179, 328] on icon at bounding box center [181, 332] width 16 height 16
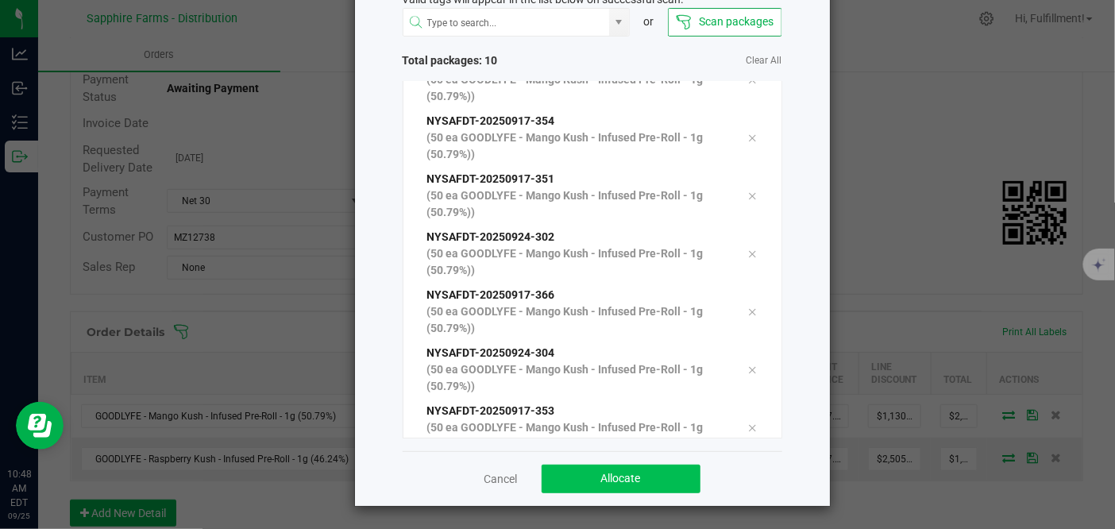
scroll to position [109, 0]
click at [623, 476] on span "Allocate" at bounding box center [621, 478] width 40 height 13
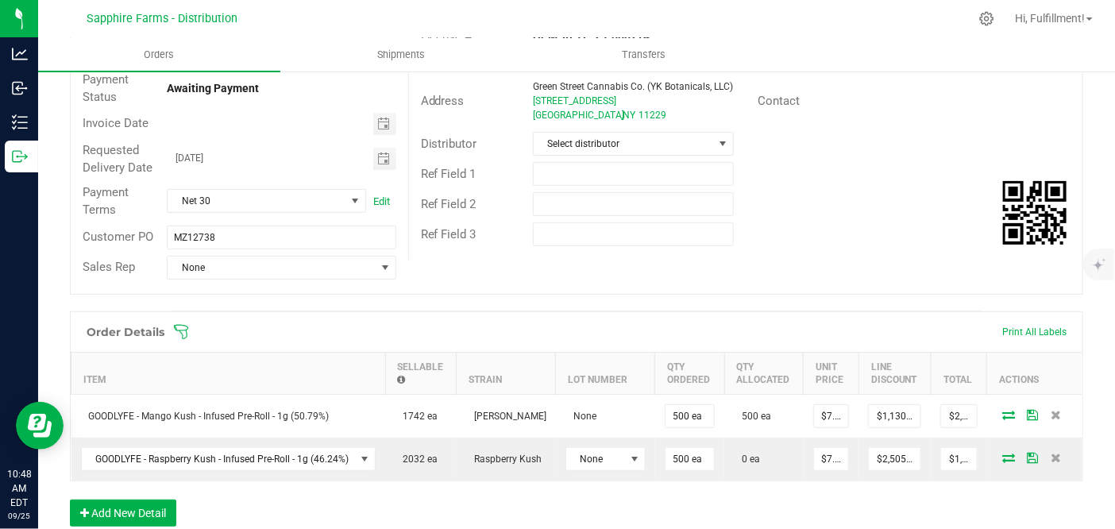
click at [298, 509] on div "Order Details Print All Labels Item Sellable Strain Lot Number Qty Ordered Qty …" at bounding box center [576, 426] width 1013 height 231
click at [183, 328] on icon at bounding box center [181, 331] width 14 height 14
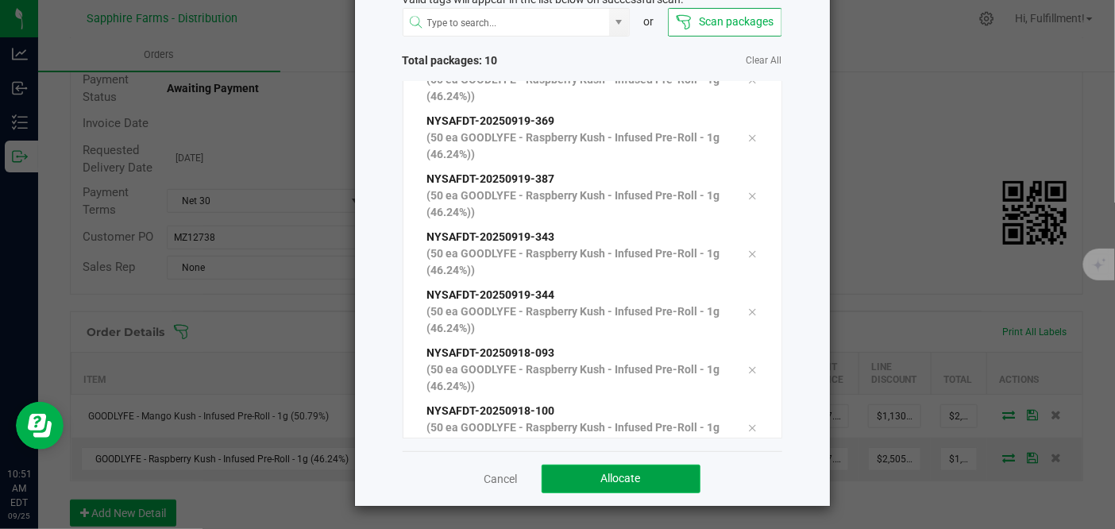
click at [634, 480] on span "Allocate" at bounding box center [621, 478] width 40 height 13
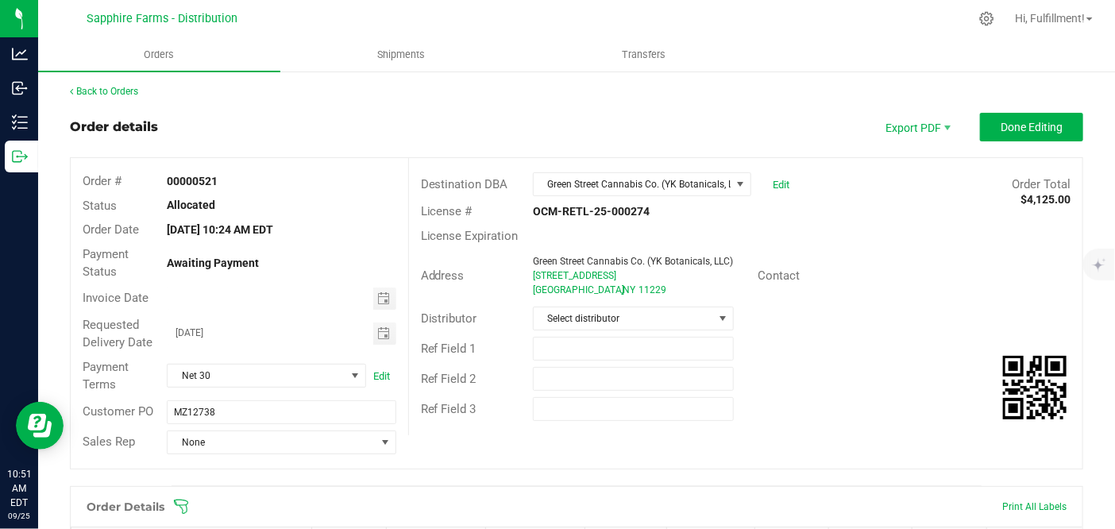
scroll to position [0, 0]
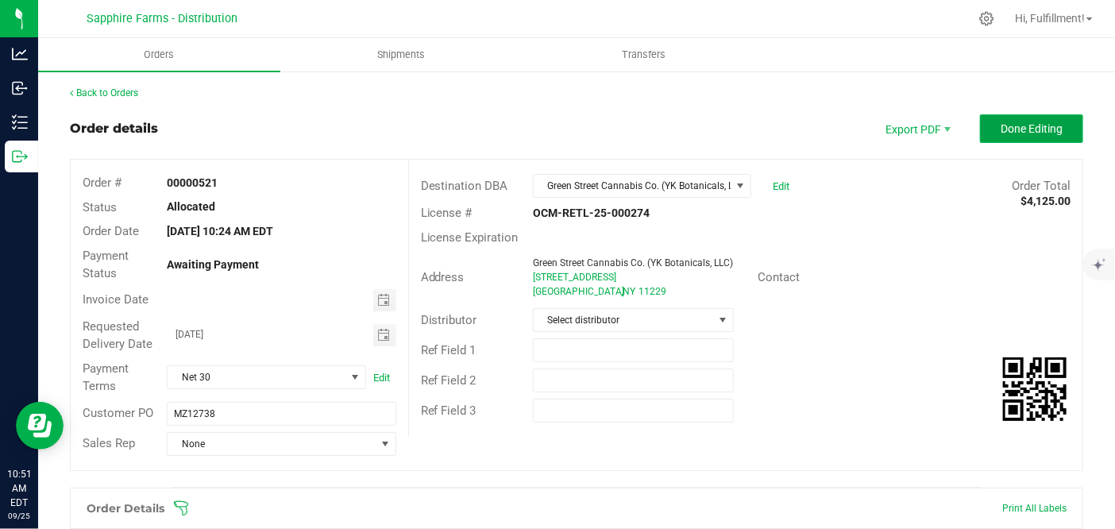
click at [1019, 122] on span "Done Editing" at bounding box center [1032, 128] width 62 height 13
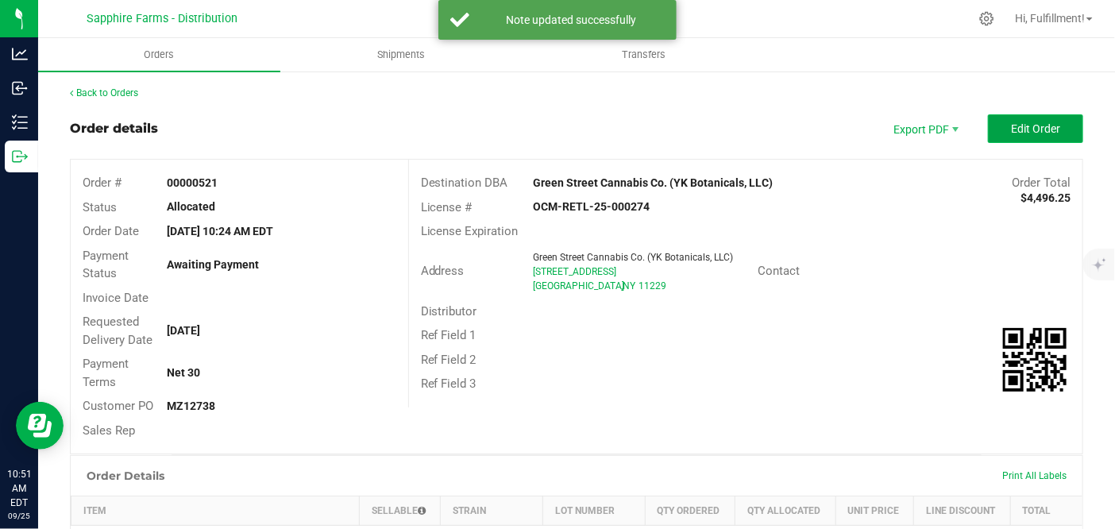
click at [1020, 131] on span "Edit Order" at bounding box center [1035, 128] width 49 height 13
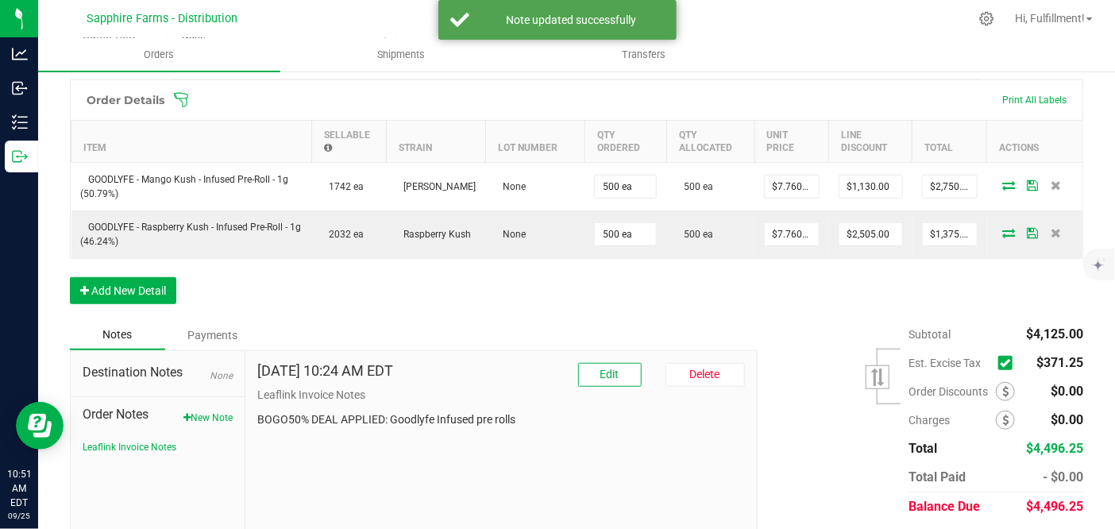
scroll to position [456, 0]
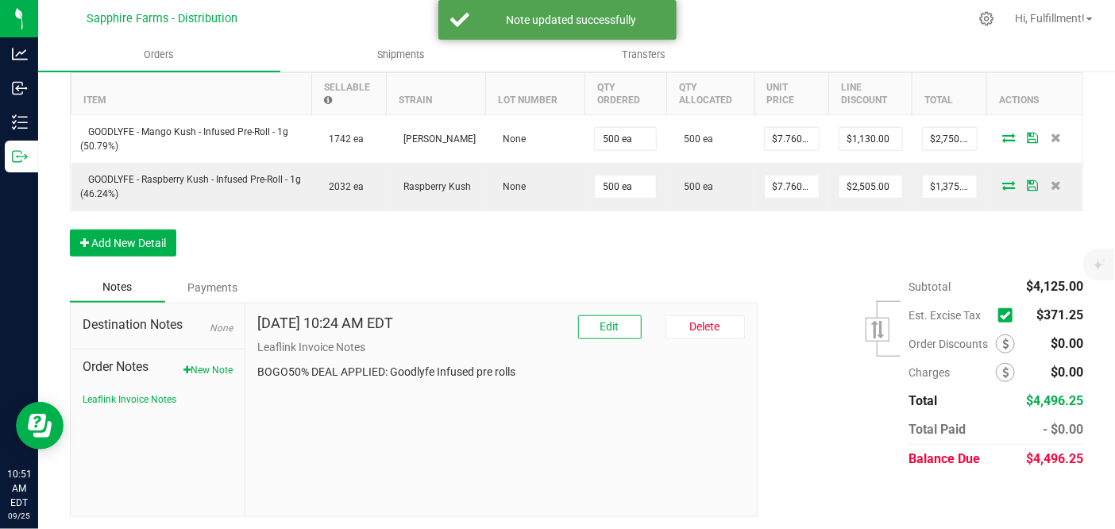
click at [1000, 315] on icon at bounding box center [1005, 315] width 10 height 0
click at [0, 0] on input "checkbox" at bounding box center [0, 0] width 0 height 0
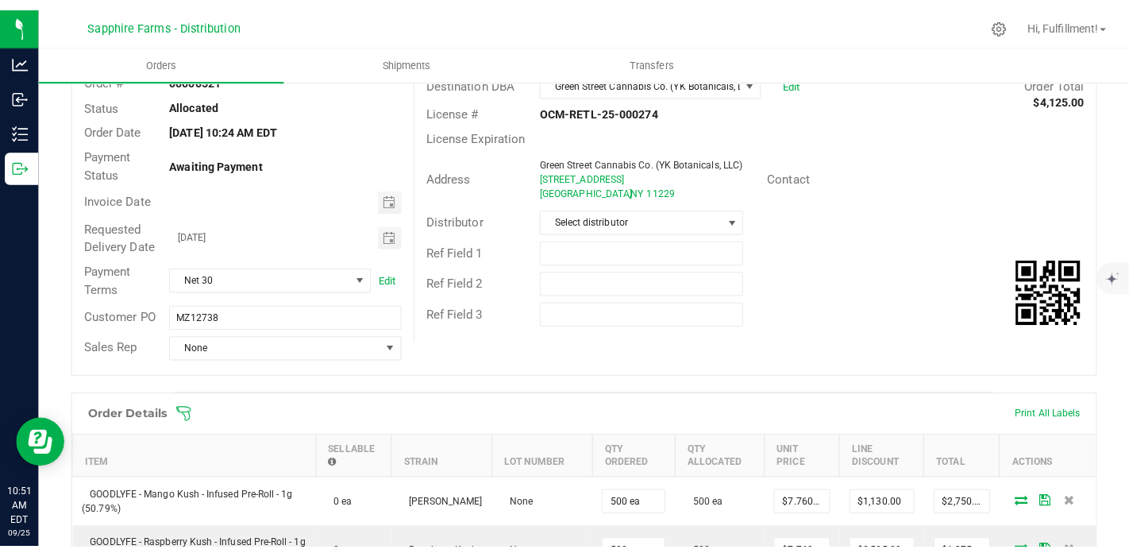
scroll to position [0, 0]
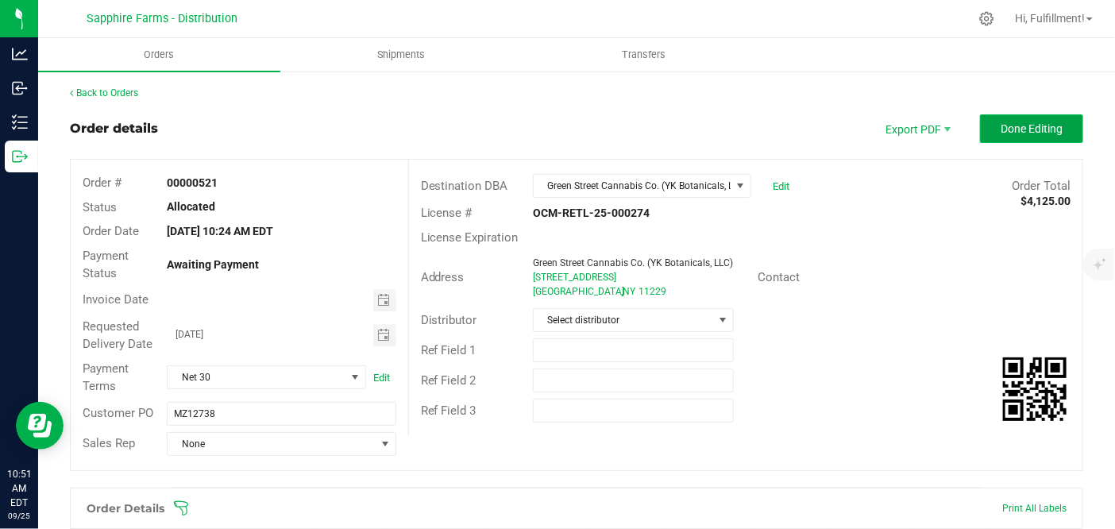
click at [1021, 137] on button "Done Editing" at bounding box center [1031, 128] width 103 height 29
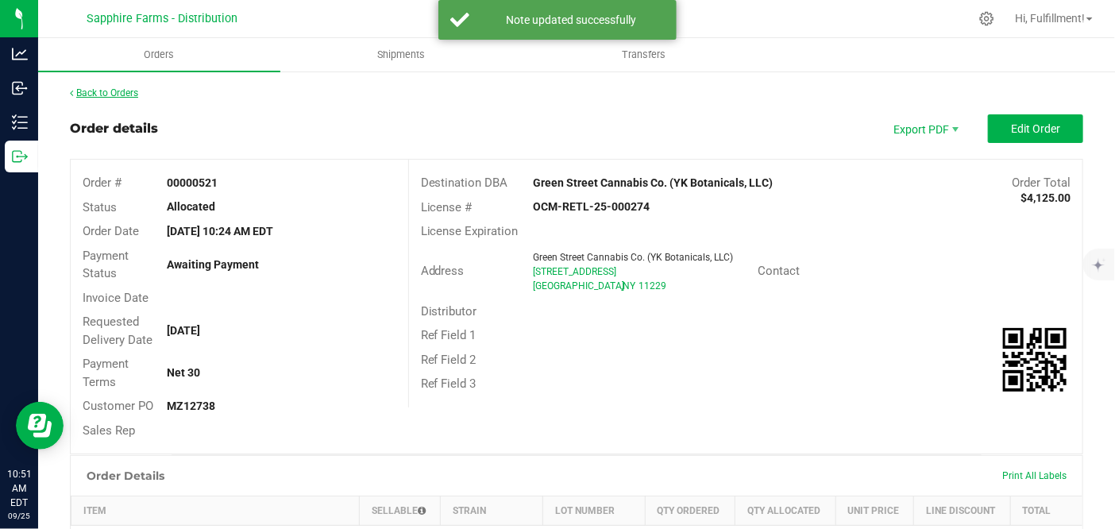
click at [99, 89] on link "Back to Orders" at bounding box center [104, 92] width 68 height 11
